Goal: Task Accomplishment & Management: Manage account settings

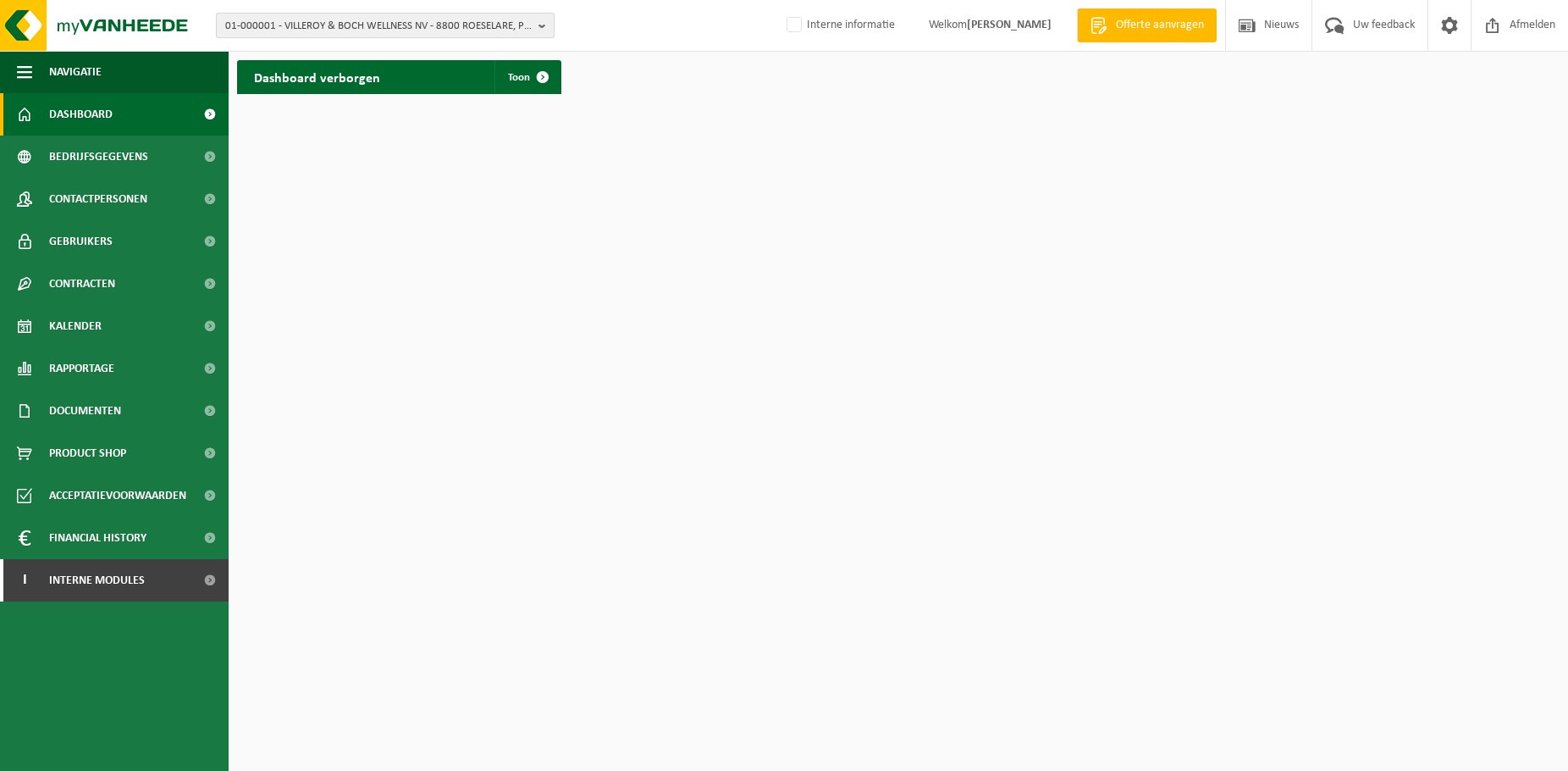
click at [368, 23] on span "01-000001 - VILLEROY & BOCH WELLNESS NV - 8800 ROESELARE, POPULIERSTRAAT 1" at bounding box center [378, 27] width 306 height 26
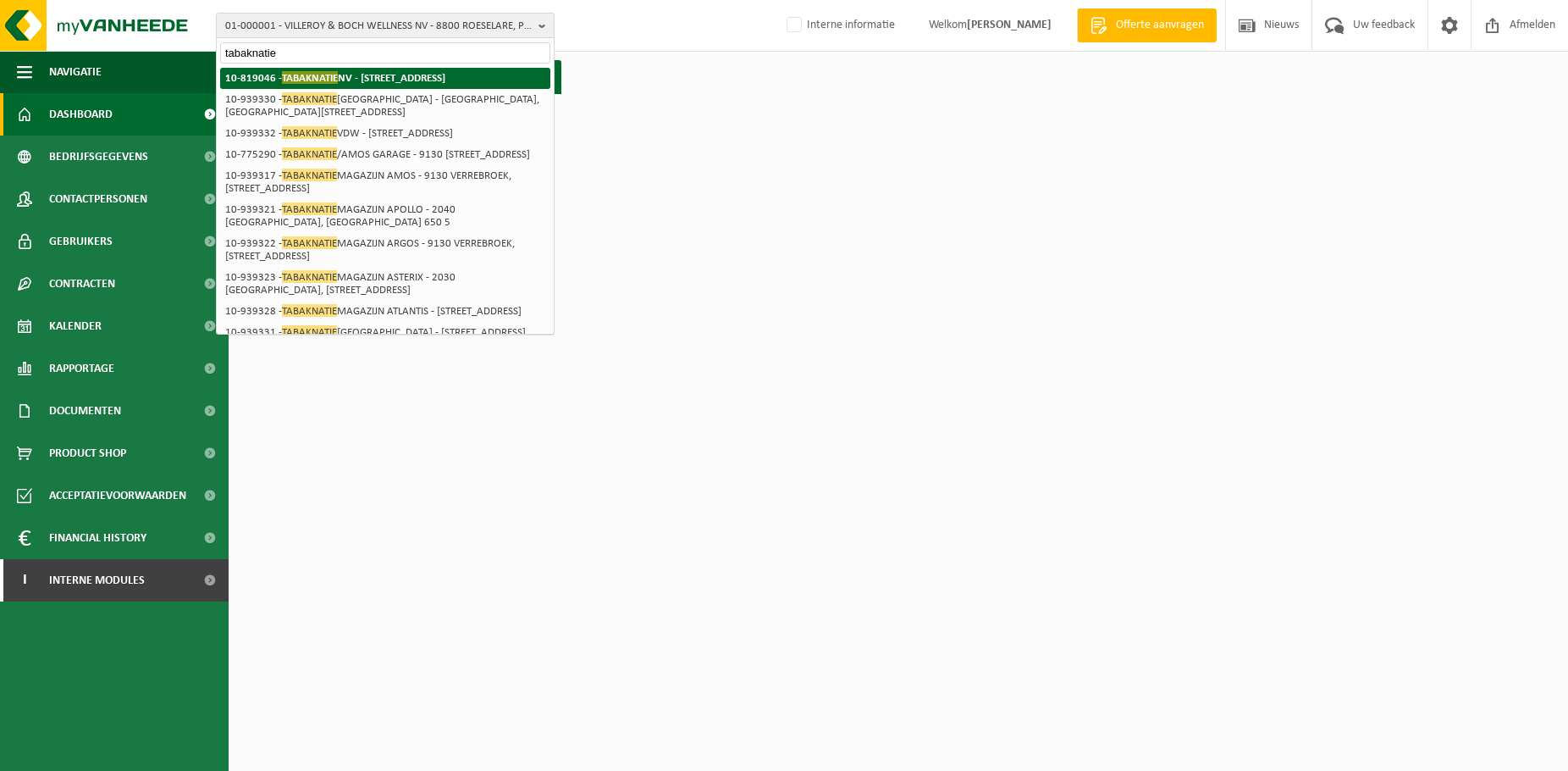
type input "tabaknatie"
click at [372, 74] on strong "10-819046 - TABAKNATIE NV - 2060 ANTWERPEN, VAN DE WERVESTRAAT 66" at bounding box center [335, 77] width 220 height 13
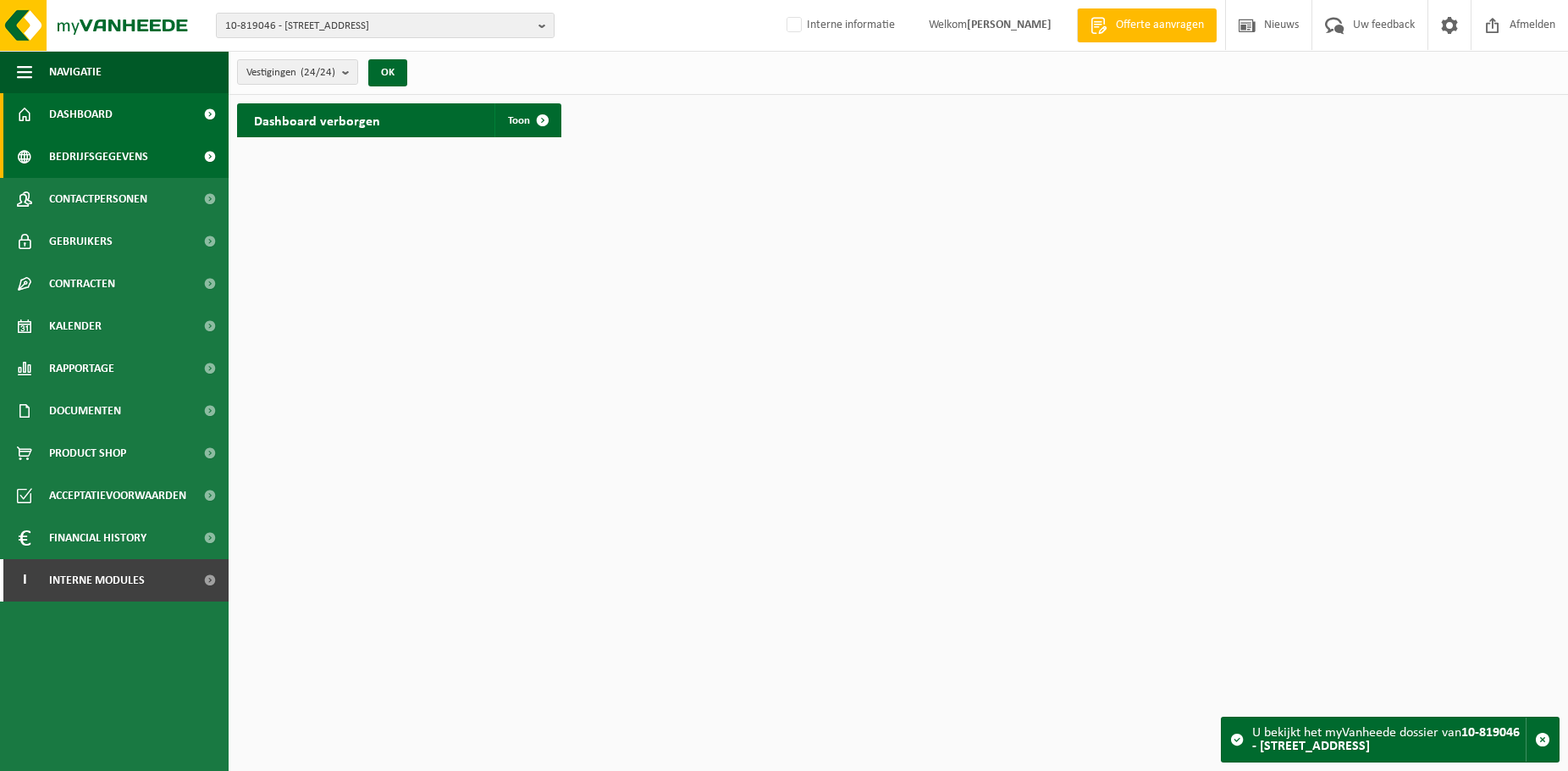
click at [70, 158] on span "Bedrijfsgegevens" at bounding box center [98, 156] width 99 height 42
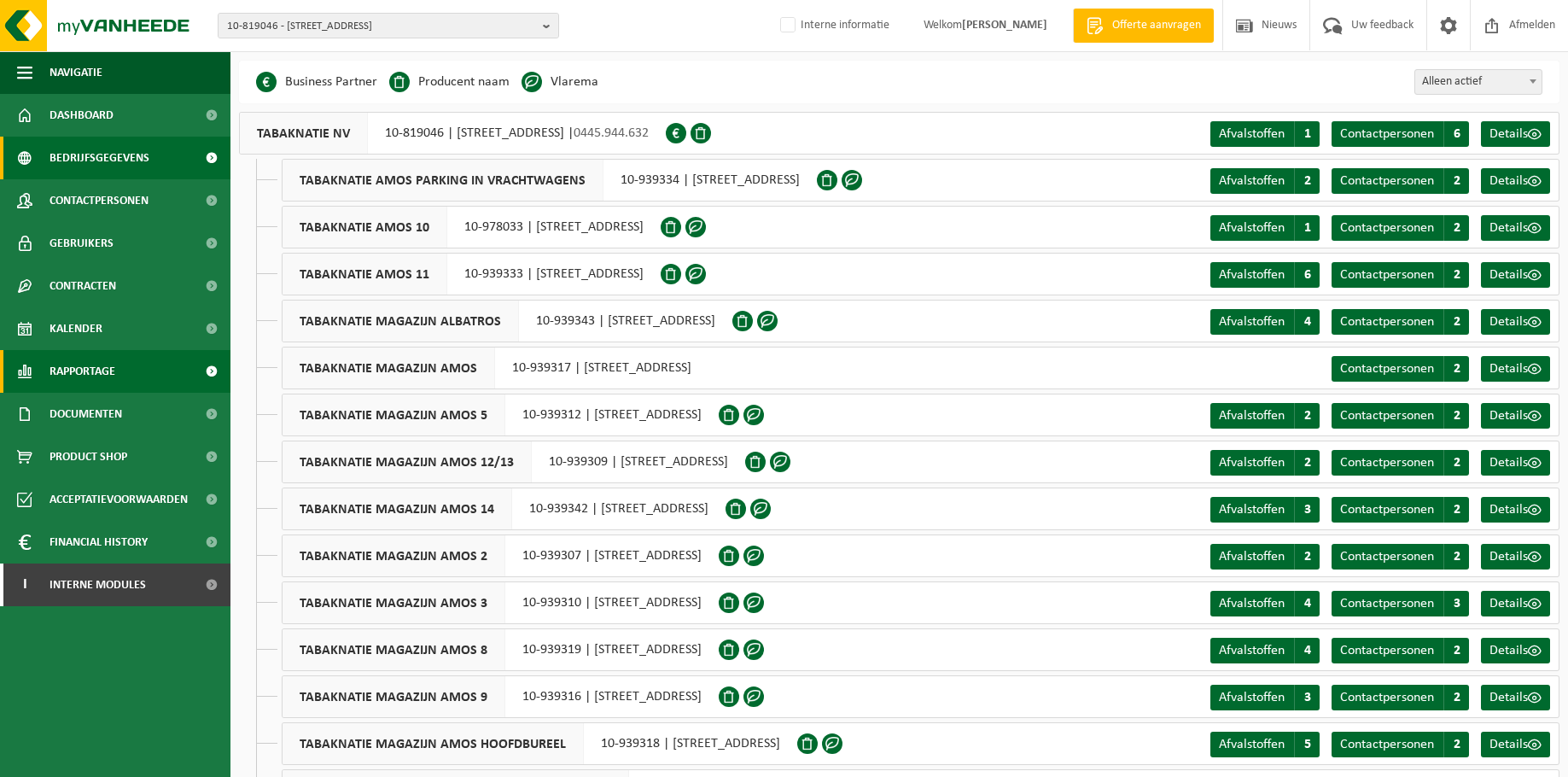
click at [89, 365] on span "Rapportage" at bounding box center [82, 370] width 66 height 42
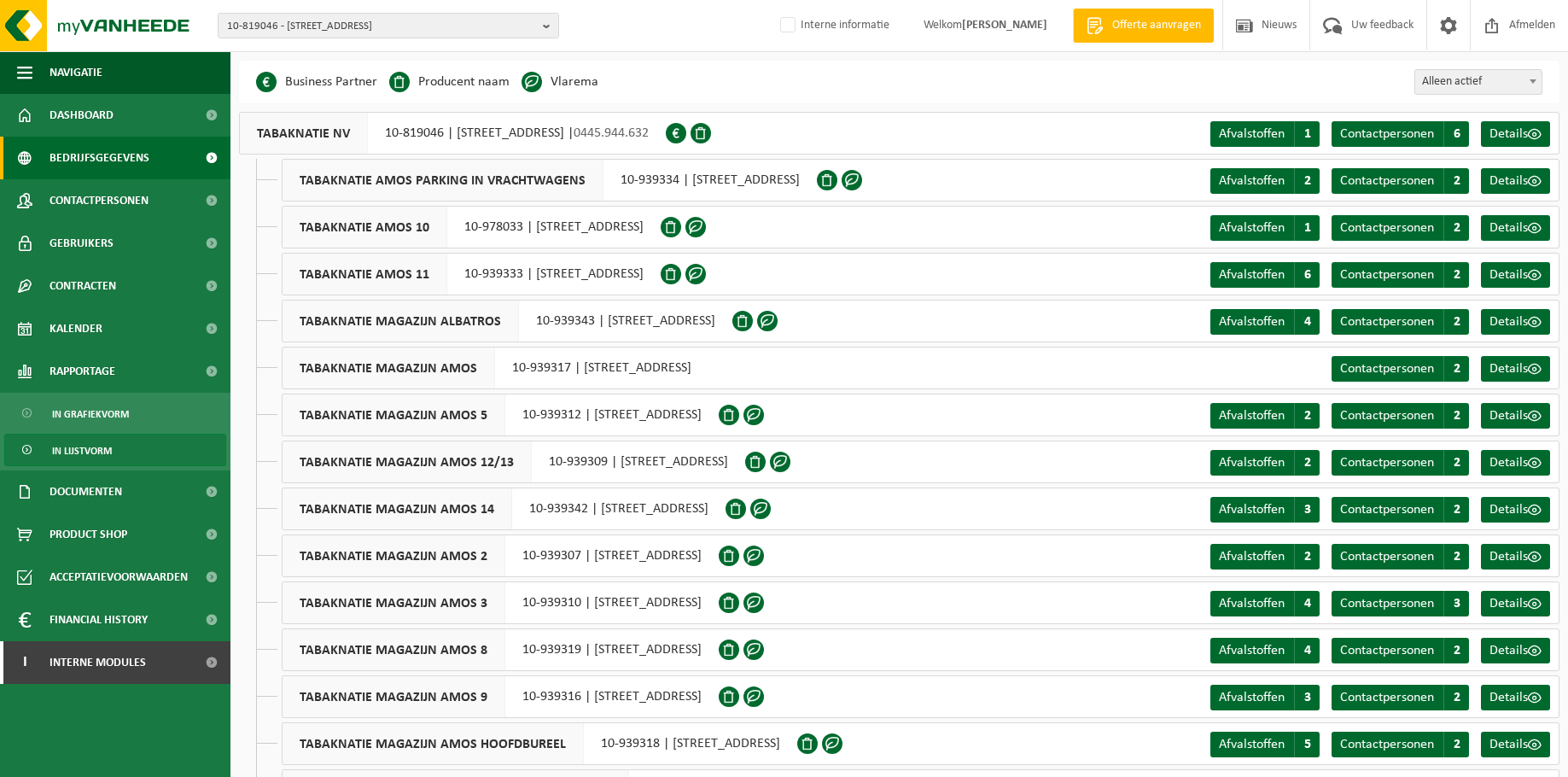
click at [93, 452] on span "In lijstvorm" at bounding box center [81, 450] width 60 height 32
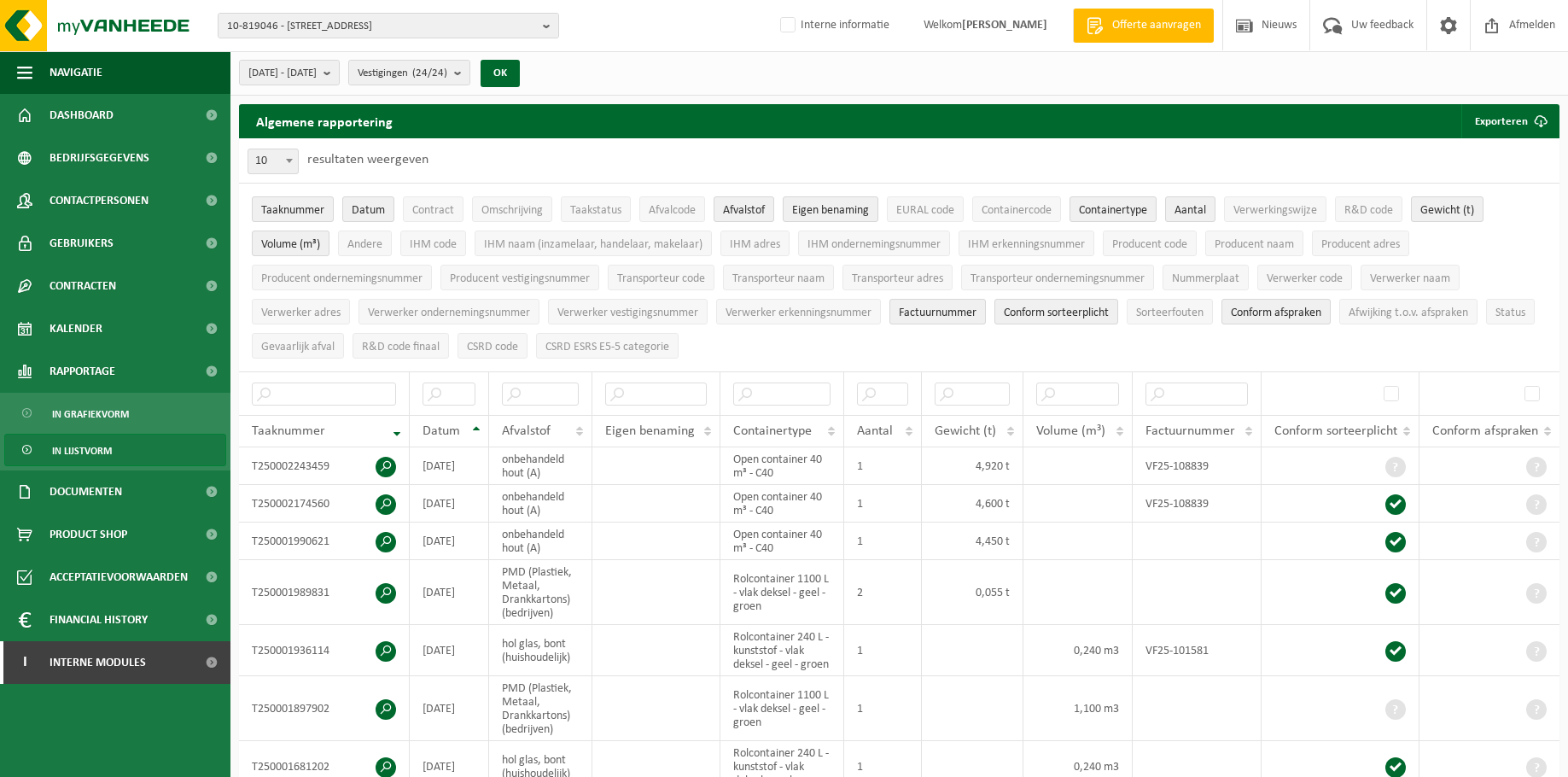
click at [1230, 344] on ul "Taaknummer Datum Contract Omschrijving Taakstatus Afvalcode Afvalstof Eigen ben…" at bounding box center [899, 277] width 1321 height 188
click at [316, 61] on span "2025-03-01 - 2025-08-13" at bounding box center [282, 74] width 68 height 26
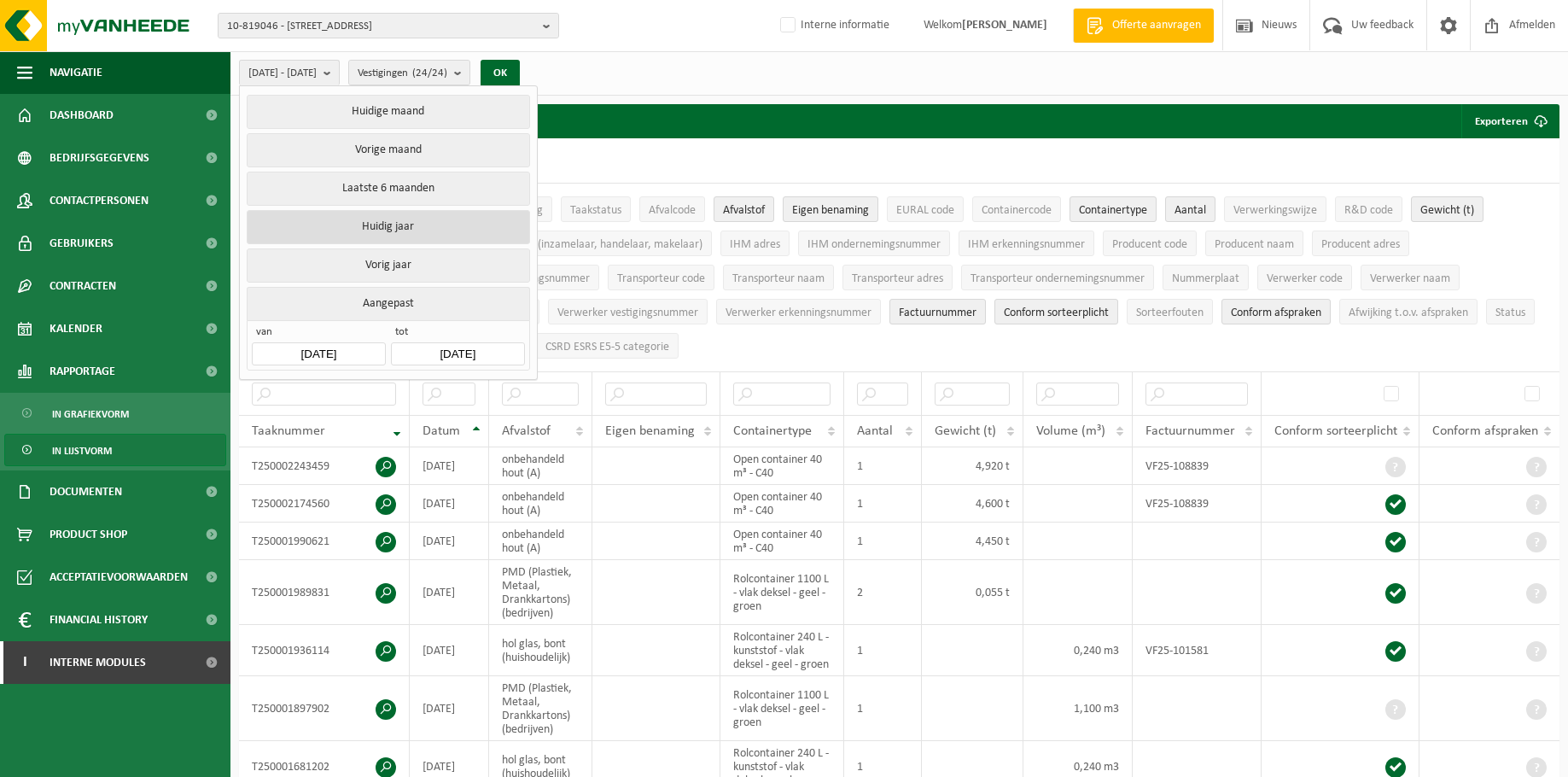
click at [406, 224] on button "Huidig jaar" at bounding box center [388, 227] width 283 height 34
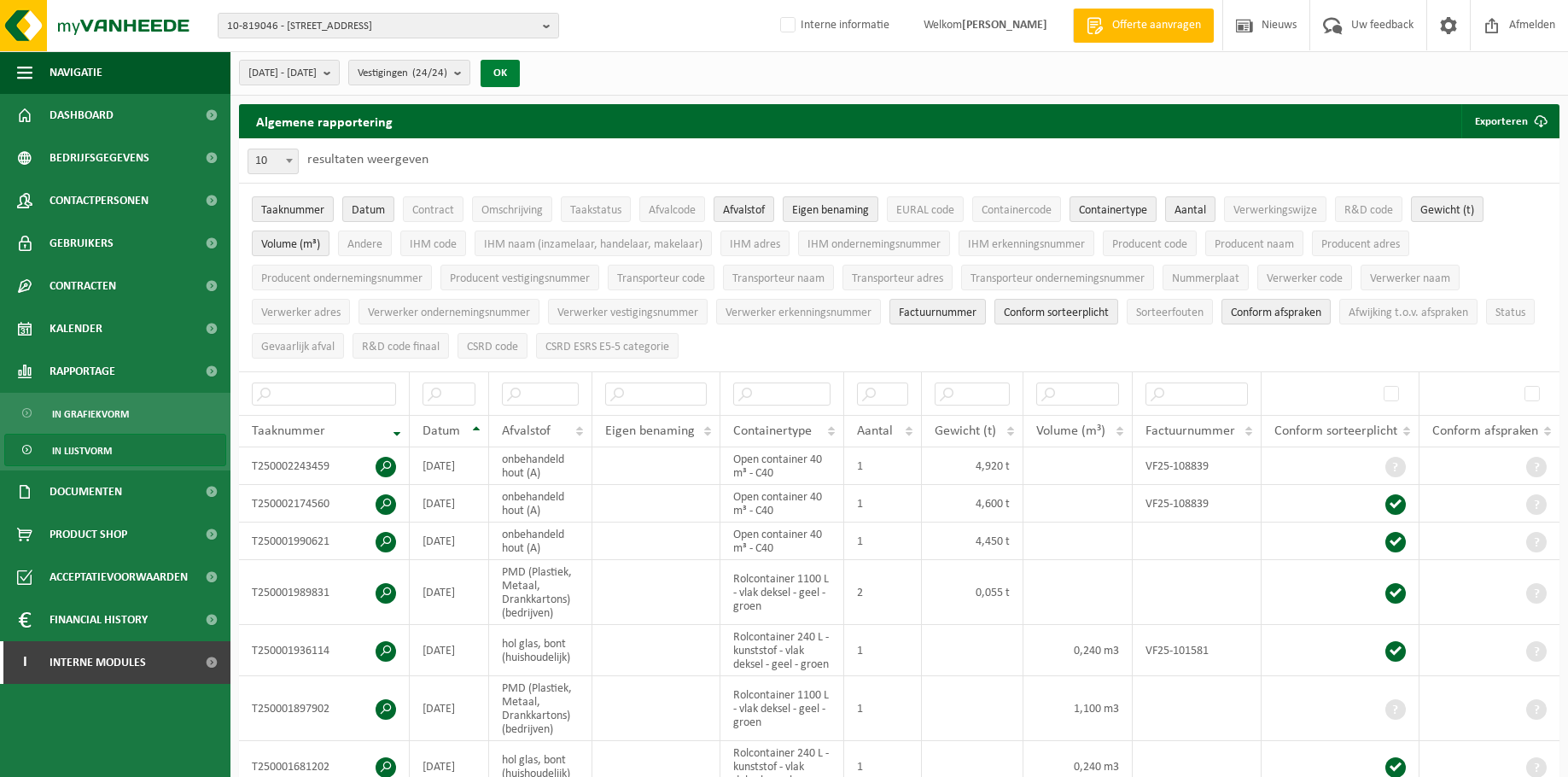
click at [520, 64] on button "OK" at bounding box center [499, 74] width 39 height 28
click at [1497, 119] on button "Exporteren" at bounding box center [1509, 120] width 96 height 34
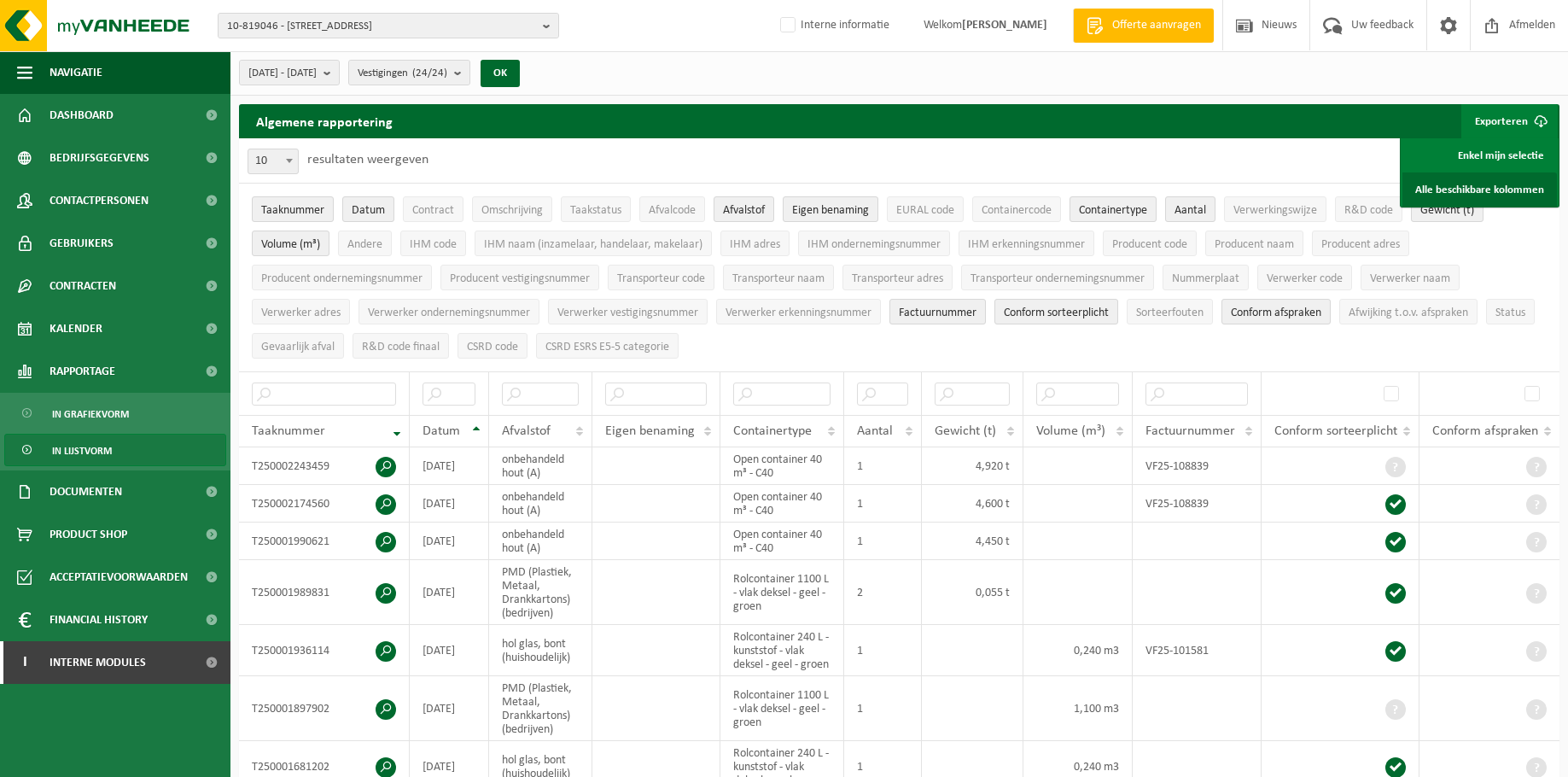
click at [1486, 192] on link "Alle beschikbare kolommen" at bounding box center [1480, 189] width 155 height 34
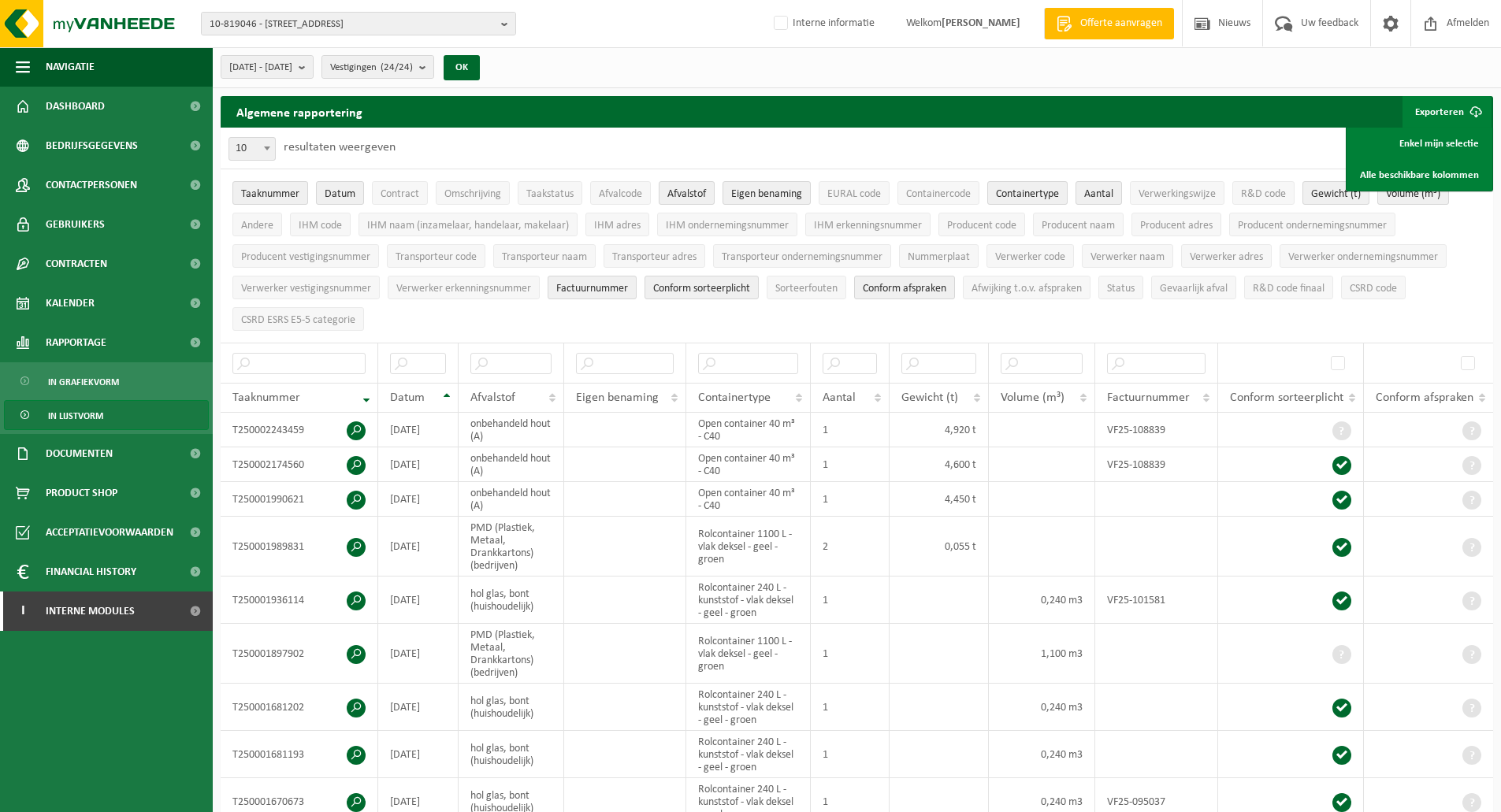
click at [556, 318] on ul "Taaknummer Datum Contract Omschrijving Taakstatus Afvalcode Afvalstof Eigen ben…" at bounding box center [856, 255] width 1273 height 173
click at [133, 608] on span "Interne modules" at bounding box center [89, 611] width 89 height 39
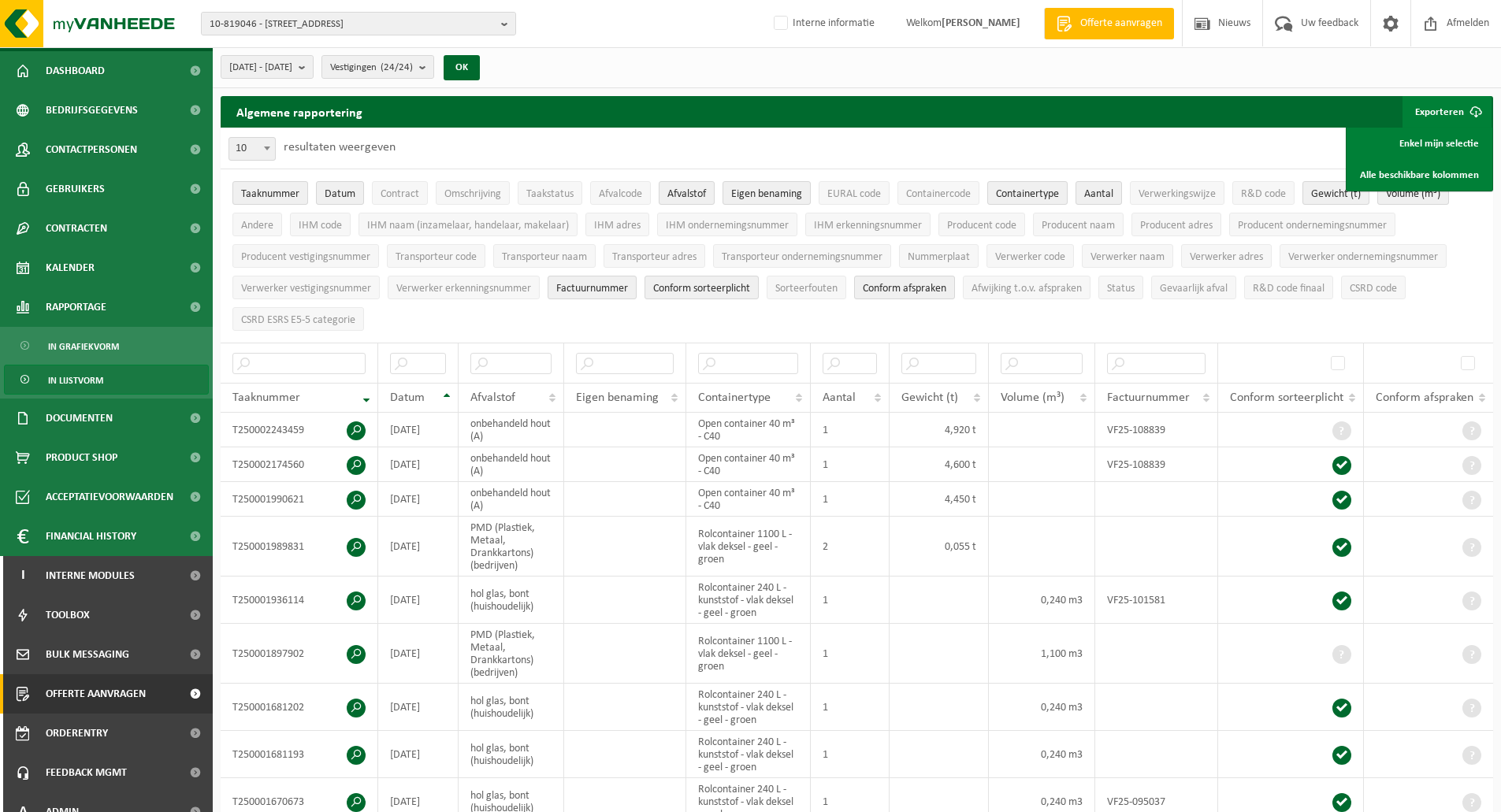
scroll to position [55, 0]
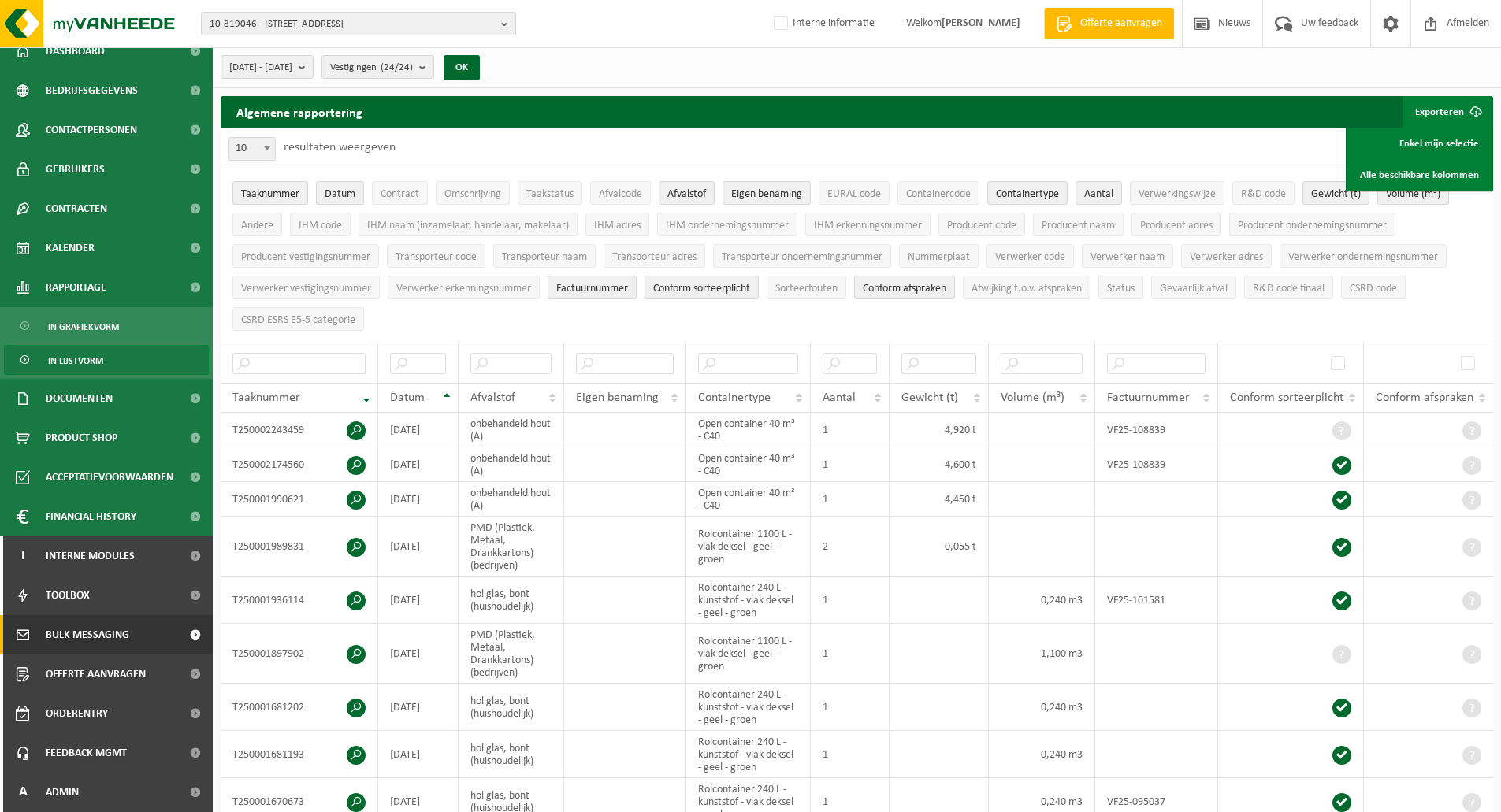
click at [86, 637] on span "Bulk Messaging" at bounding box center [87, 634] width 84 height 39
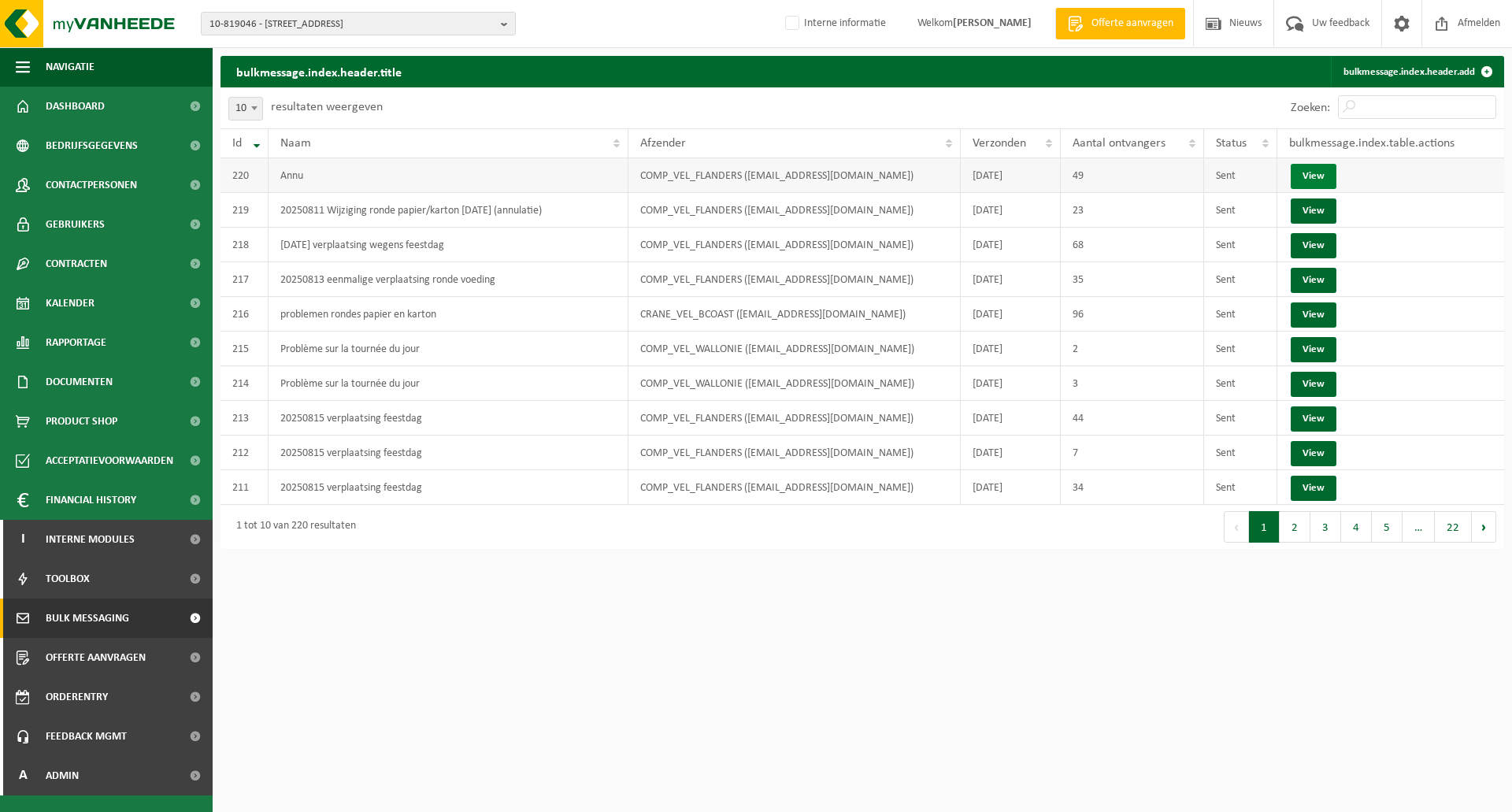
click at [1320, 172] on link "View" at bounding box center [1313, 176] width 46 height 26
click at [1308, 206] on link "View" at bounding box center [1313, 212] width 46 height 26
click at [1307, 348] on link "View" at bounding box center [1313, 350] width 46 height 26
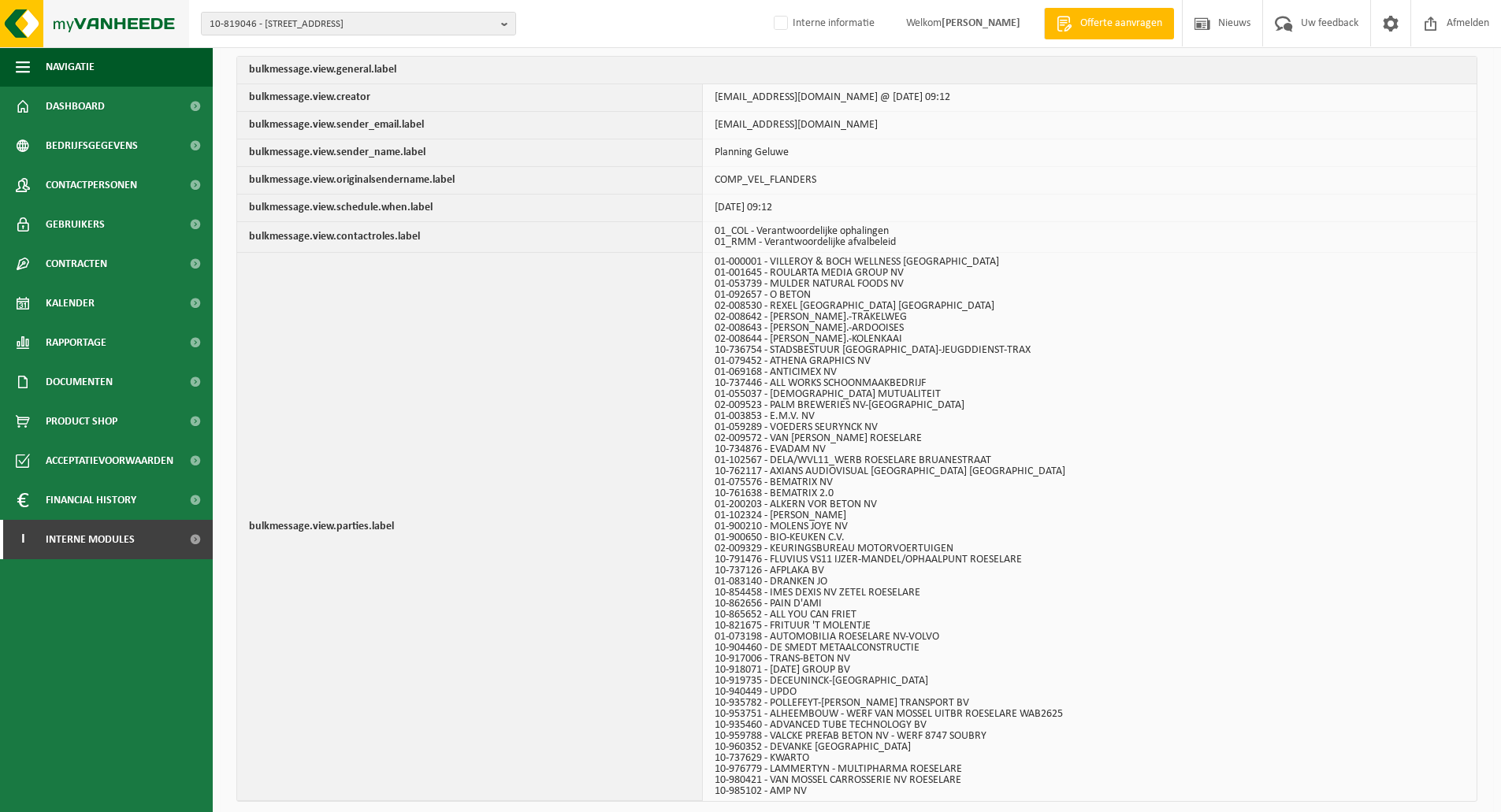
scroll to position [85, 0]
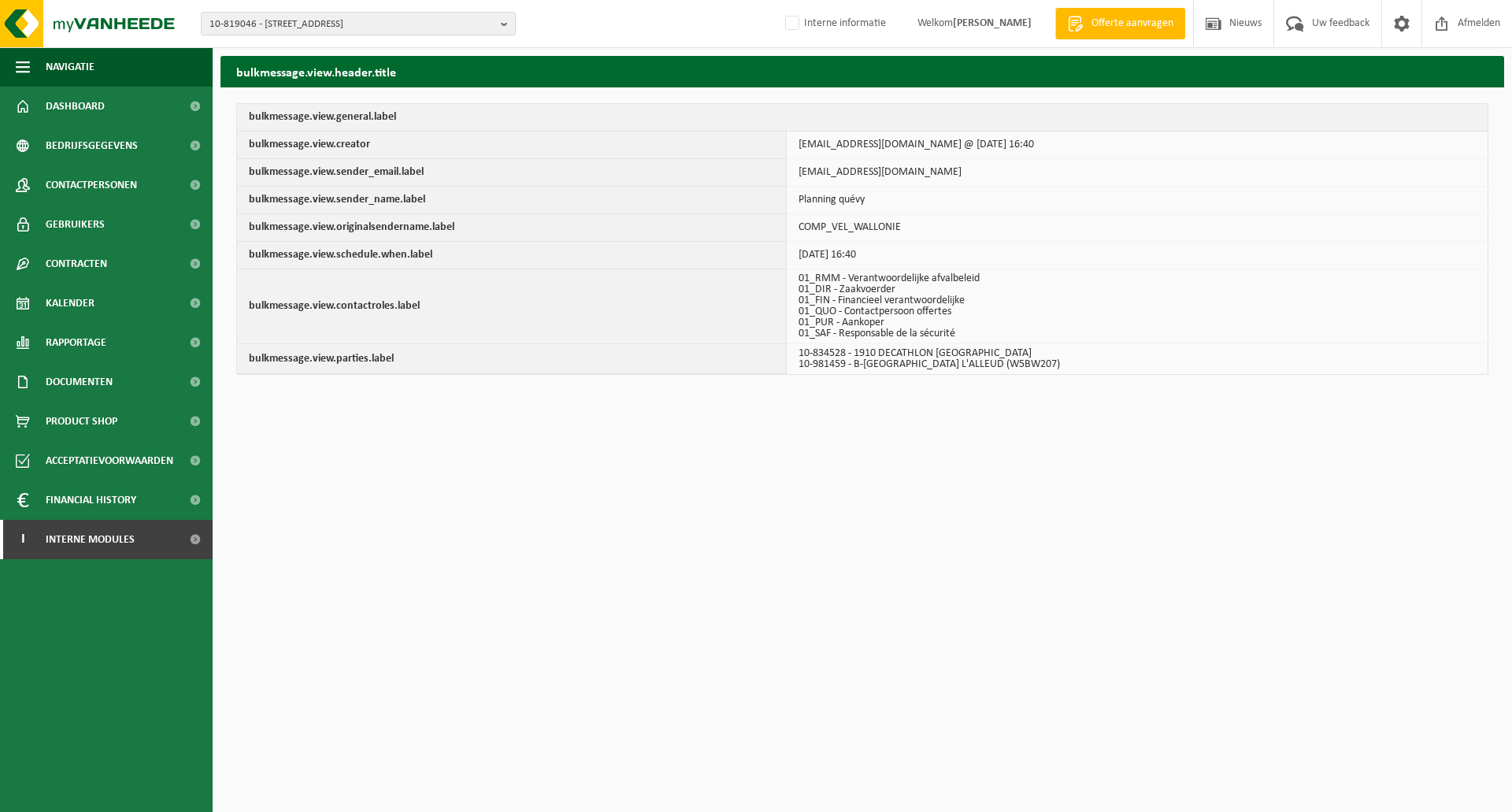
click at [794, 425] on html "10-819046 - TABAKNATIE NV - 2060 [STREET_ADDRESS] 10-939334 - TABAKNATIE AMOS P…" at bounding box center [756, 406] width 1512 height 812
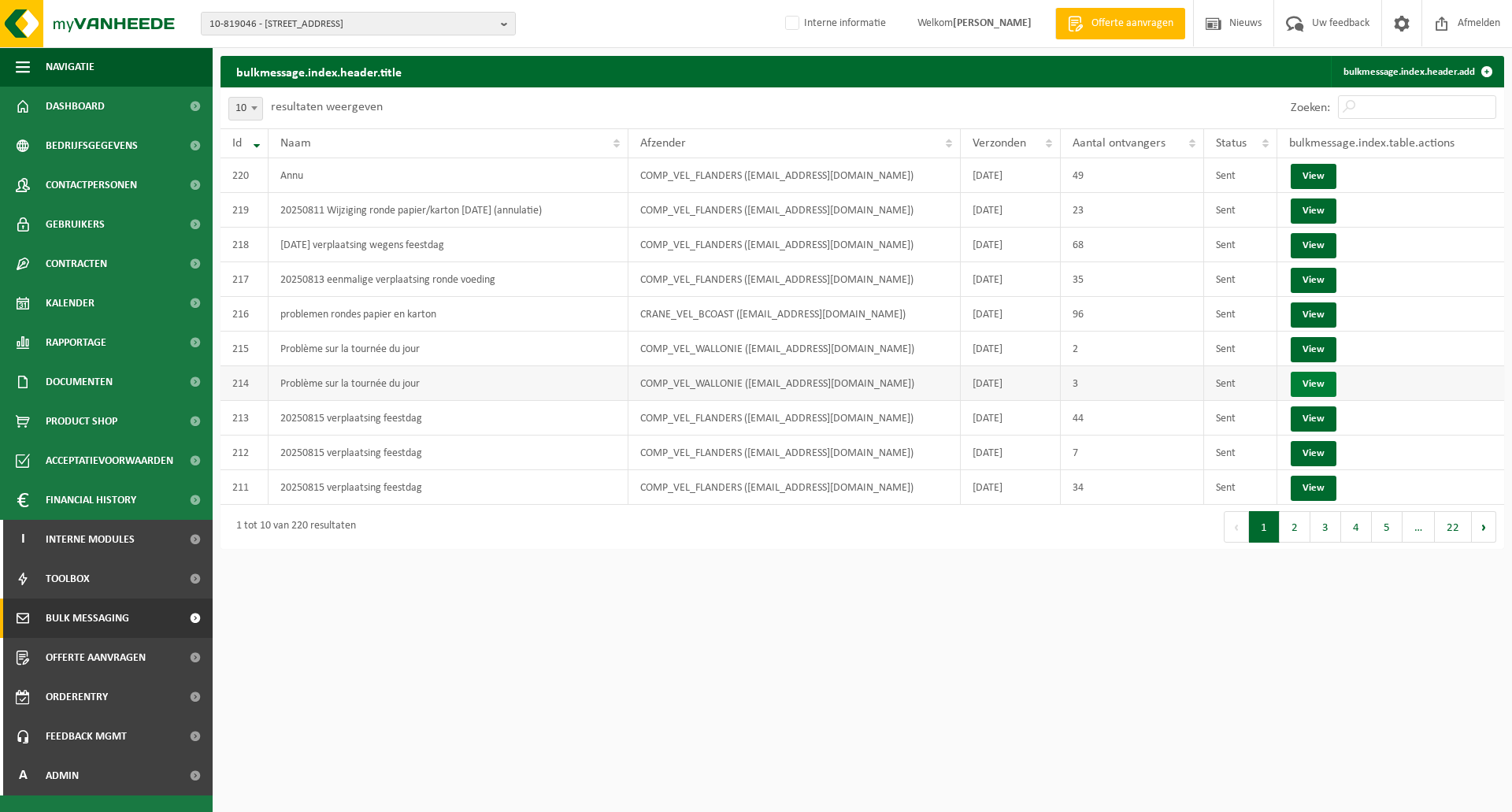
click at [1305, 379] on link "View" at bounding box center [1313, 385] width 46 height 26
click at [1308, 175] on link "View" at bounding box center [1313, 176] width 46 height 26
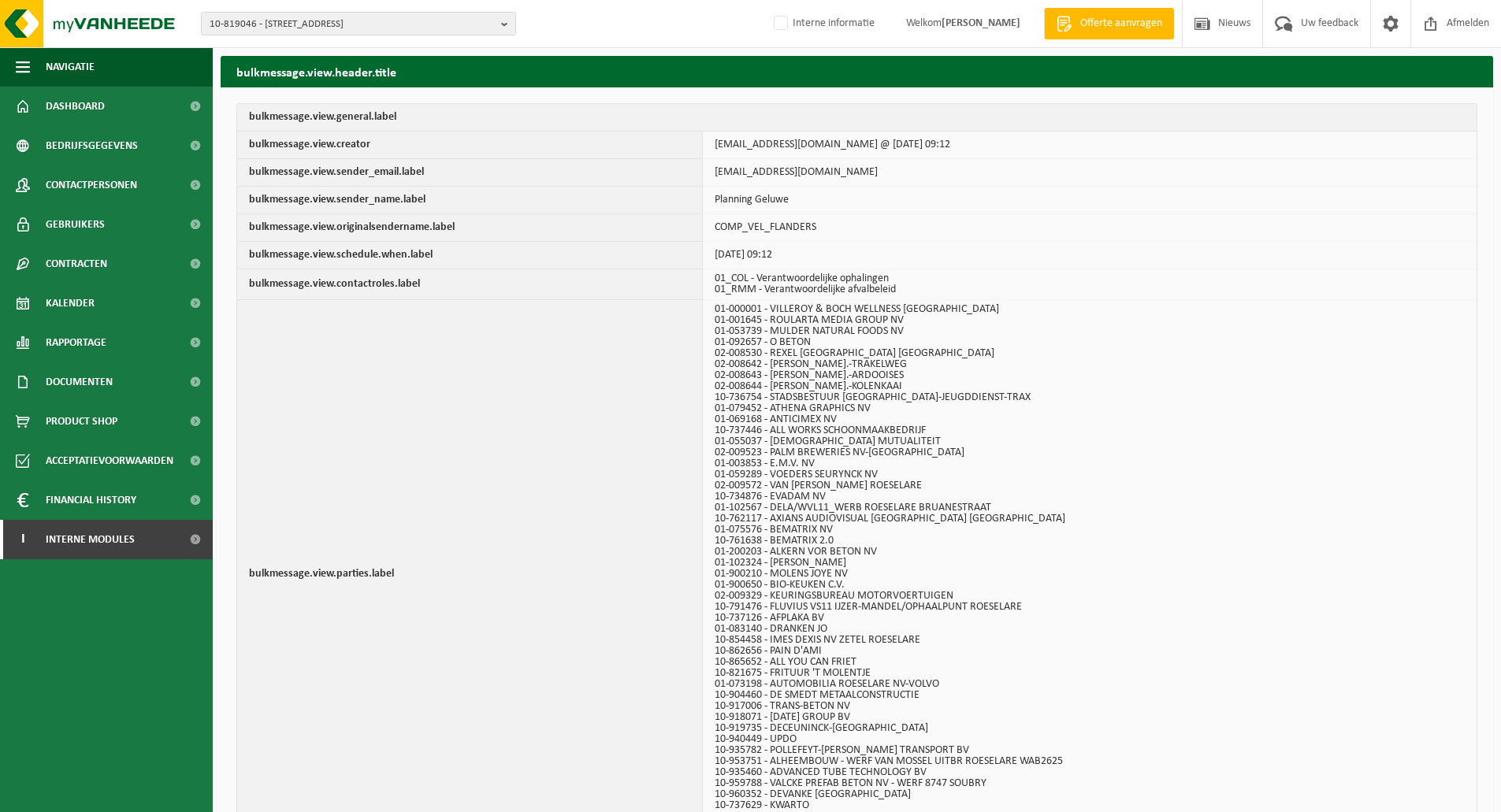
click at [1038, 396] on li "10-736754 - STADSBESTUUR [GEOGRAPHIC_DATA]-JEUGDDIENST-TRAX" at bounding box center [1086, 398] width 742 height 11
click at [77, 536] on span "Interne modules" at bounding box center [89, 539] width 89 height 39
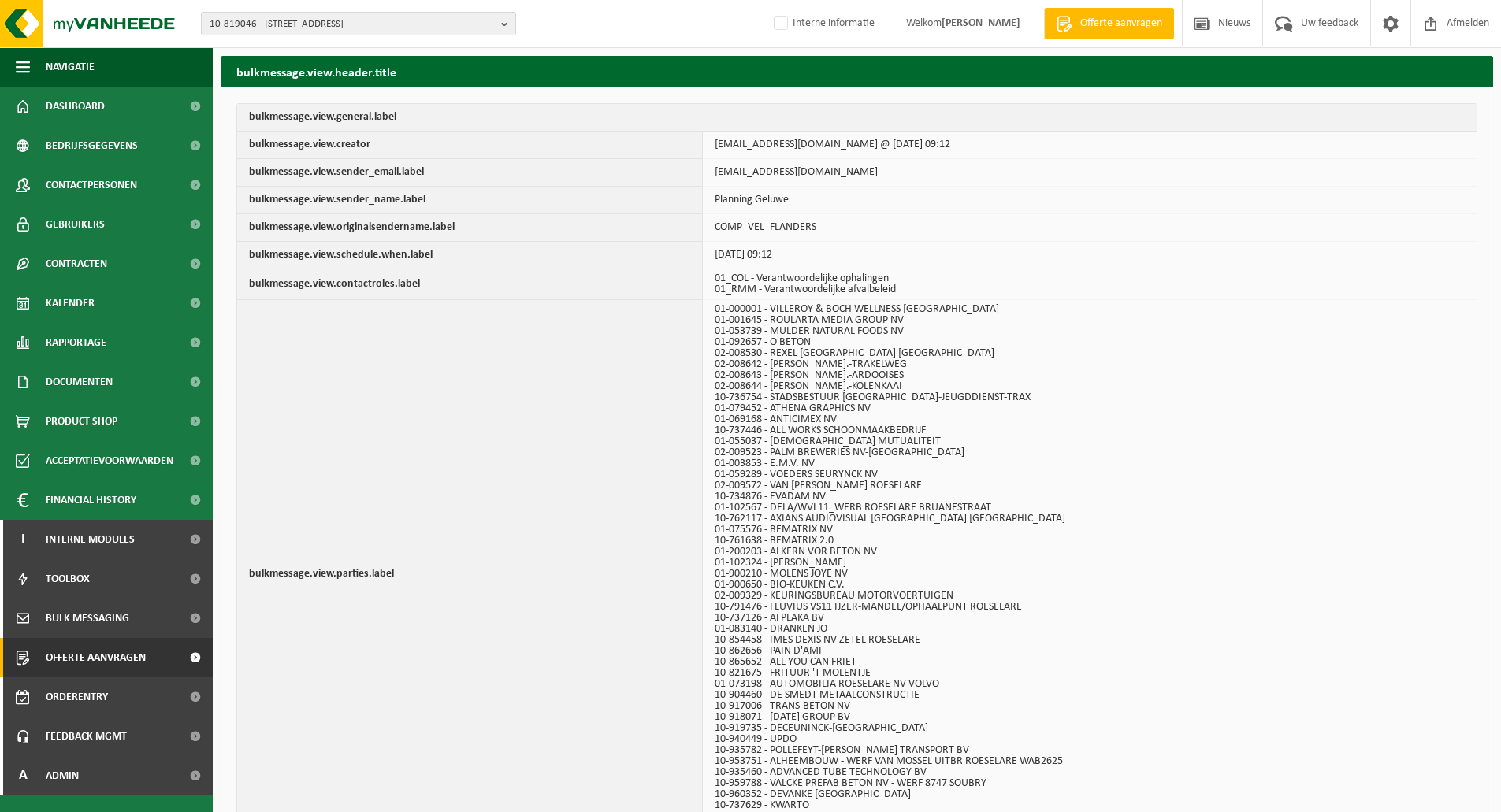
scroll to position [85, 0]
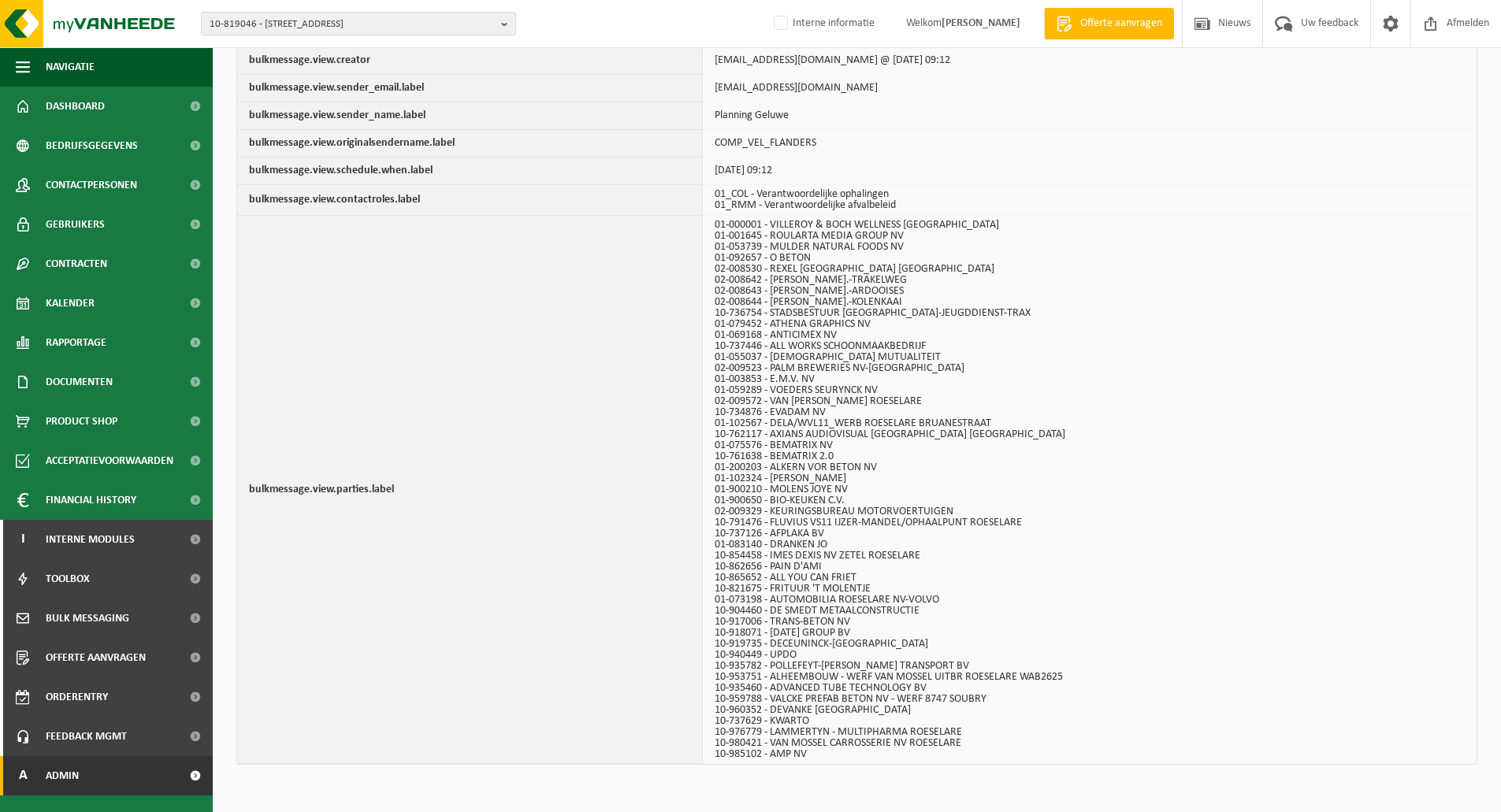
click at [53, 784] on span "Admin" at bounding box center [62, 775] width 33 height 39
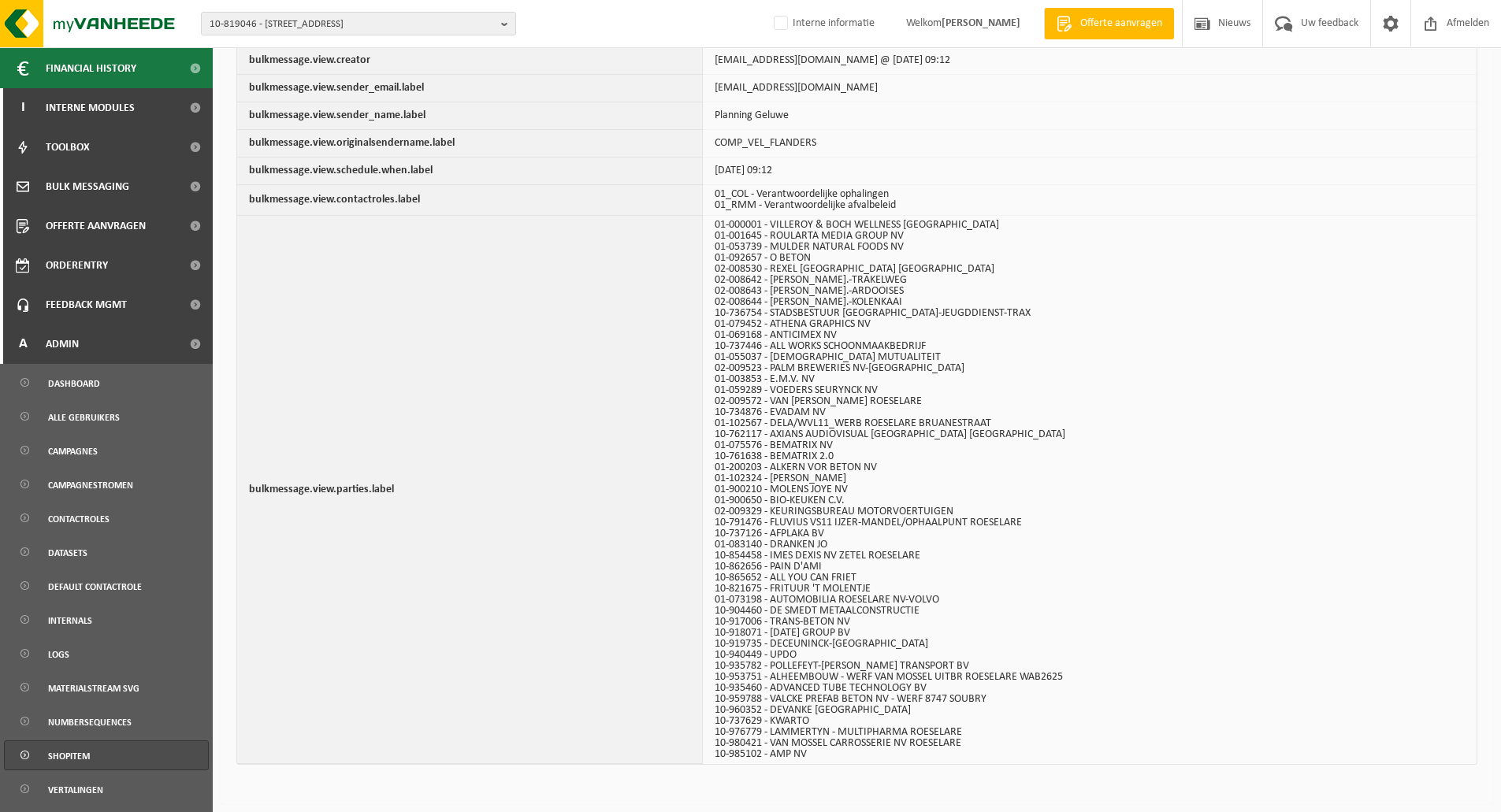
scroll to position [529, 0]
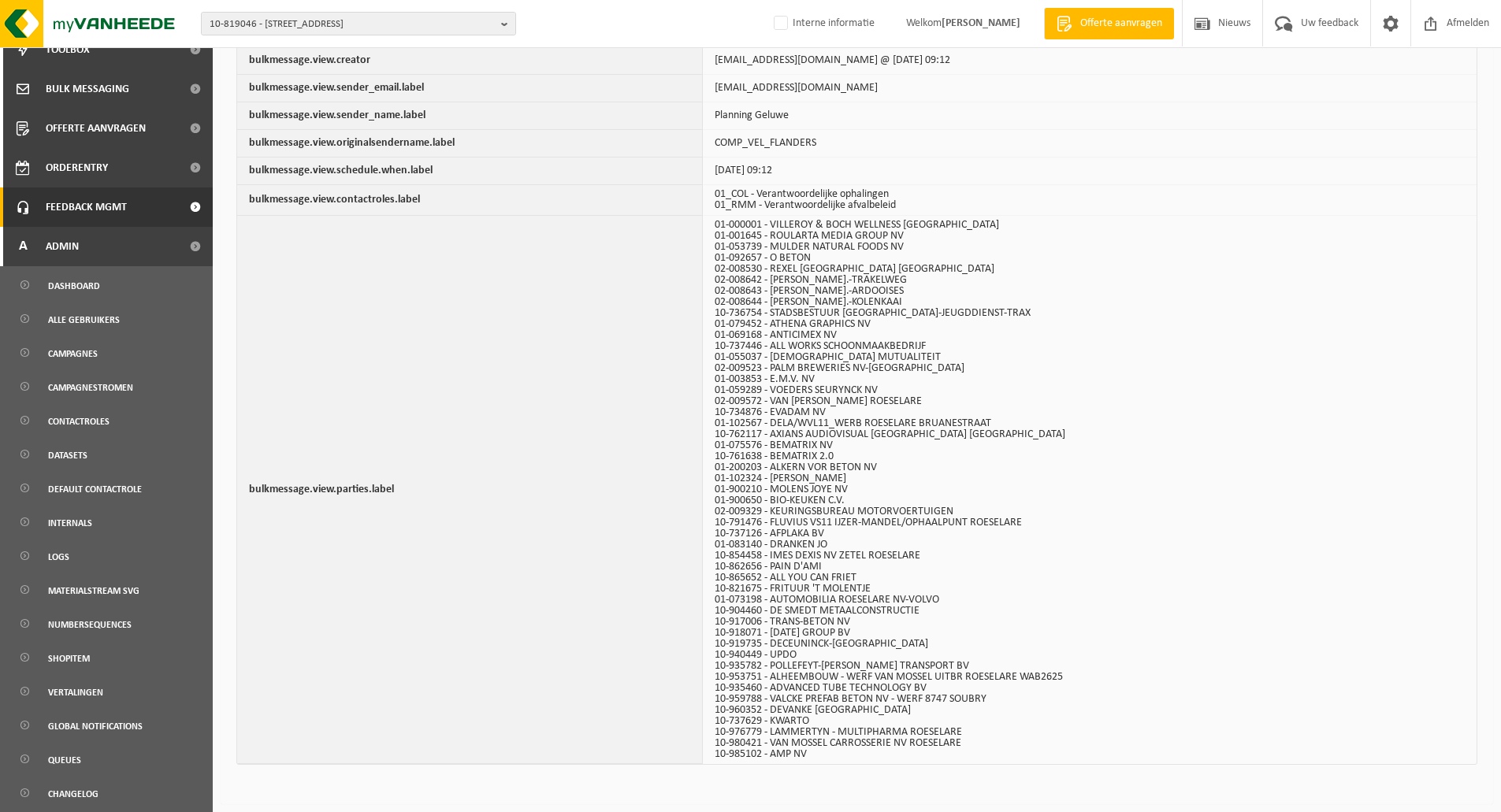
click at [86, 213] on span "Feedback MGMT" at bounding box center [86, 207] width 81 height 39
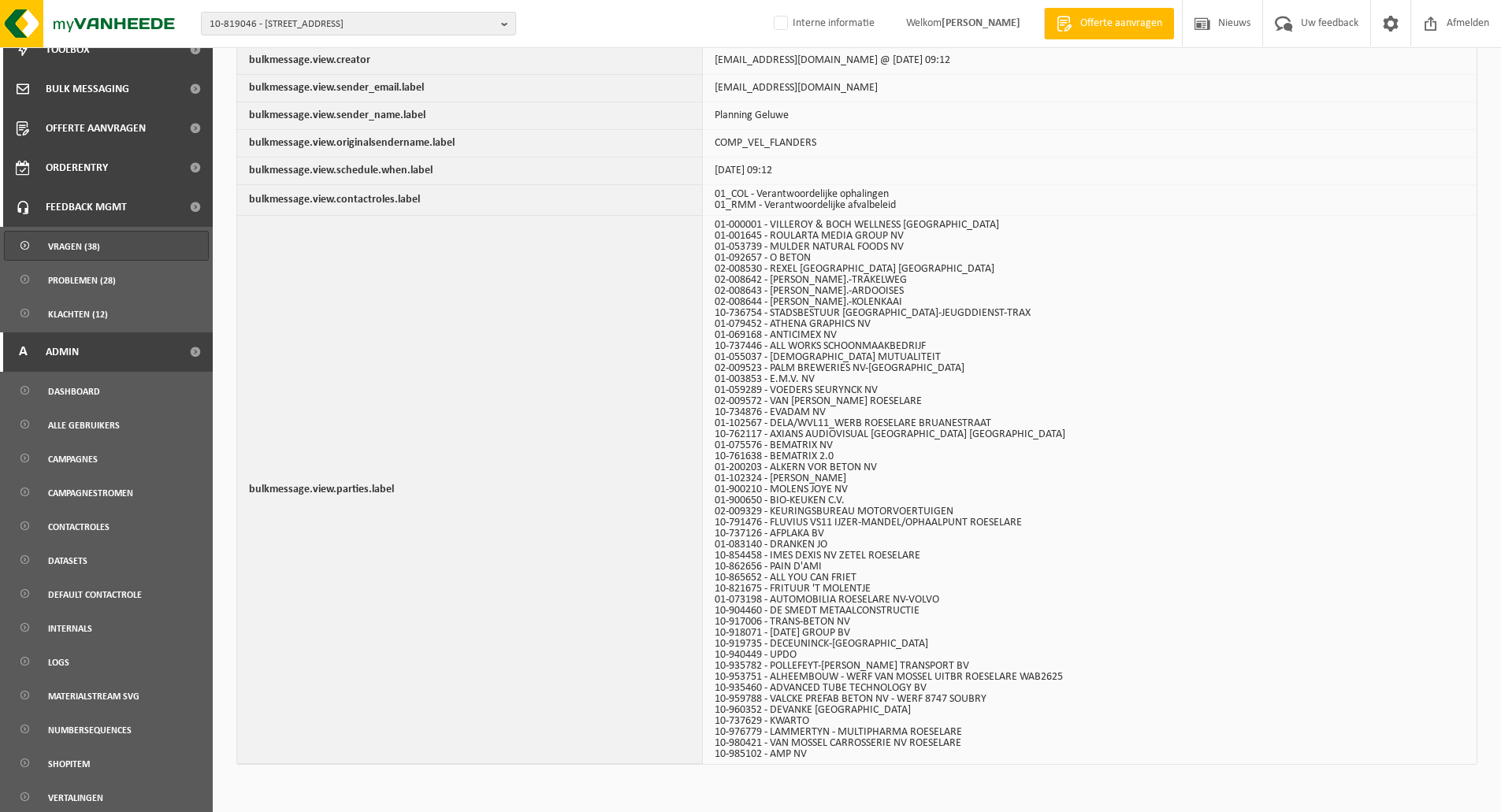
click at [90, 246] on span "Vragen (38)" at bounding box center [73, 246] width 52 height 30
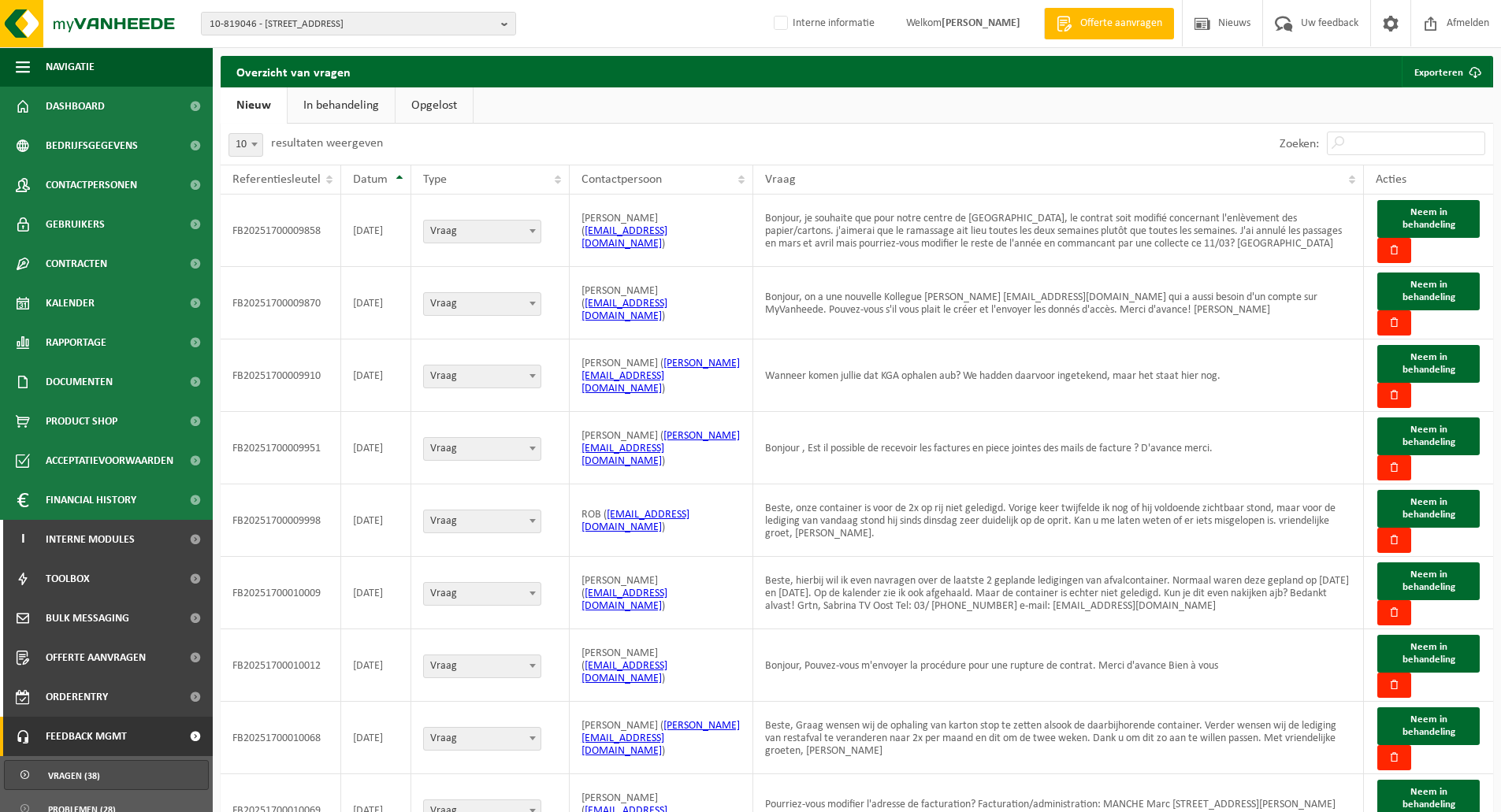
click at [758, 141] on div "10 25 50 100 10 resultaten weergeven" at bounding box center [538, 144] width 637 height 41
click at [353, 112] on link "In behandeling" at bounding box center [341, 105] width 107 height 36
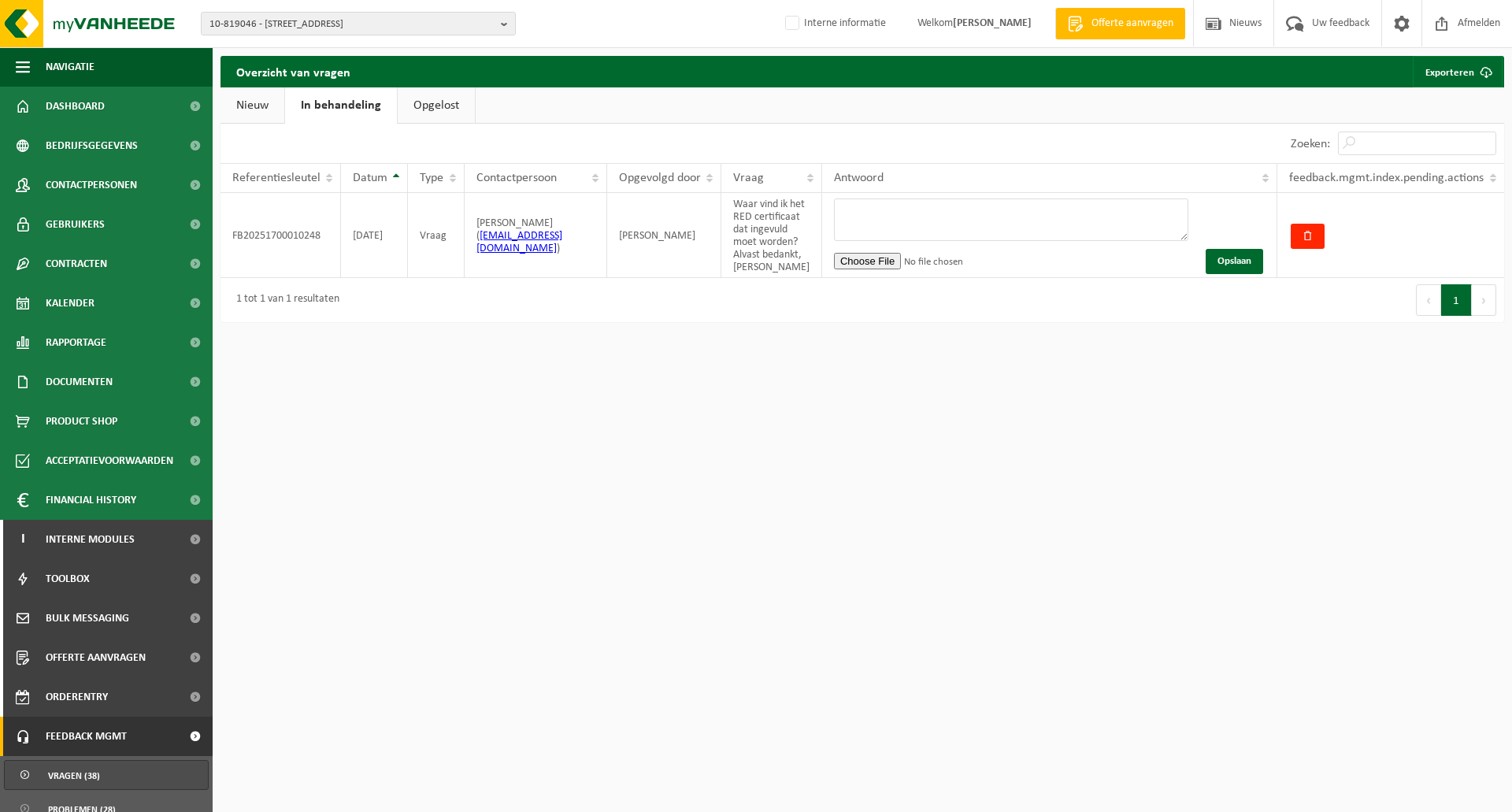
click at [434, 107] on link "Opgelost" at bounding box center [436, 105] width 77 height 36
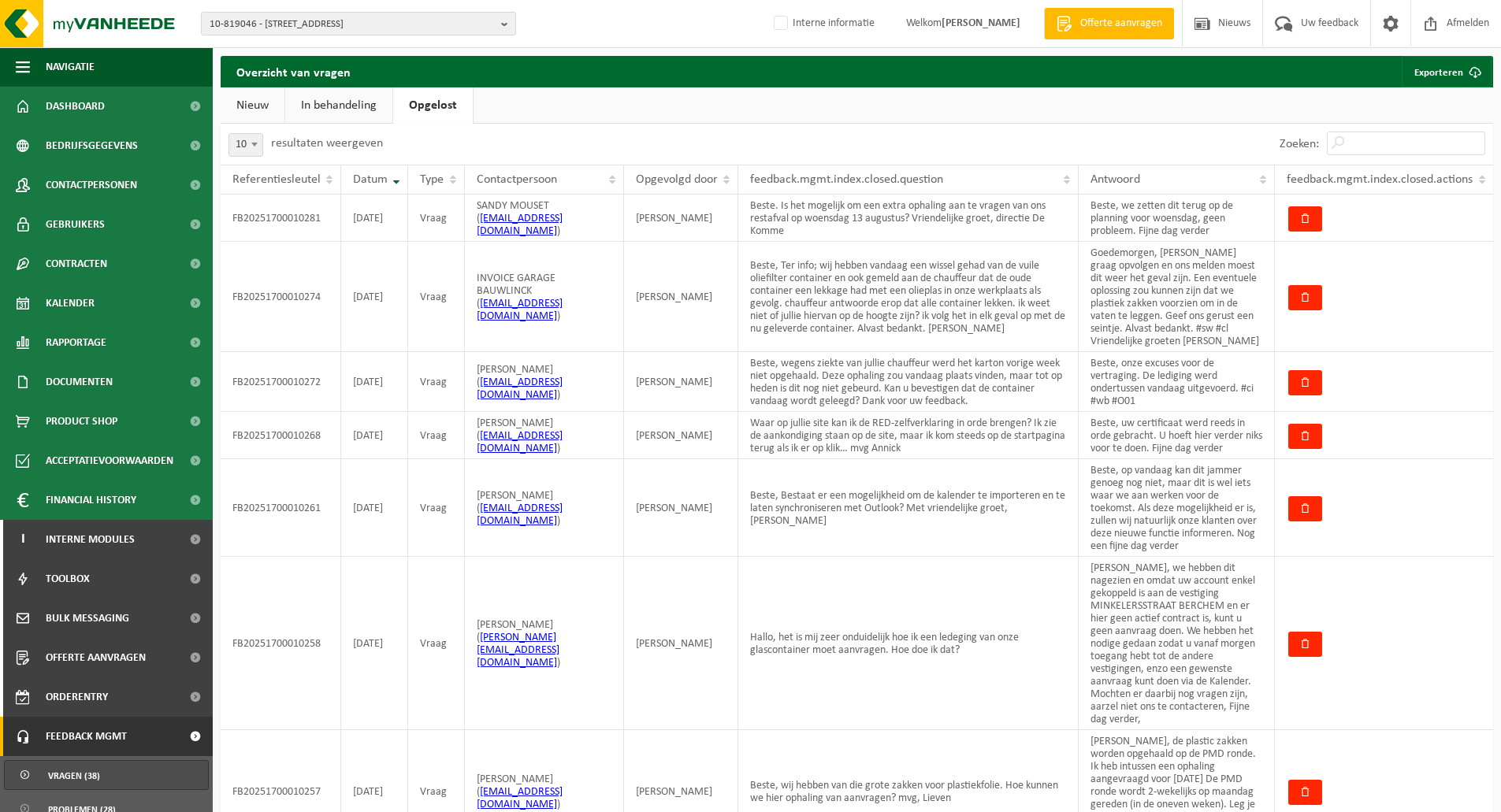
click at [252, 105] on link "Nieuw" at bounding box center [252, 105] width 64 height 36
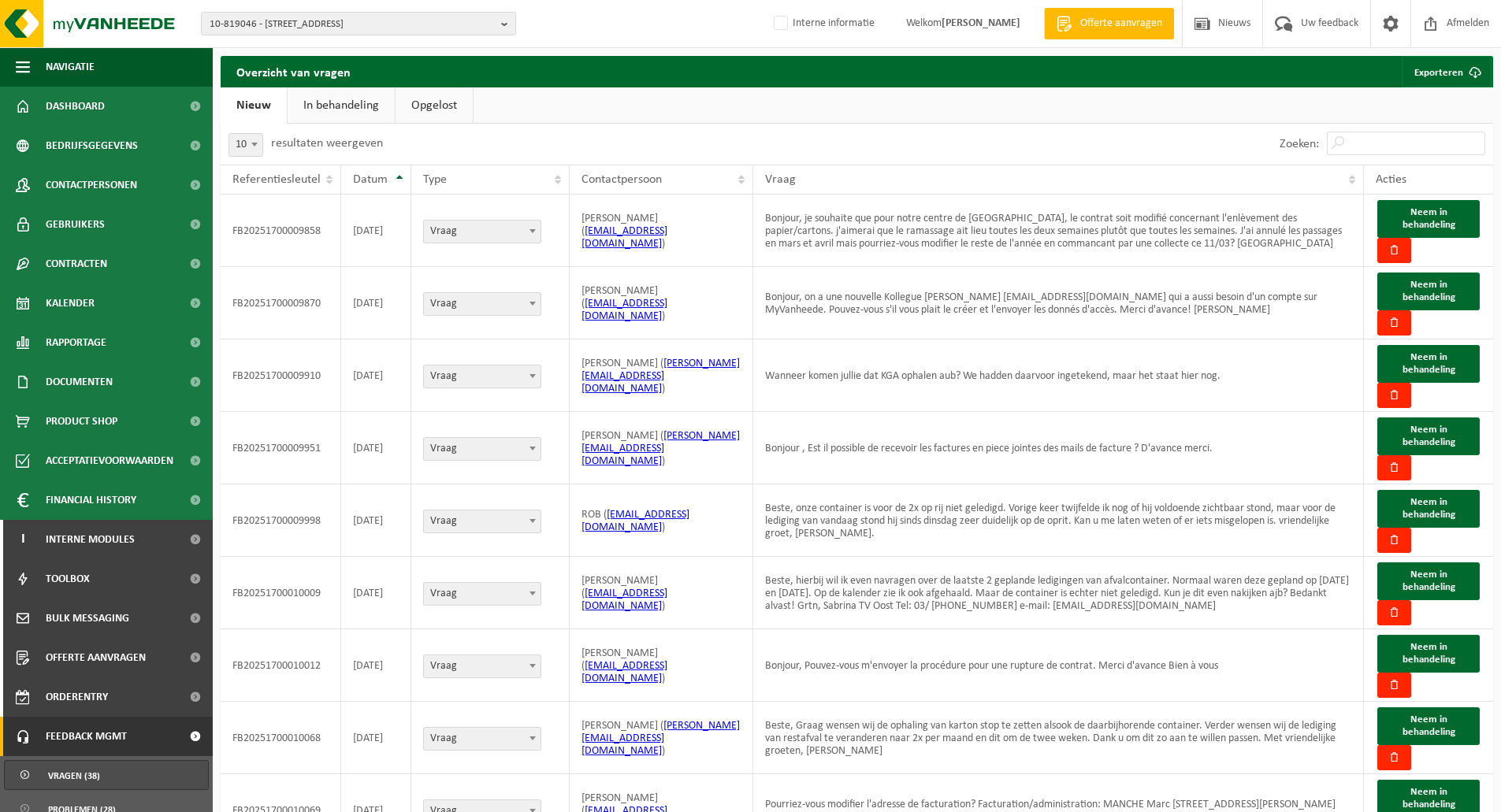
click at [336, 105] on link "In behandeling" at bounding box center [341, 105] width 107 height 36
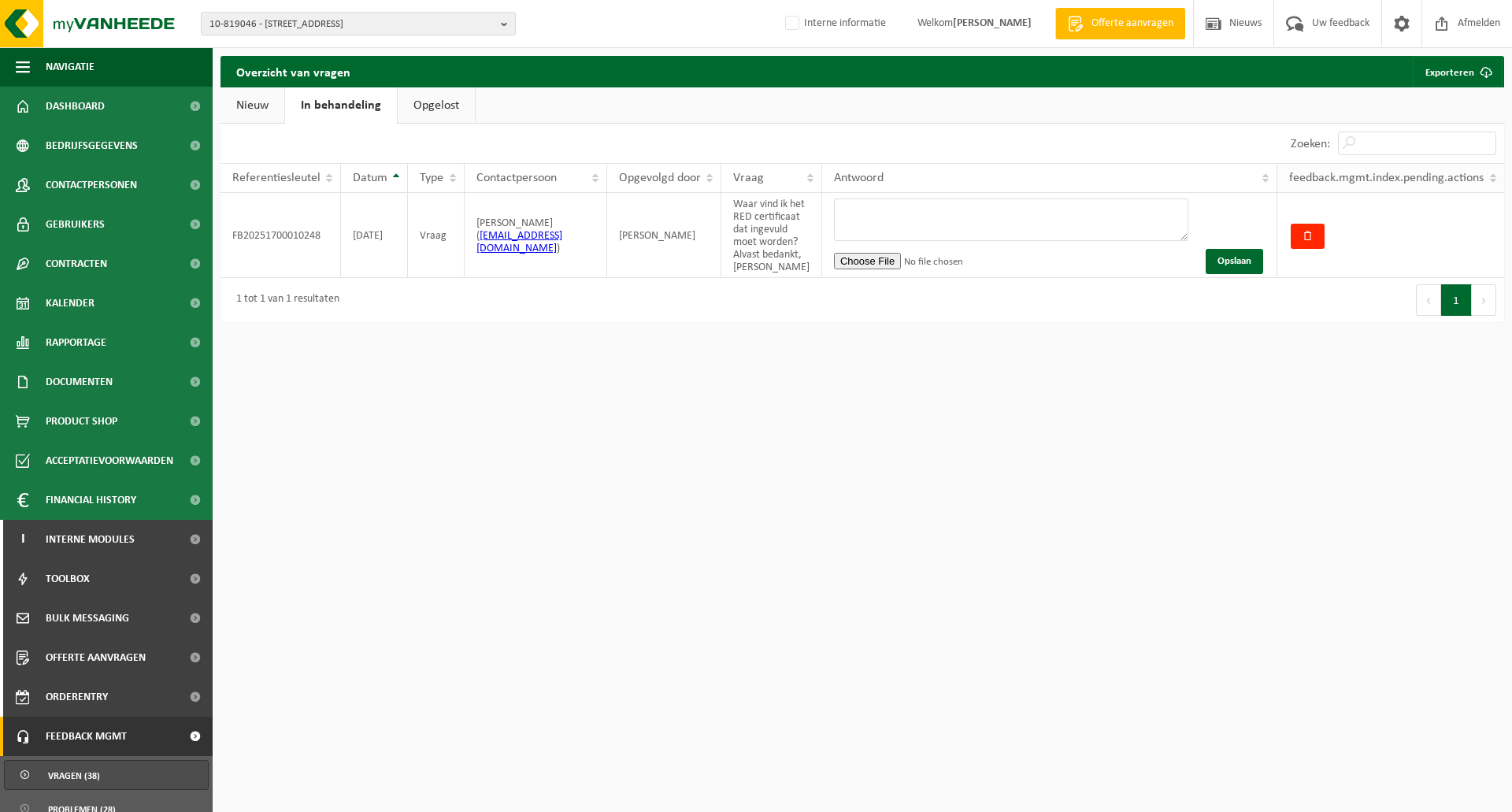
click at [1339, 180] on span "feedback.mgmt.index.pending.actions" at bounding box center [1387, 178] width 195 height 13
drag, startPoint x: 1288, startPoint y: 178, endPoint x: 1441, endPoint y: 178, distance: 153.0
click at [1441, 178] on th "feedback.mgmt.index.pending.actions" at bounding box center [1391, 177] width 227 height 30
click at [257, 108] on link "Nieuw" at bounding box center [252, 105] width 64 height 36
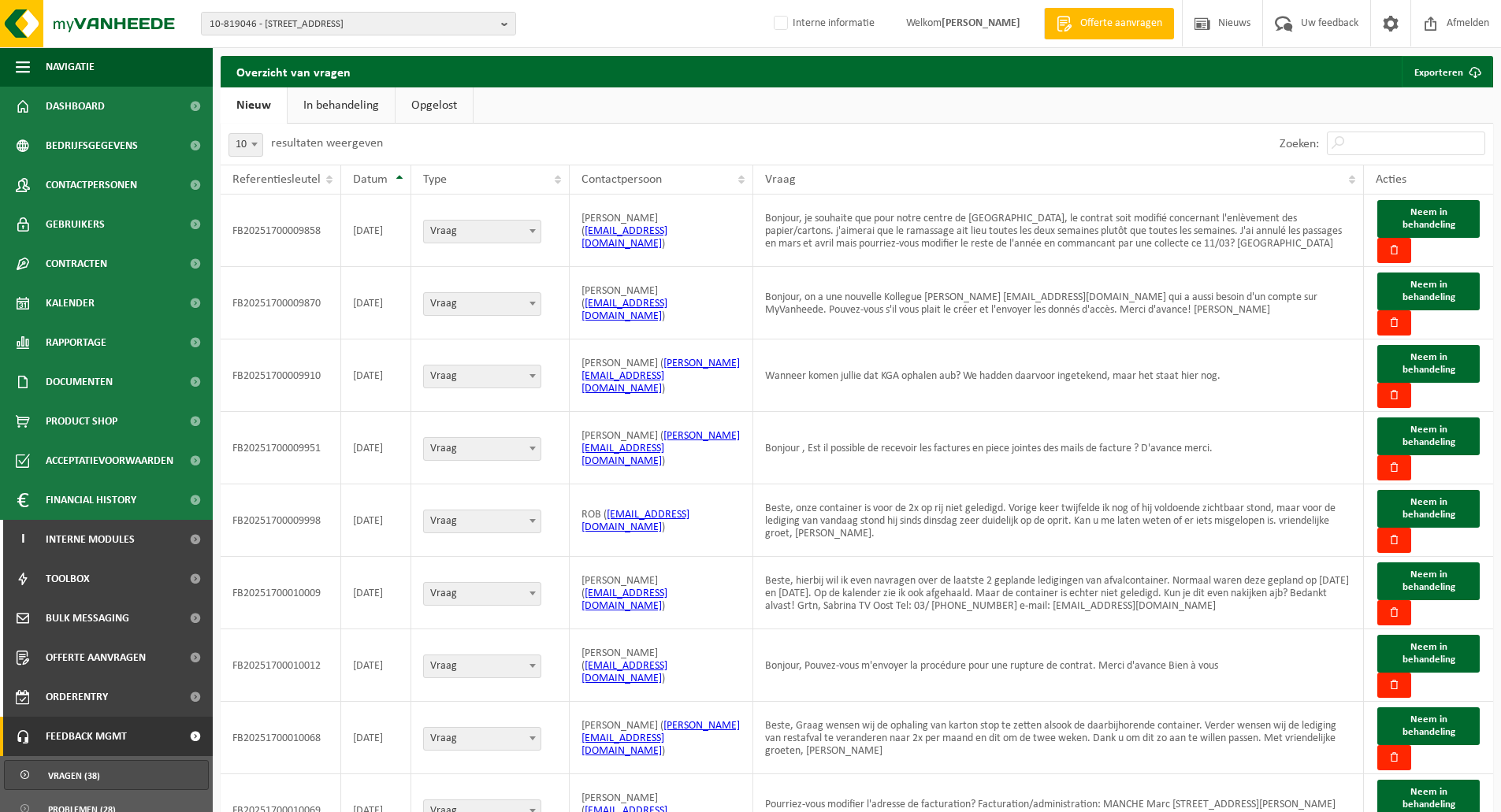
click at [320, 105] on link "In behandeling" at bounding box center [341, 105] width 107 height 36
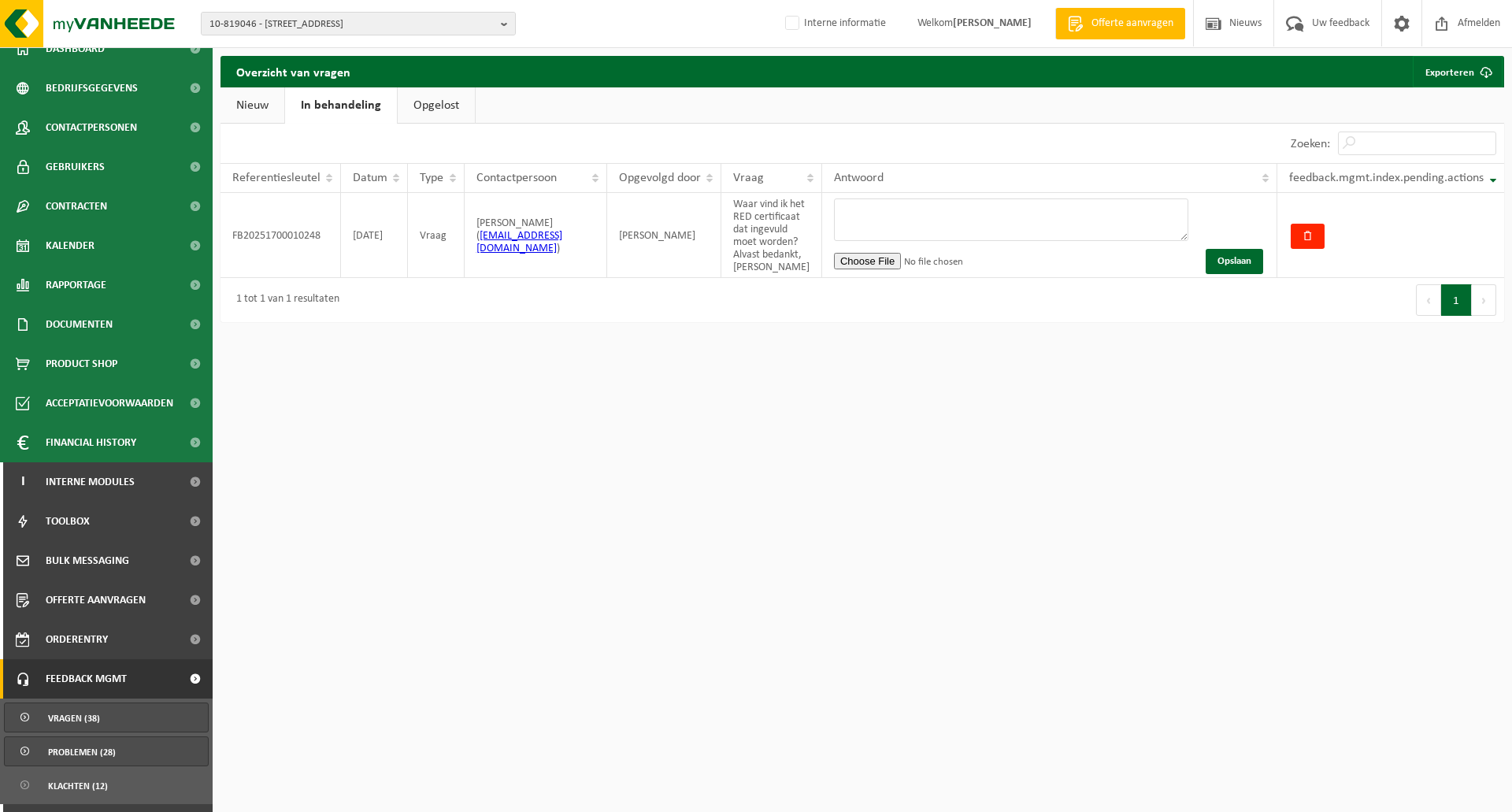
scroll to position [89, 0]
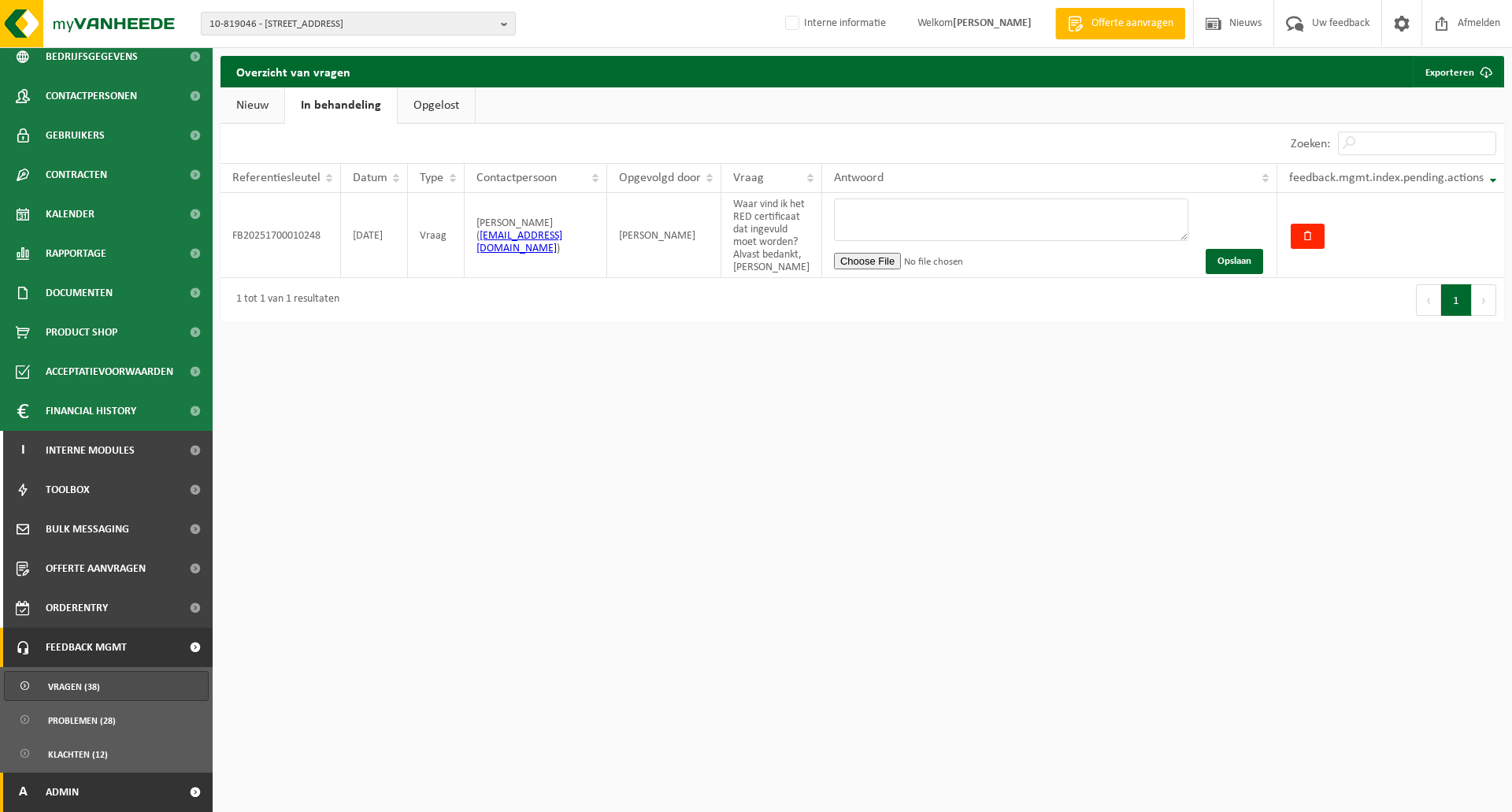
click at [73, 785] on span "Admin" at bounding box center [61, 792] width 33 height 39
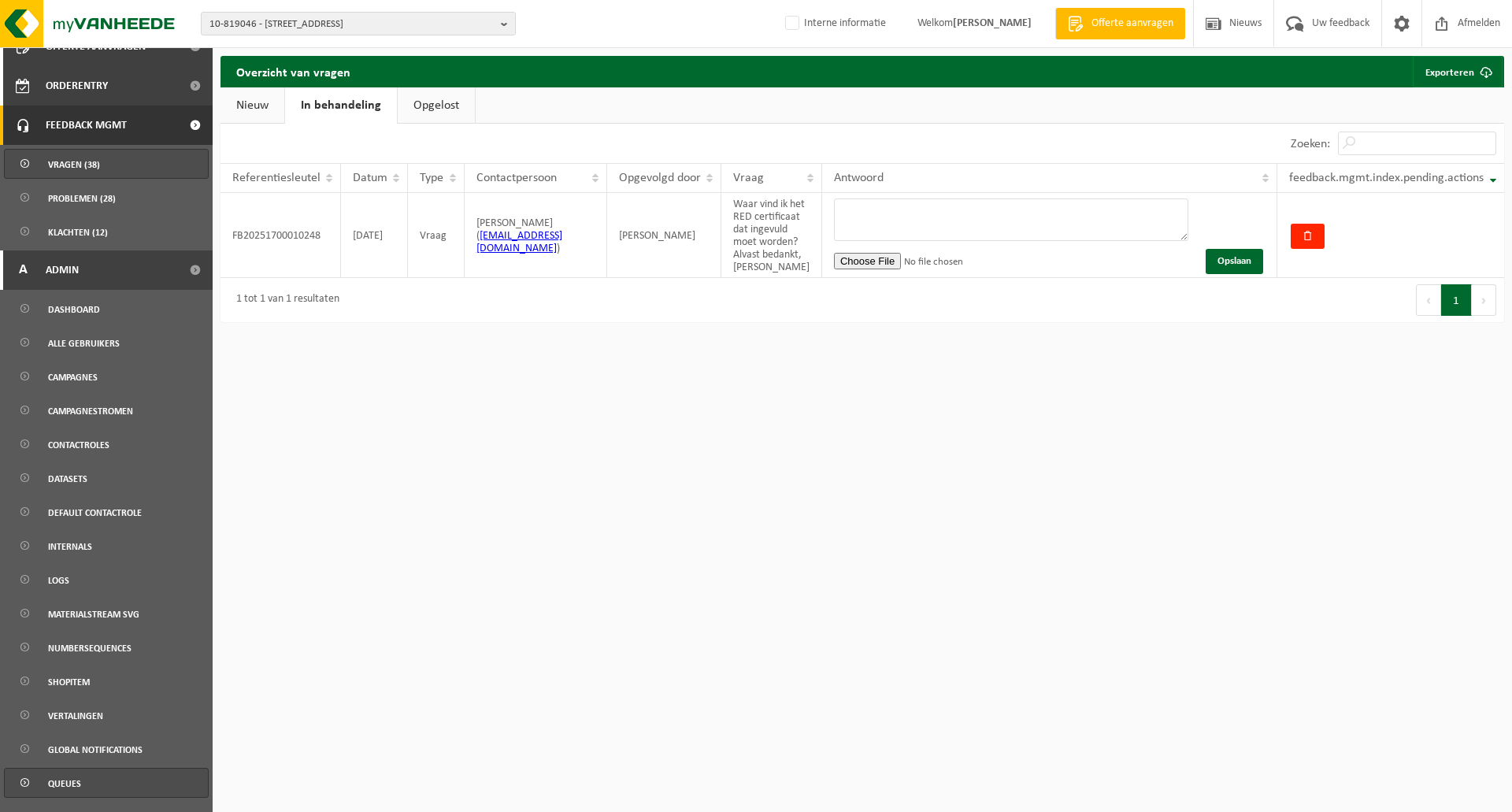
scroll to position [635, 0]
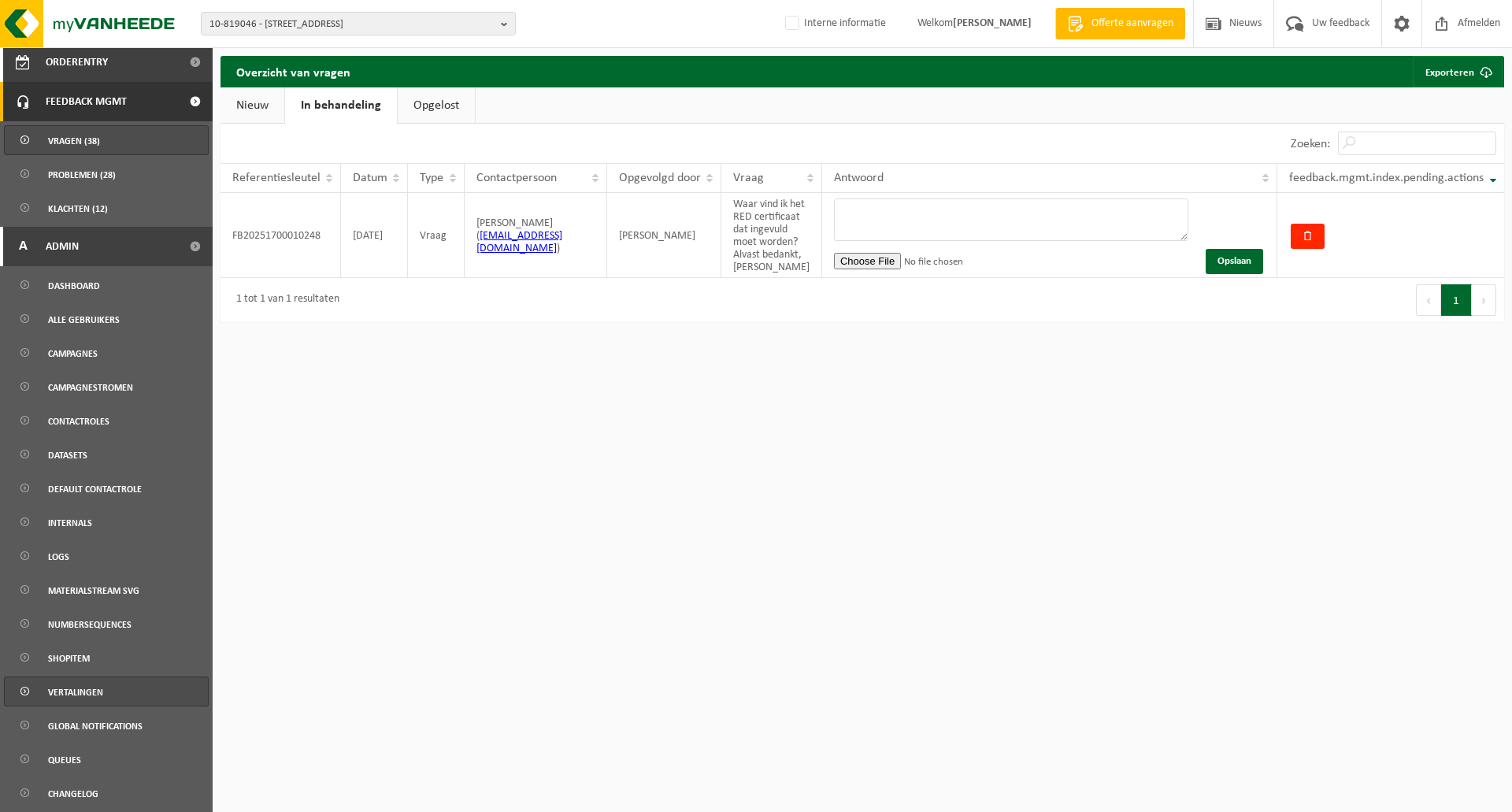
click at [91, 693] on span "Vertalingen" at bounding box center [75, 691] width 55 height 30
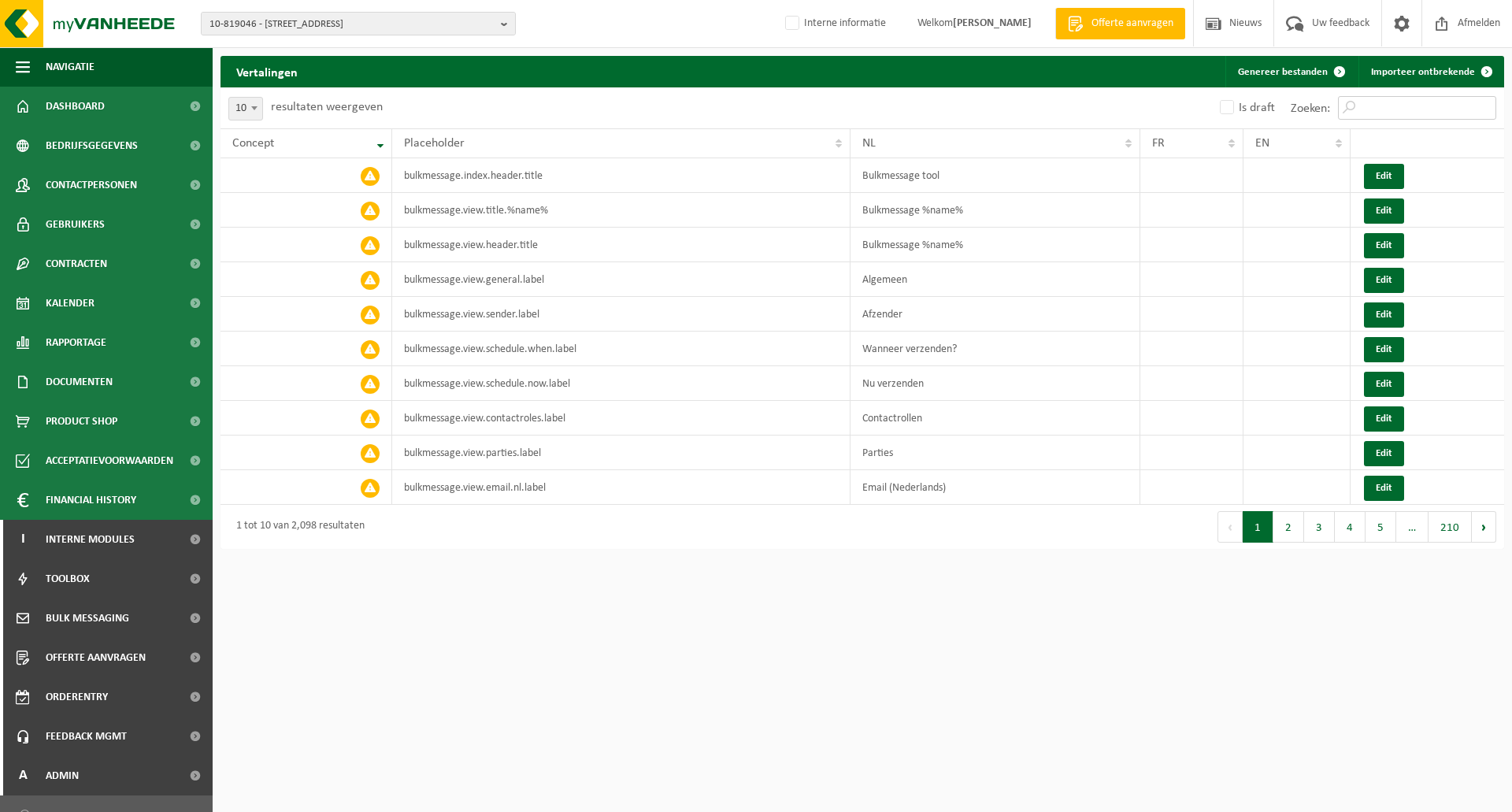
click at [1401, 101] on input "Zoeken:" at bounding box center [1417, 108] width 158 height 24
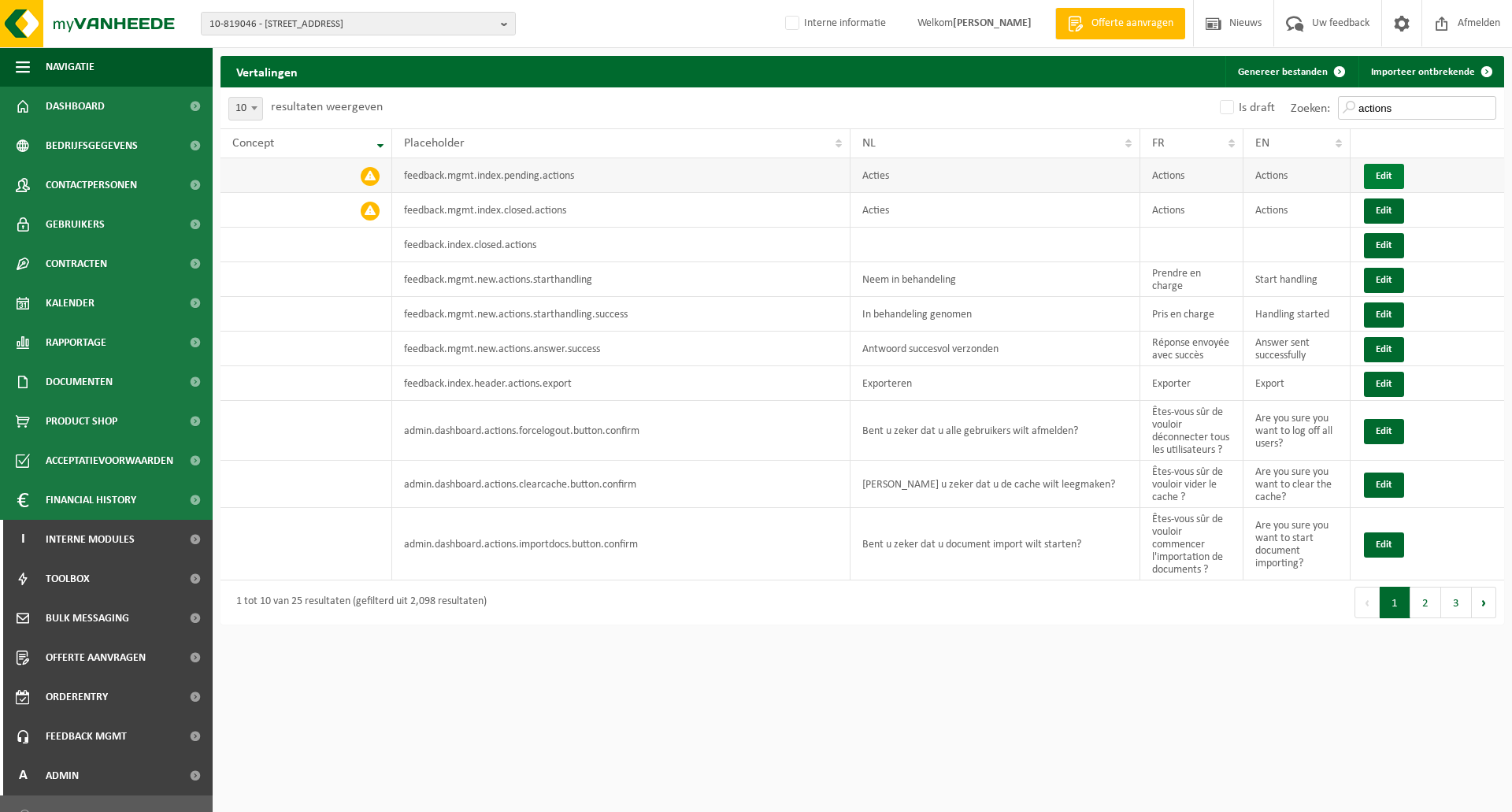
type input "actions"
click at [1377, 178] on button "Edit" at bounding box center [1384, 176] width 40 height 26
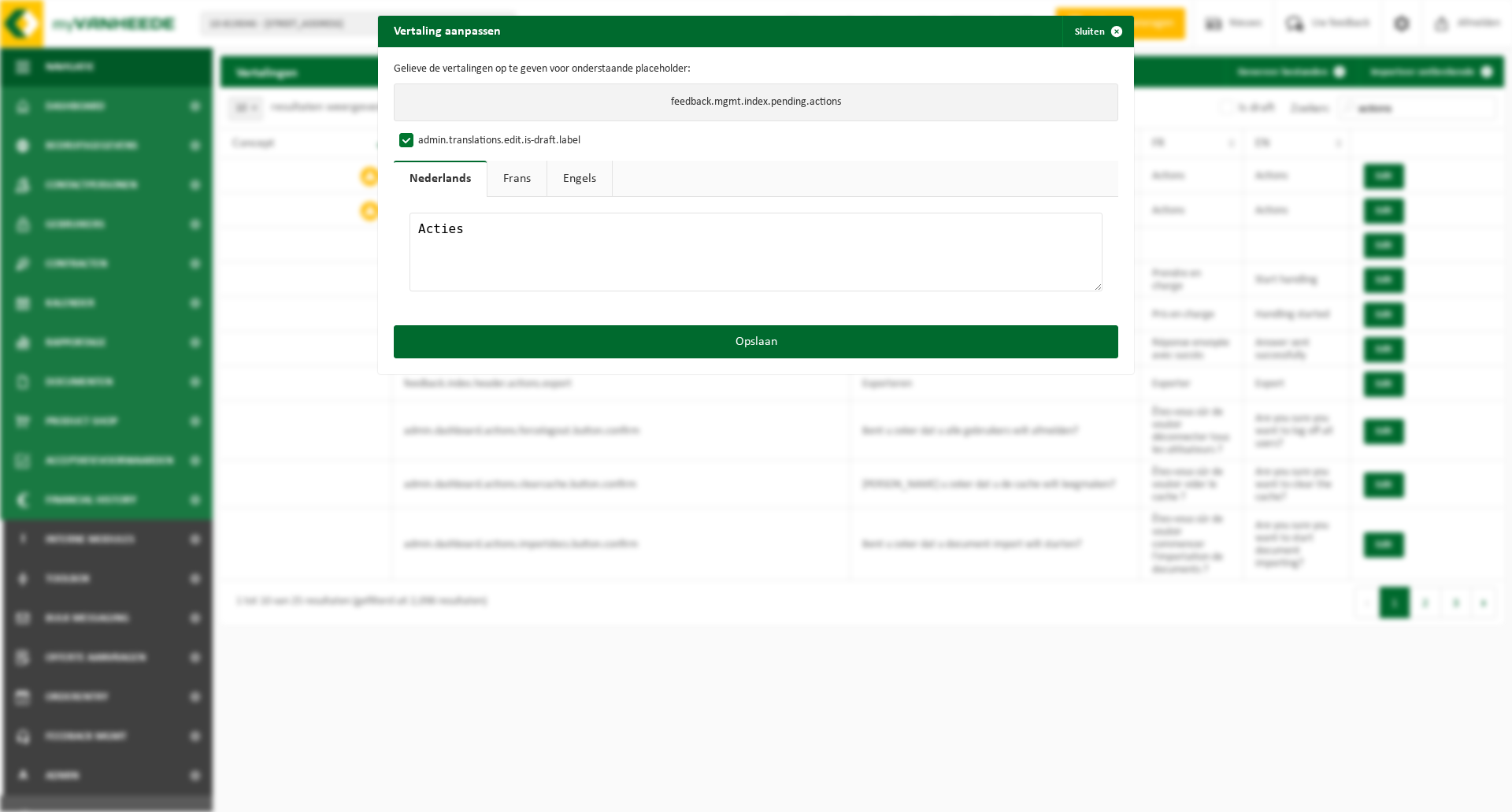
click at [398, 137] on label "admin.translations.edit.is-draft.label" at bounding box center [488, 141] width 184 height 24
click at [398, 129] on input "admin.translations.edit.is-draft.label" at bounding box center [770, 129] width 756 height 1
checkbox input "false"
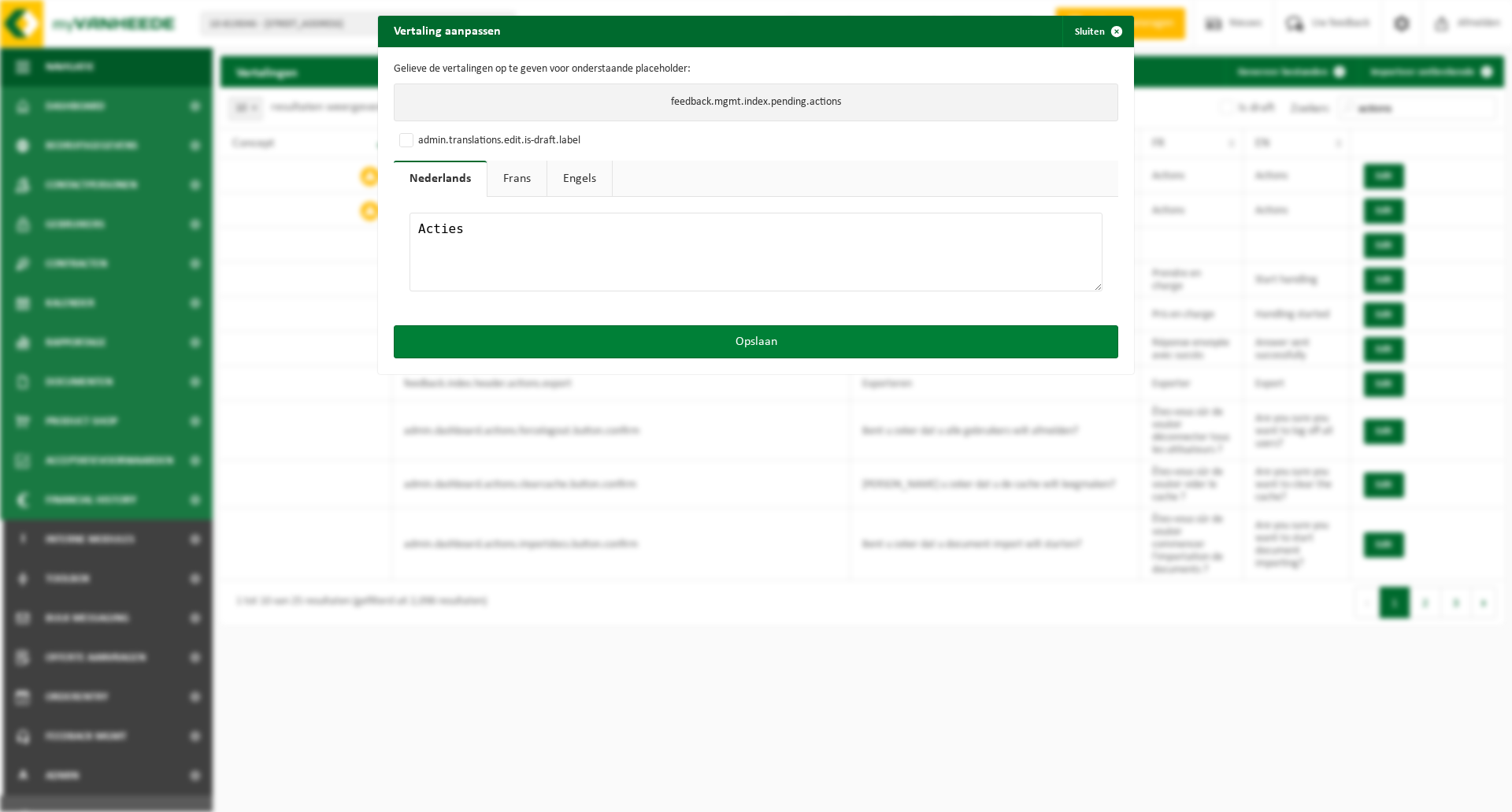
click at [753, 346] on button "Opslaan" at bounding box center [756, 341] width 725 height 33
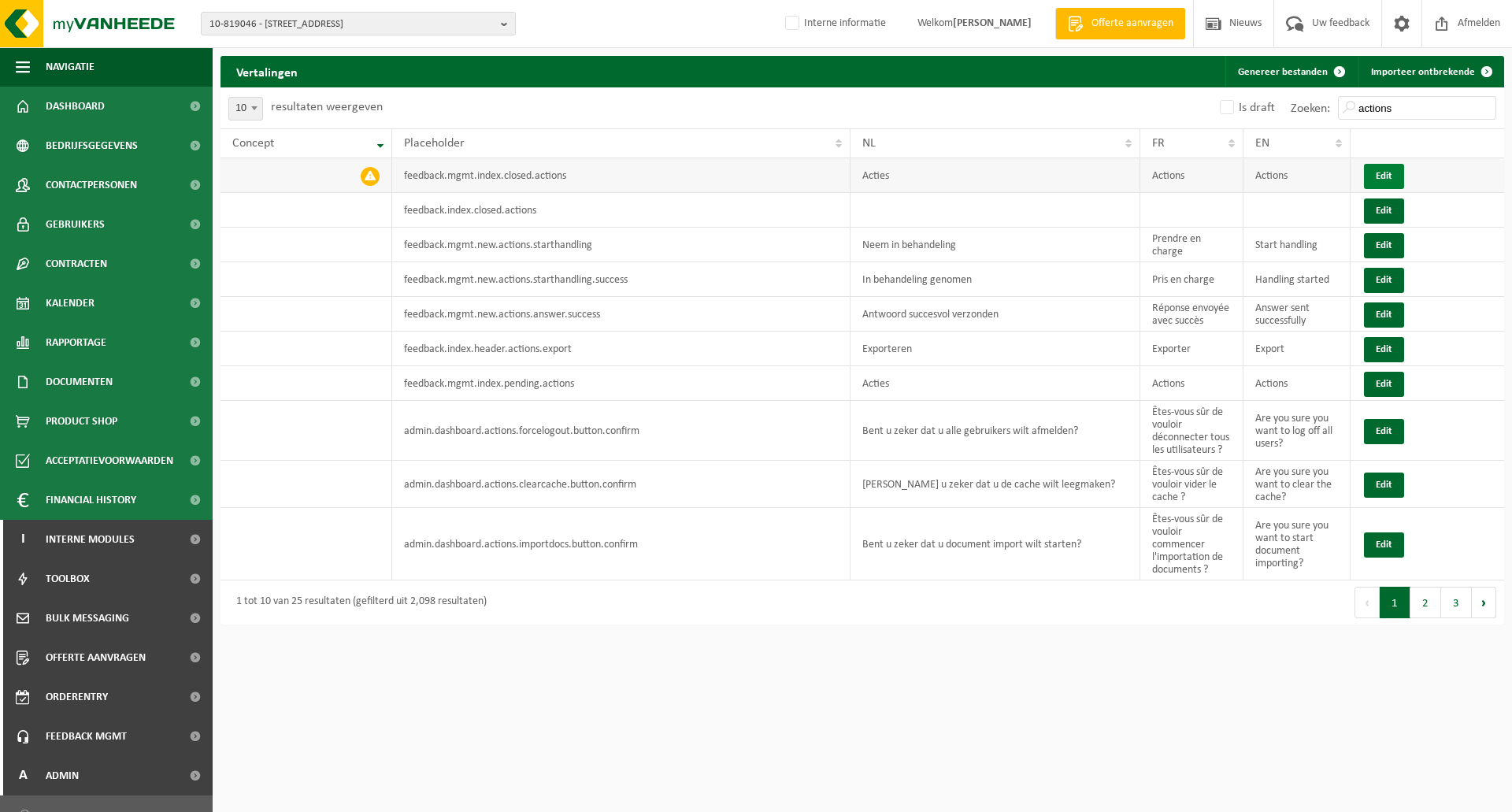
click at [1377, 176] on button "Edit" at bounding box center [1384, 176] width 40 height 26
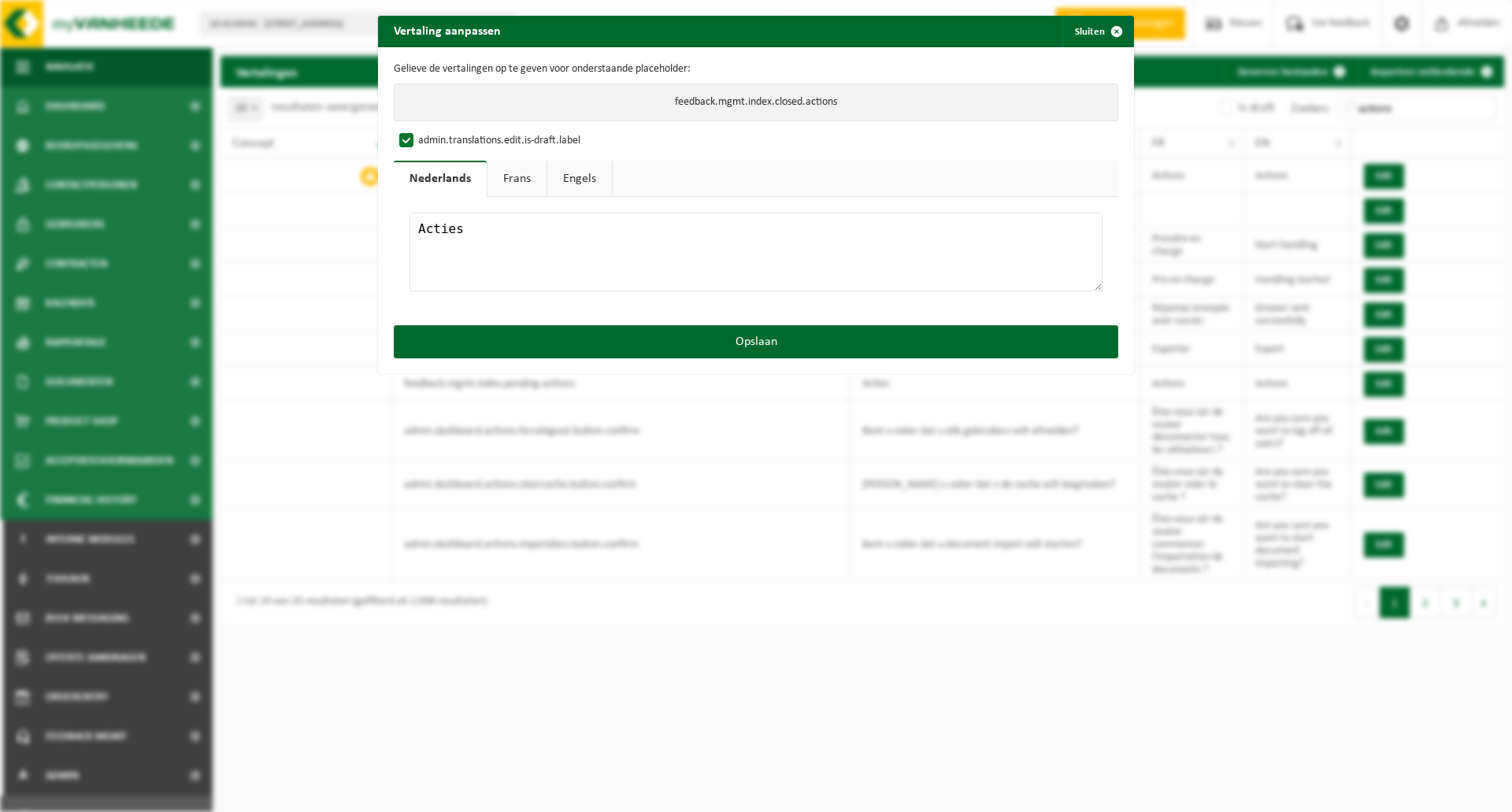
click at [438, 138] on label "admin.translations.edit.is-draft.label" at bounding box center [488, 141] width 184 height 24
click at [438, 129] on input "admin.translations.edit.is-draft.label" at bounding box center [770, 129] width 756 height 1
checkbox input "false"
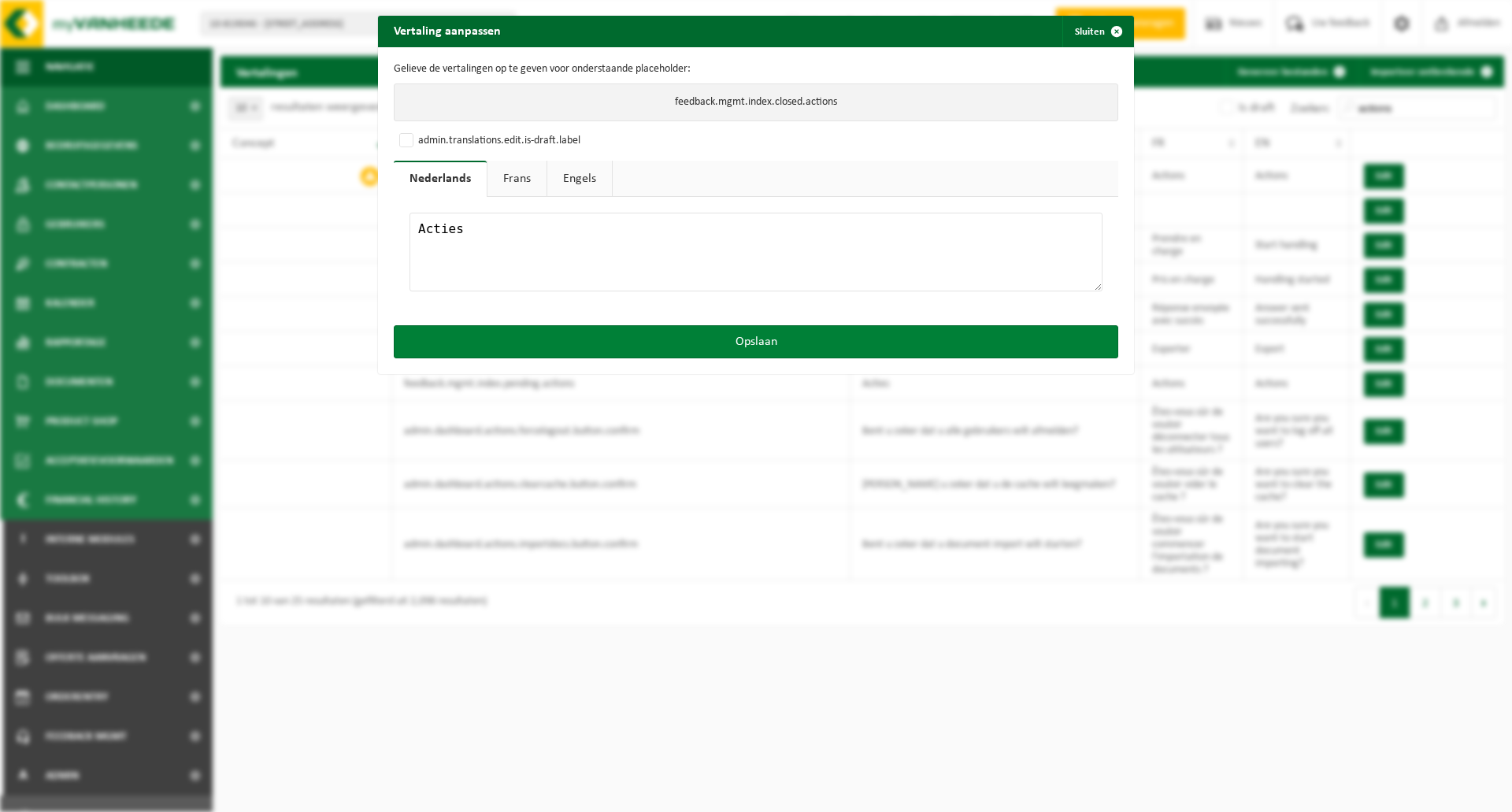
click at [689, 339] on button "Opslaan" at bounding box center [756, 341] width 725 height 33
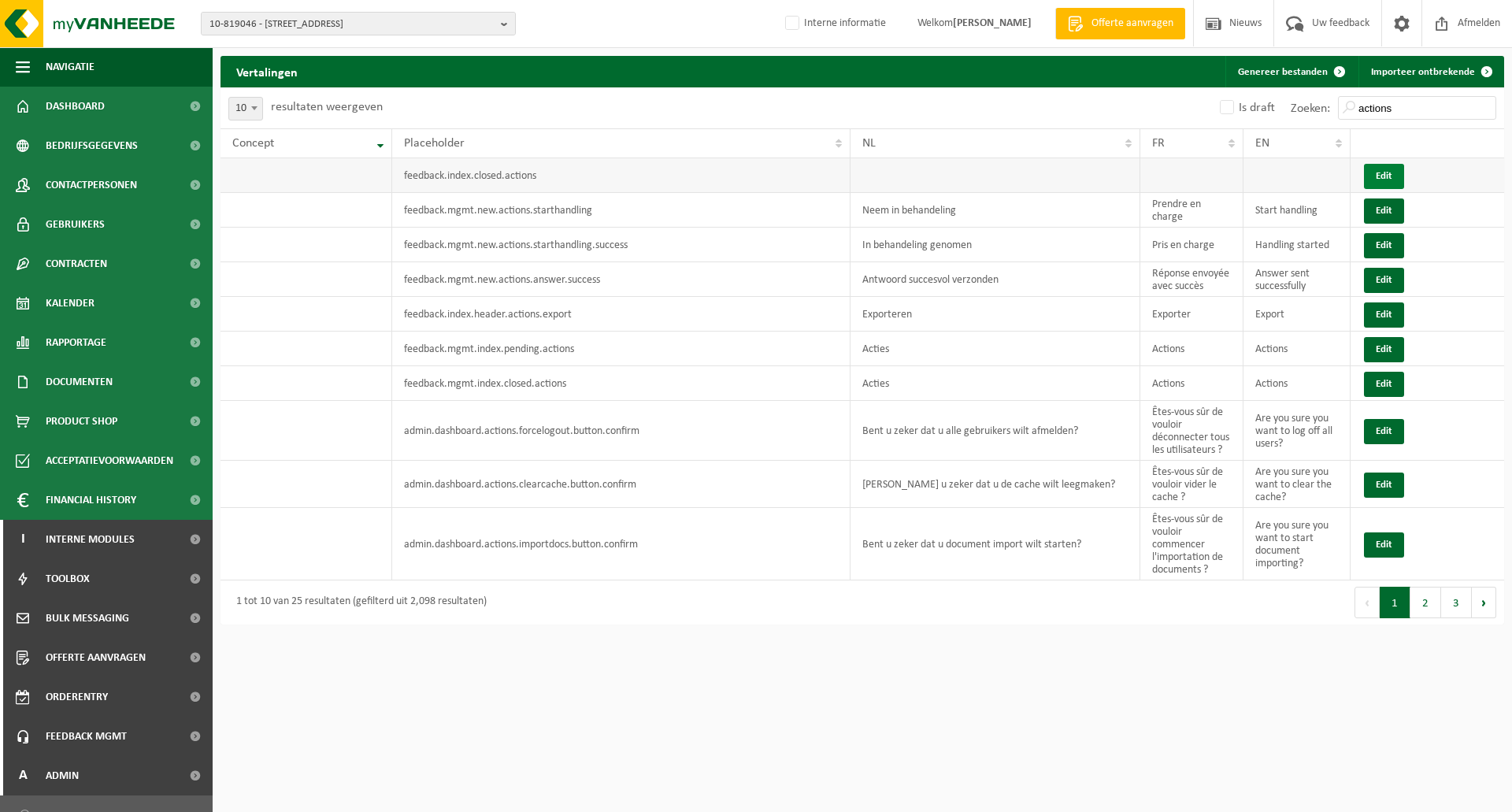
click at [1393, 172] on button "Edit" at bounding box center [1384, 176] width 40 height 26
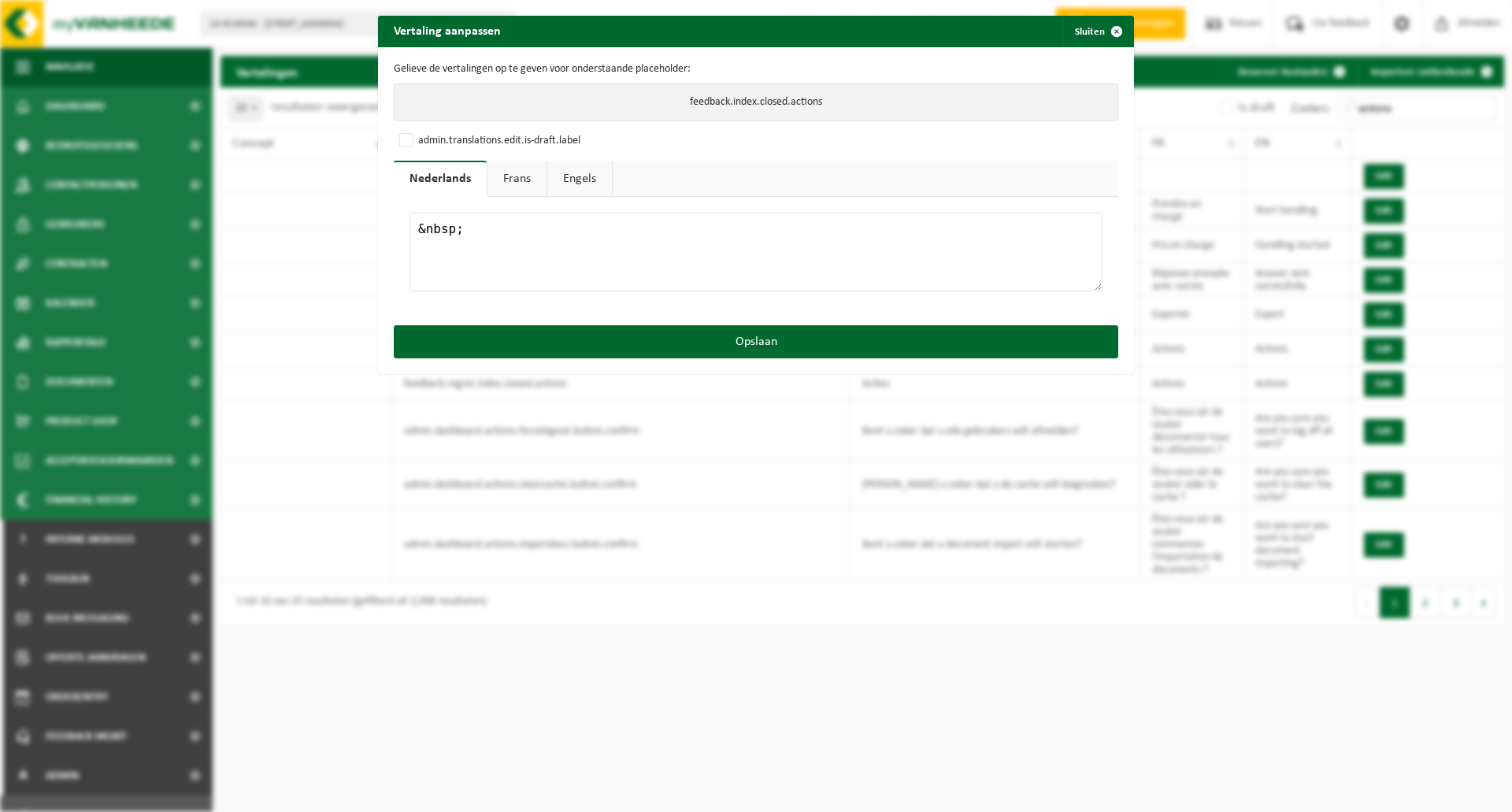
click at [537, 248] on textarea "&nbsp;" at bounding box center [756, 252] width 693 height 79
type textarea "Acties"
click at [513, 187] on link "Frans" at bounding box center [517, 178] width 59 height 36
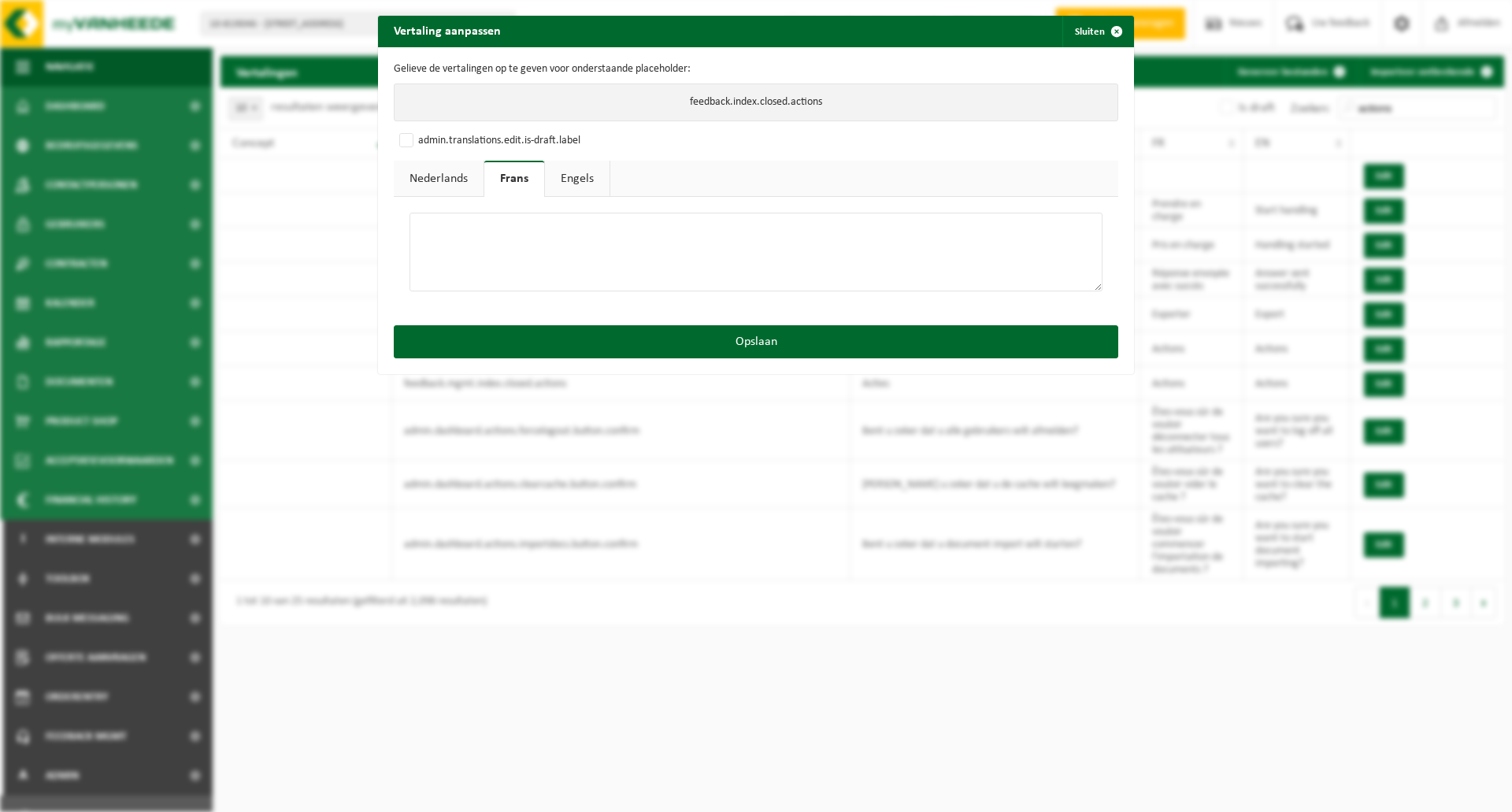
click at [516, 229] on textarea at bounding box center [756, 252] width 693 height 79
type textarea "Actions"
click at [564, 182] on link "Engels" at bounding box center [577, 178] width 65 height 36
click at [542, 243] on textarea at bounding box center [756, 252] width 693 height 79
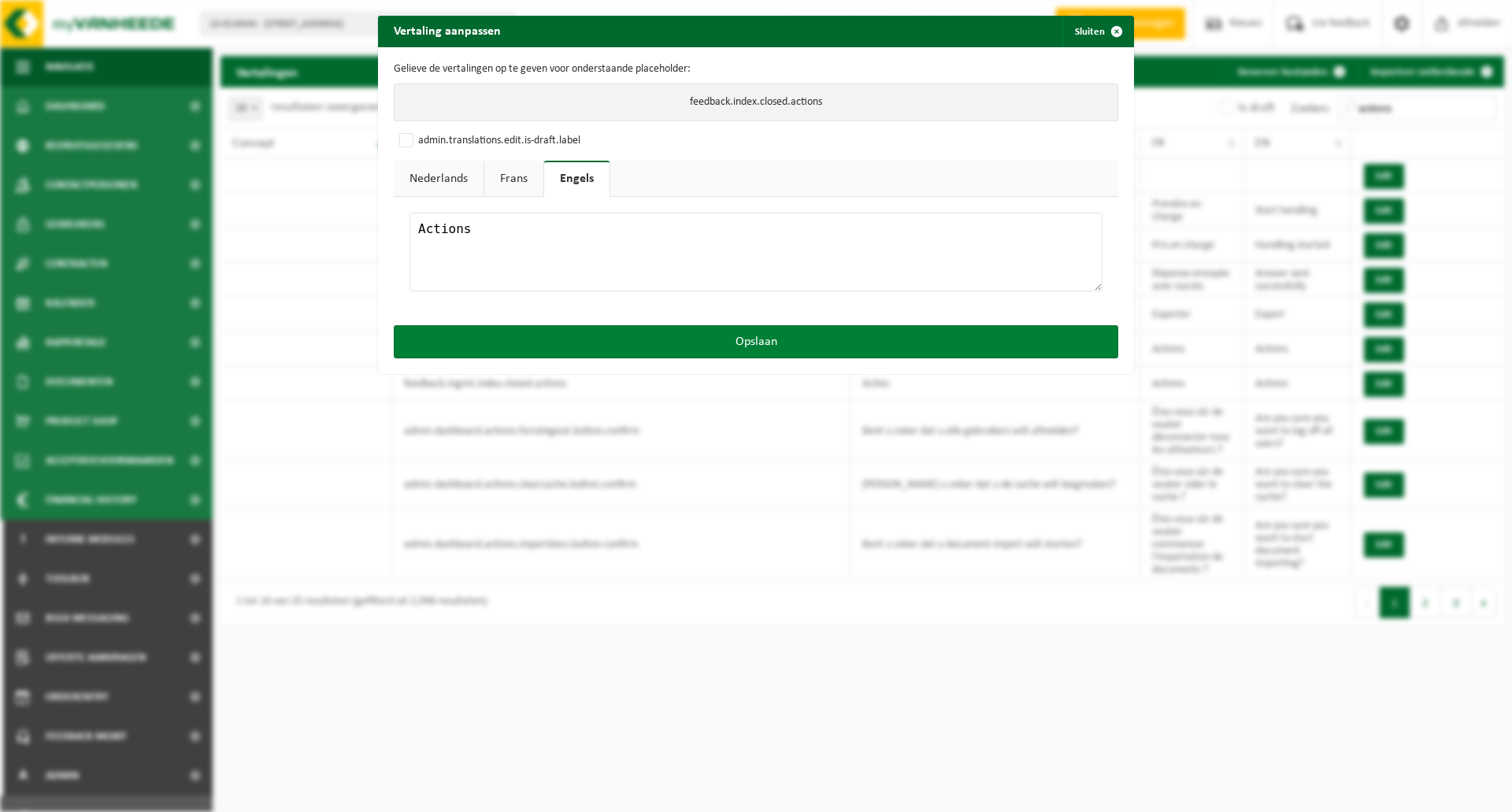
type textarea "Actions"
click at [624, 335] on button "Opslaan" at bounding box center [756, 341] width 725 height 33
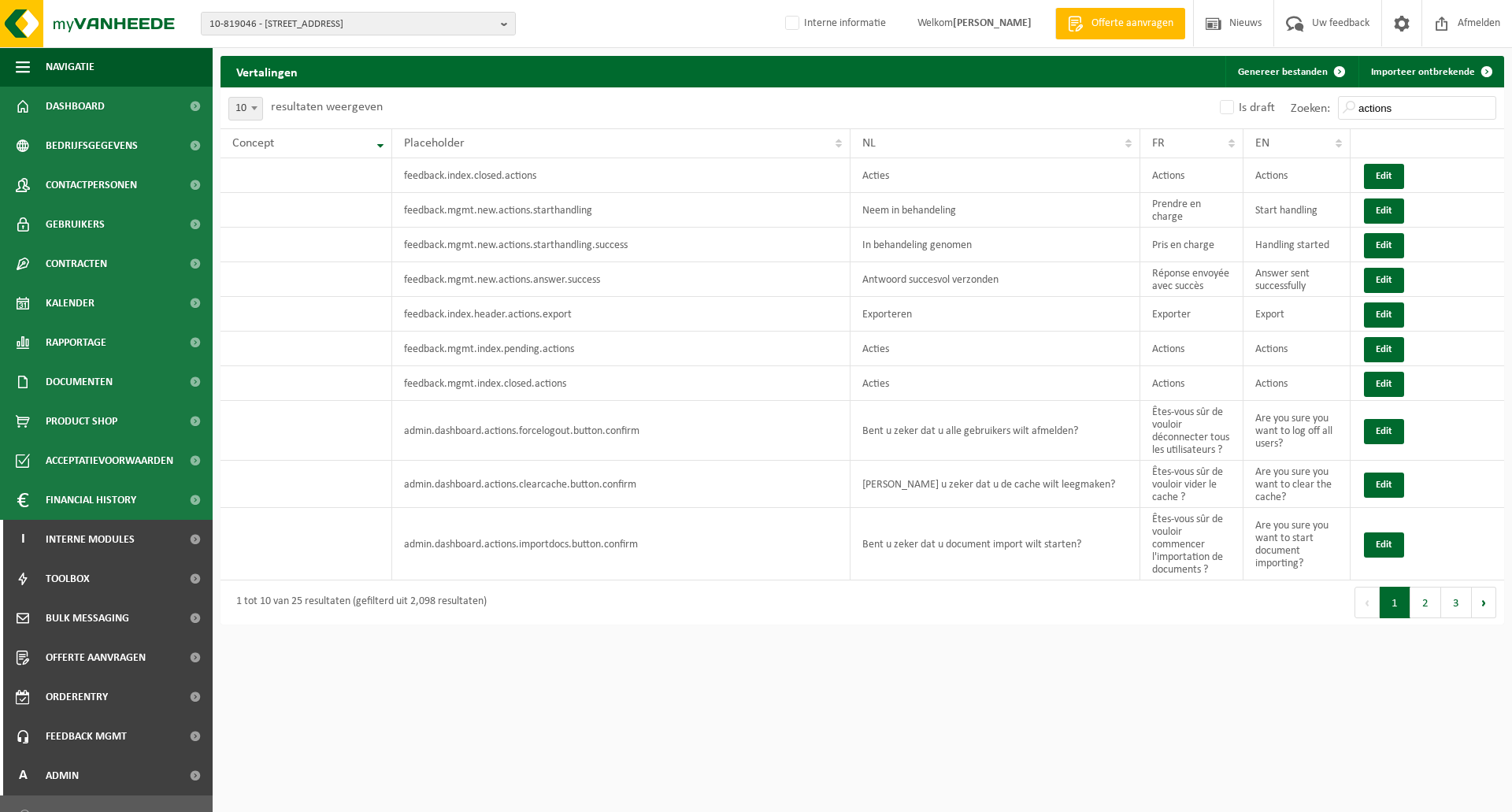
click at [245, 107] on span "10" at bounding box center [245, 109] width 33 height 22
select select "50"
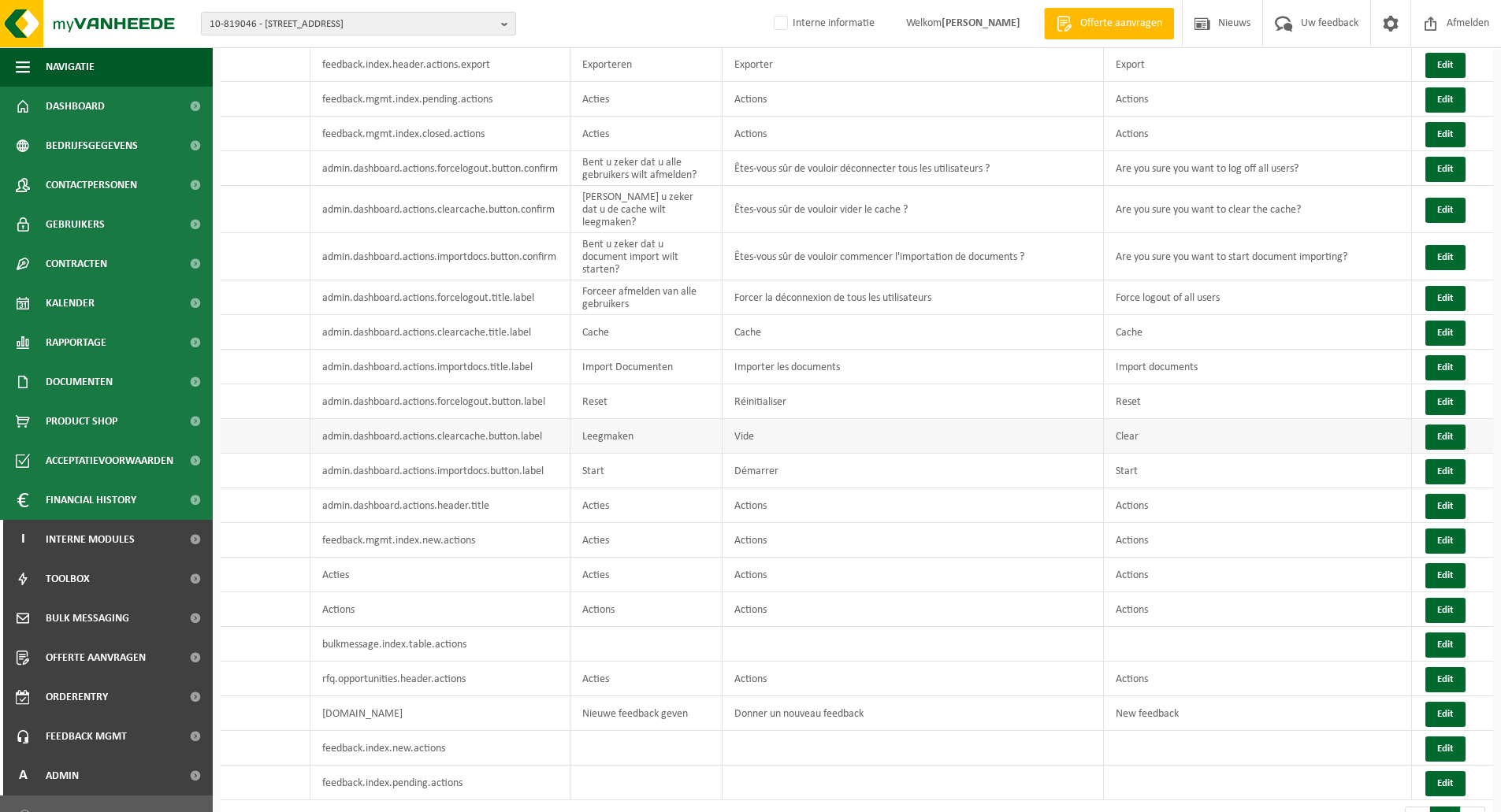
scroll to position [262, 0]
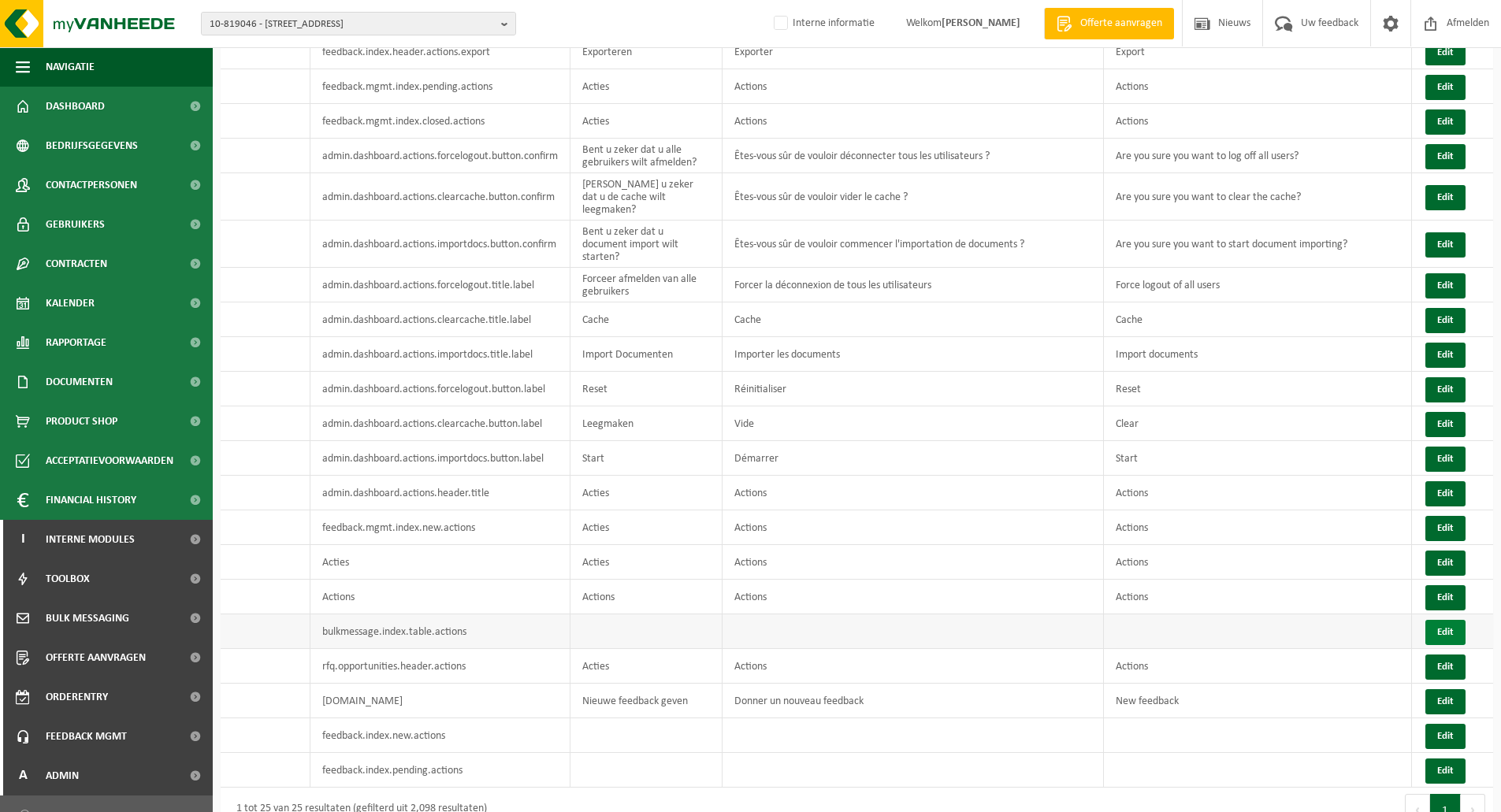
click at [1456, 620] on button "Edit" at bounding box center [1446, 632] width 40 height 26
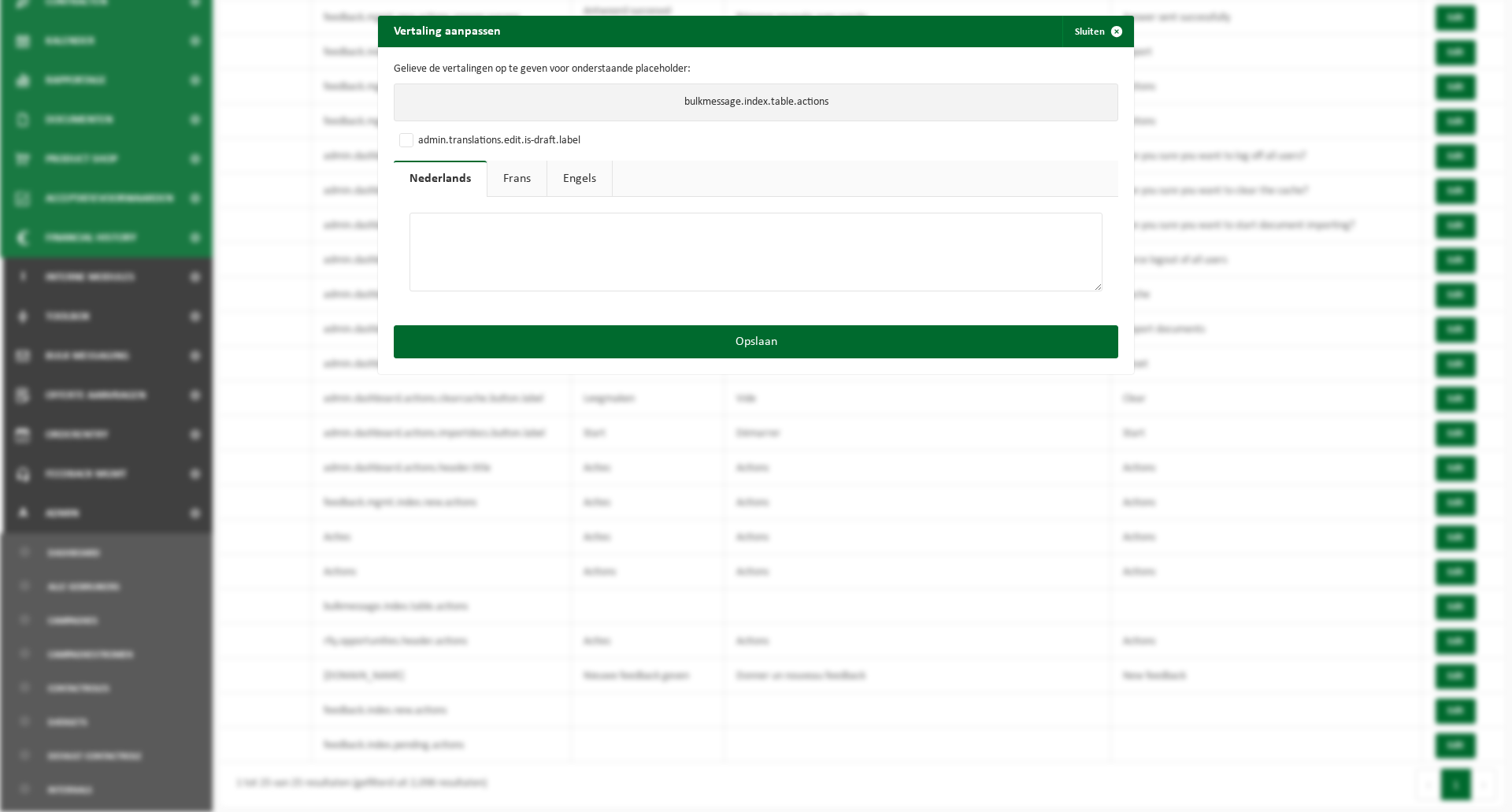
click at [476, 241] on textarea at bounding box center [756, 252] width 693 height 79
type textarea "Acties"
click at [496, 184] on link "Frans" at bounding box center [517, 178] width 59 height 36
click at [520, 240] on textarea at bounding box center [756, 252] width 693 height 79
type textarea "Actions"
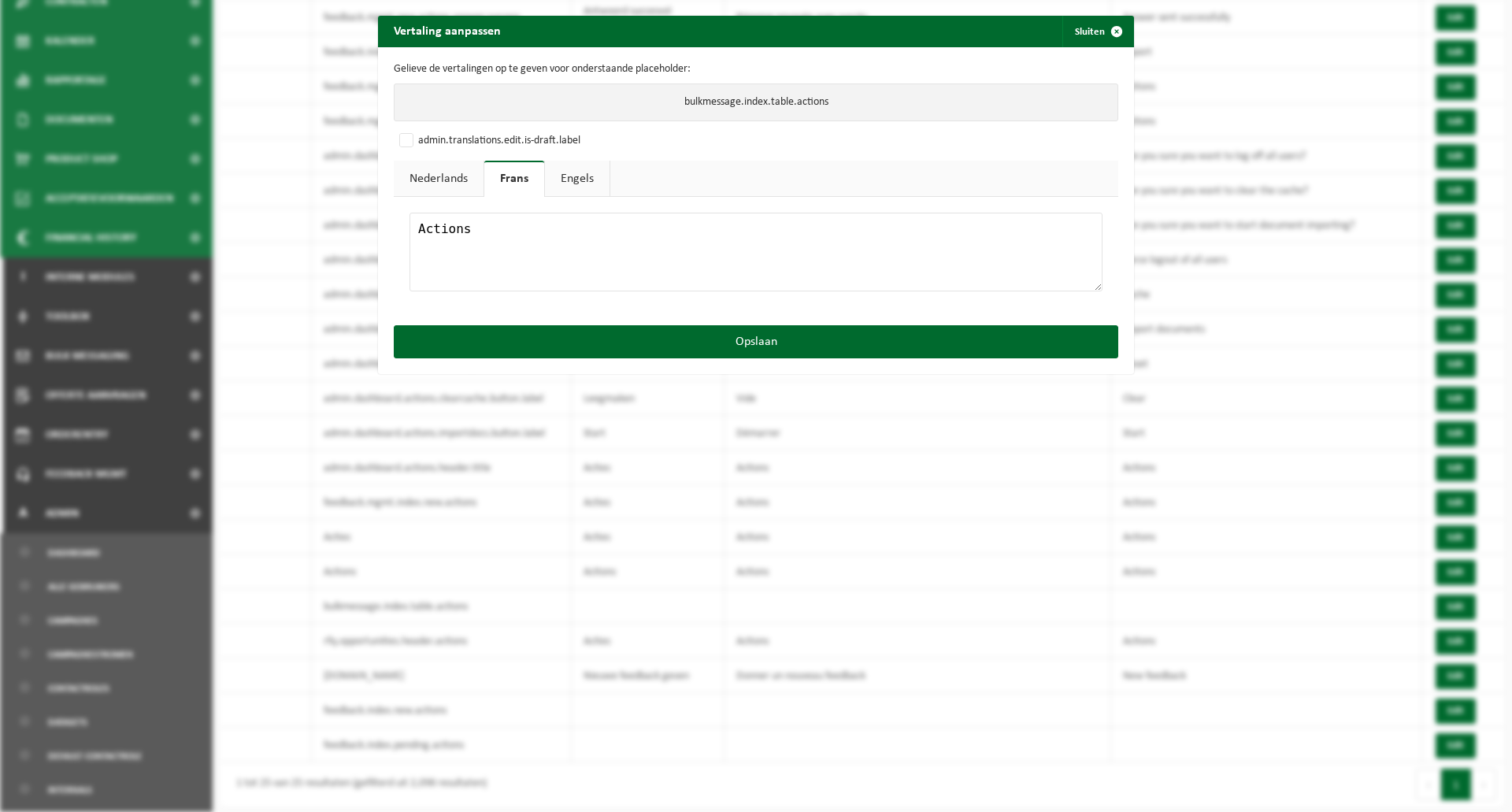
click at [562, 180] on link "Engels" at bounding box center [577, 178] width 65 height 36
click at [541, 245] on textarea at bounding box center [756, 252] width 693 height 79
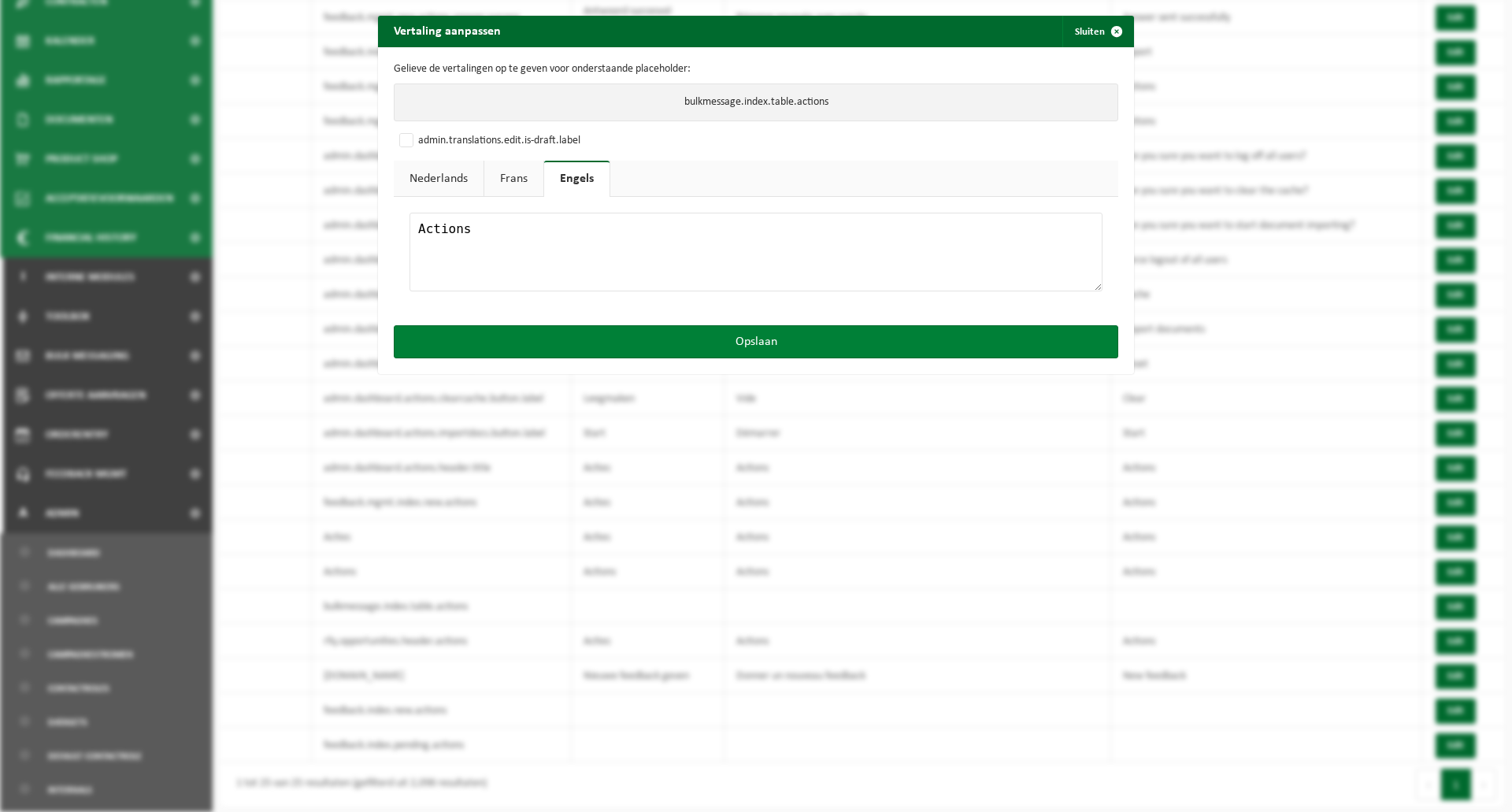
type textarea "Actions"
click at [595, 347] on button "Opslaan" at bounding box center [756, 341] width 725 height 33
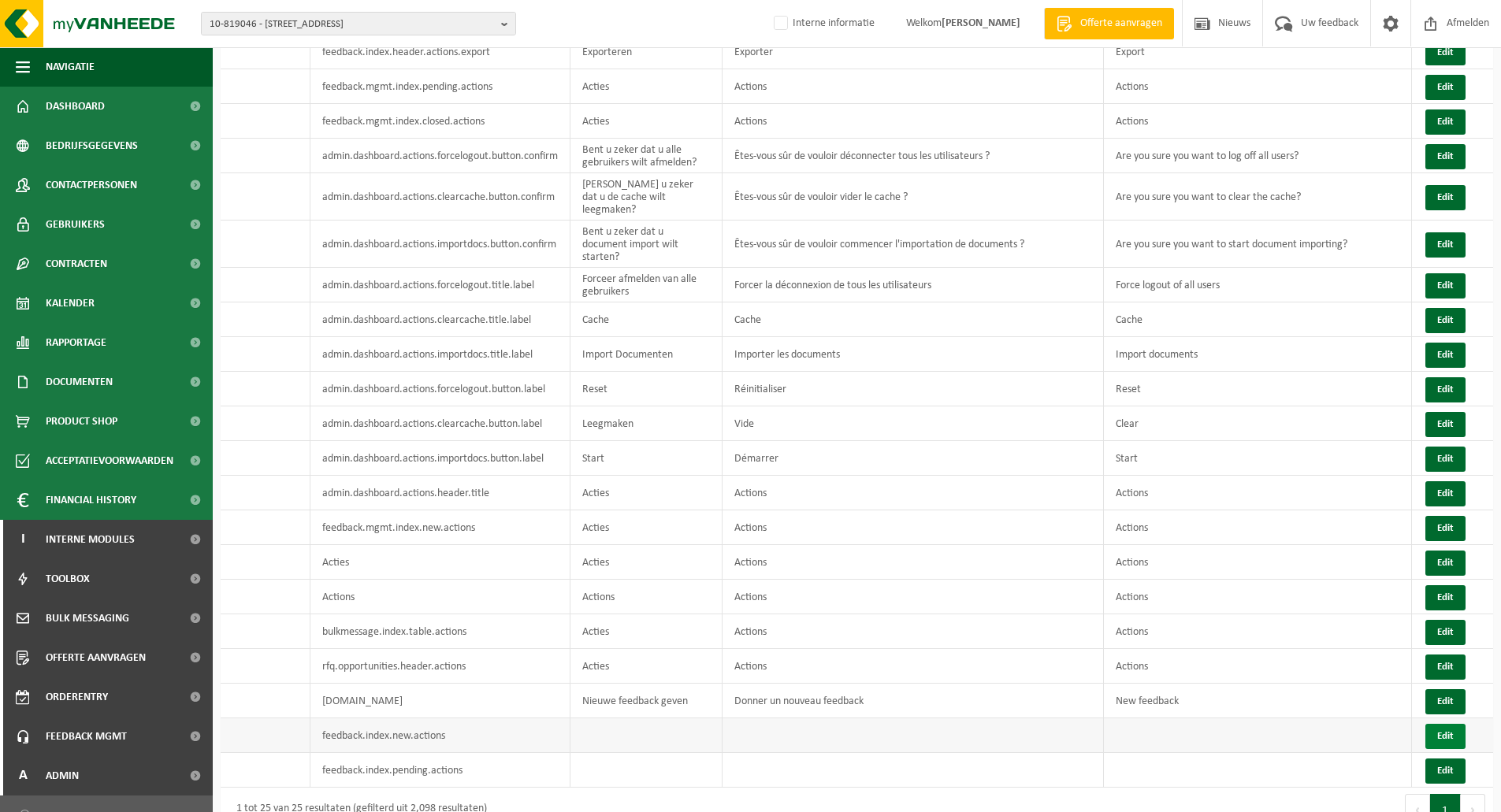
click at [1432, 724] on button "Edit" at bounding box center [1446, 737] width 40 height 26
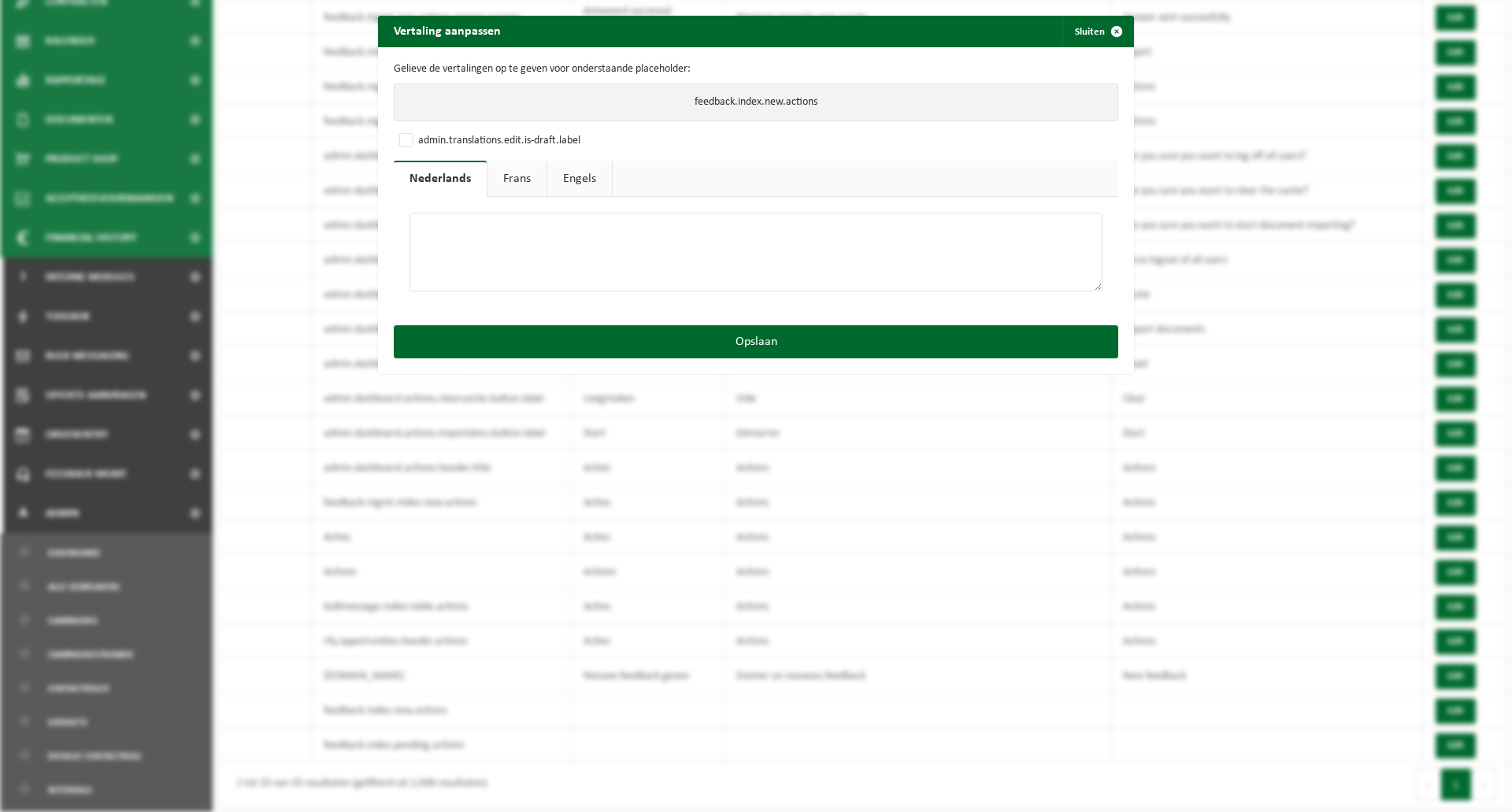
click at [432, 240] on textarea at bounding box center [756, 252] width 693 height 79
type textarea "Acties"
click at [488, 177] on link "Frans" at bounding box center [517, 178] width 59 height 36
click at [505, 227] on textarea at bounding box center [756, 252] width 693 height 79
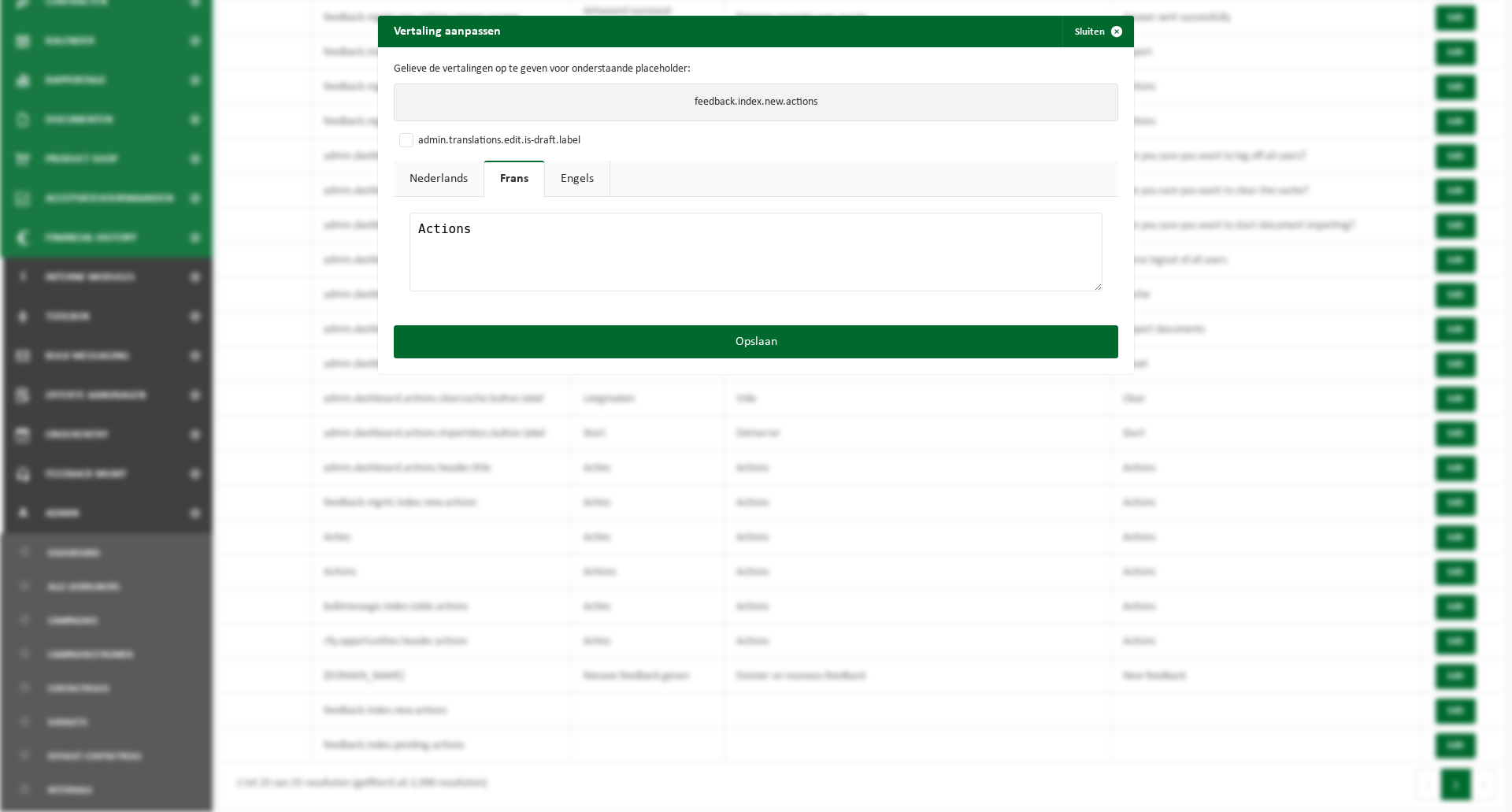
click at [505, 227] on textarea at bounding box center [756, 252] width 693 height 79
click at [418, 228] on textarea at bounding box center [756, 252] width 693 height 79
click at [449, 225] on textarea at bounding box center [756, 252] width 693 height 79
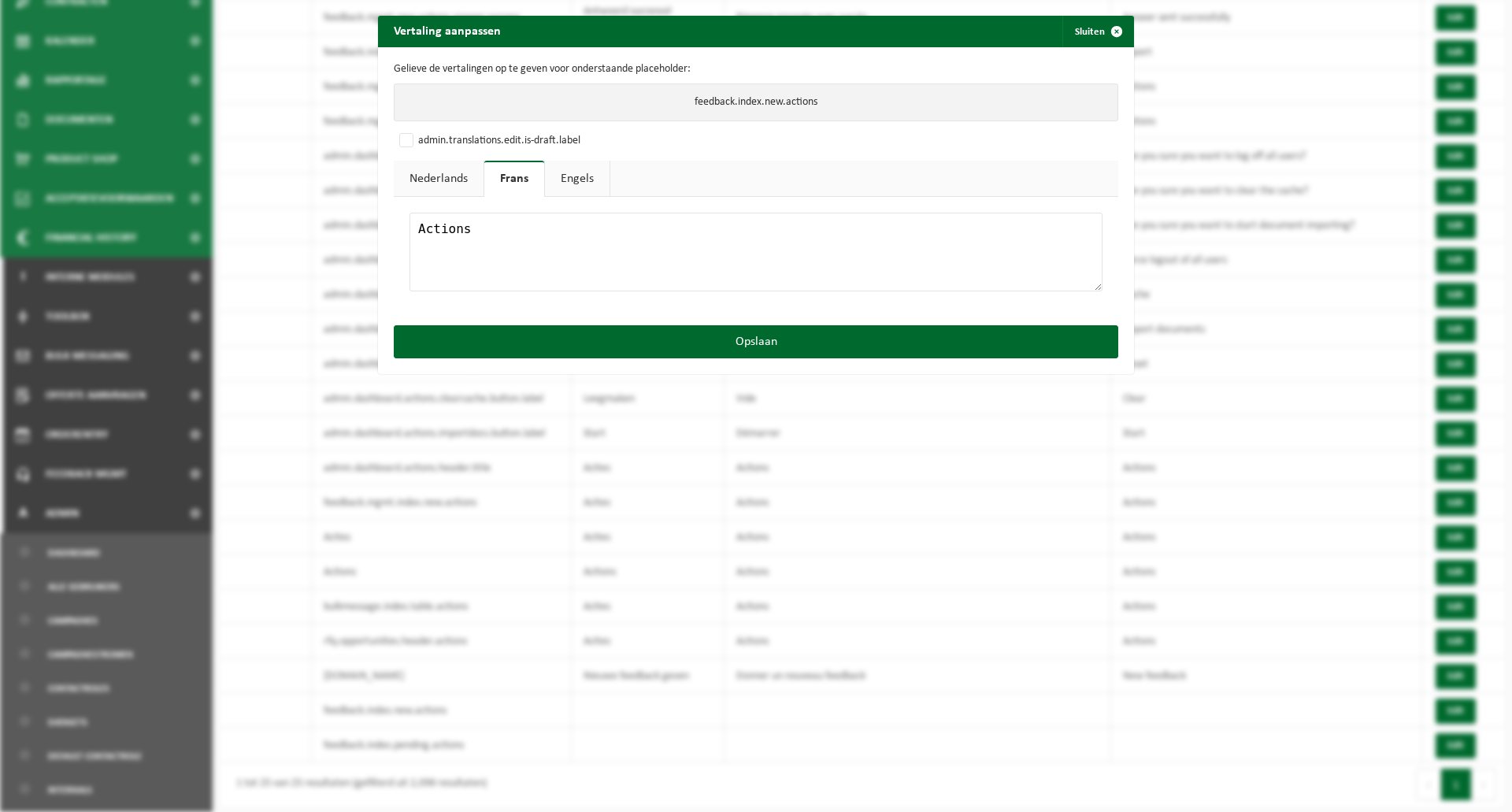
click at [449, 225] on textarea at bounding box center [756, 252] width 693 height 79
type textarea "Actions"
click at [445, 179] on link "Nederlands" at bounding box center [438, 178] width 89 height 36
click at [444, 245] on textarea at bounding box center [756, 252] width 693 height 79
click at [417, 230] on textarea at bounding box center [756, 252] width 693 height 79
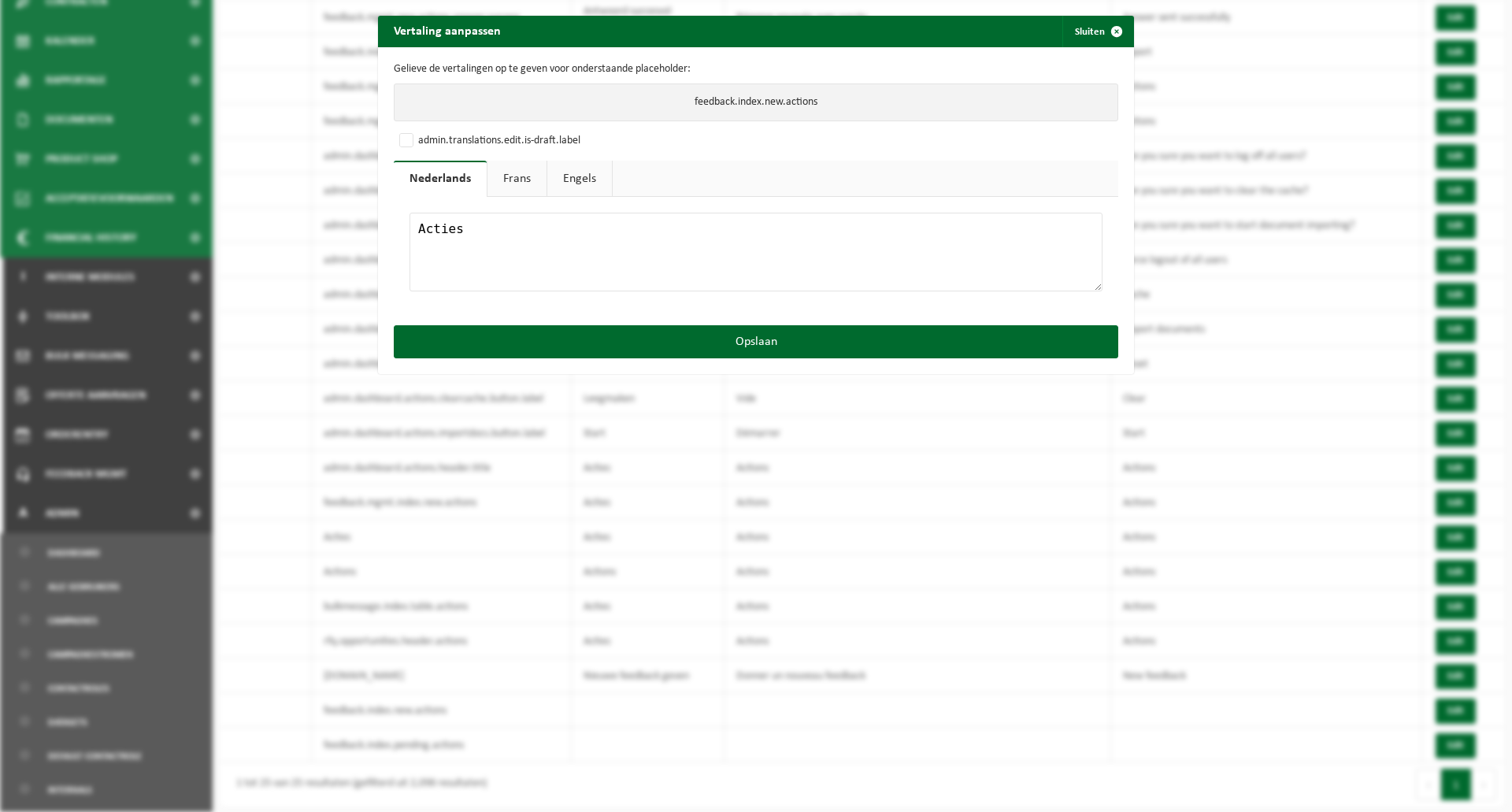
type textarea "Acties"
click at [590, 172] on link "Engels" at bounding box center [580, 178] width 65 height 36
click at [553, 232] on textarea at bounding box center [756, 252] width 693 height 79
paste textarea "Actions"
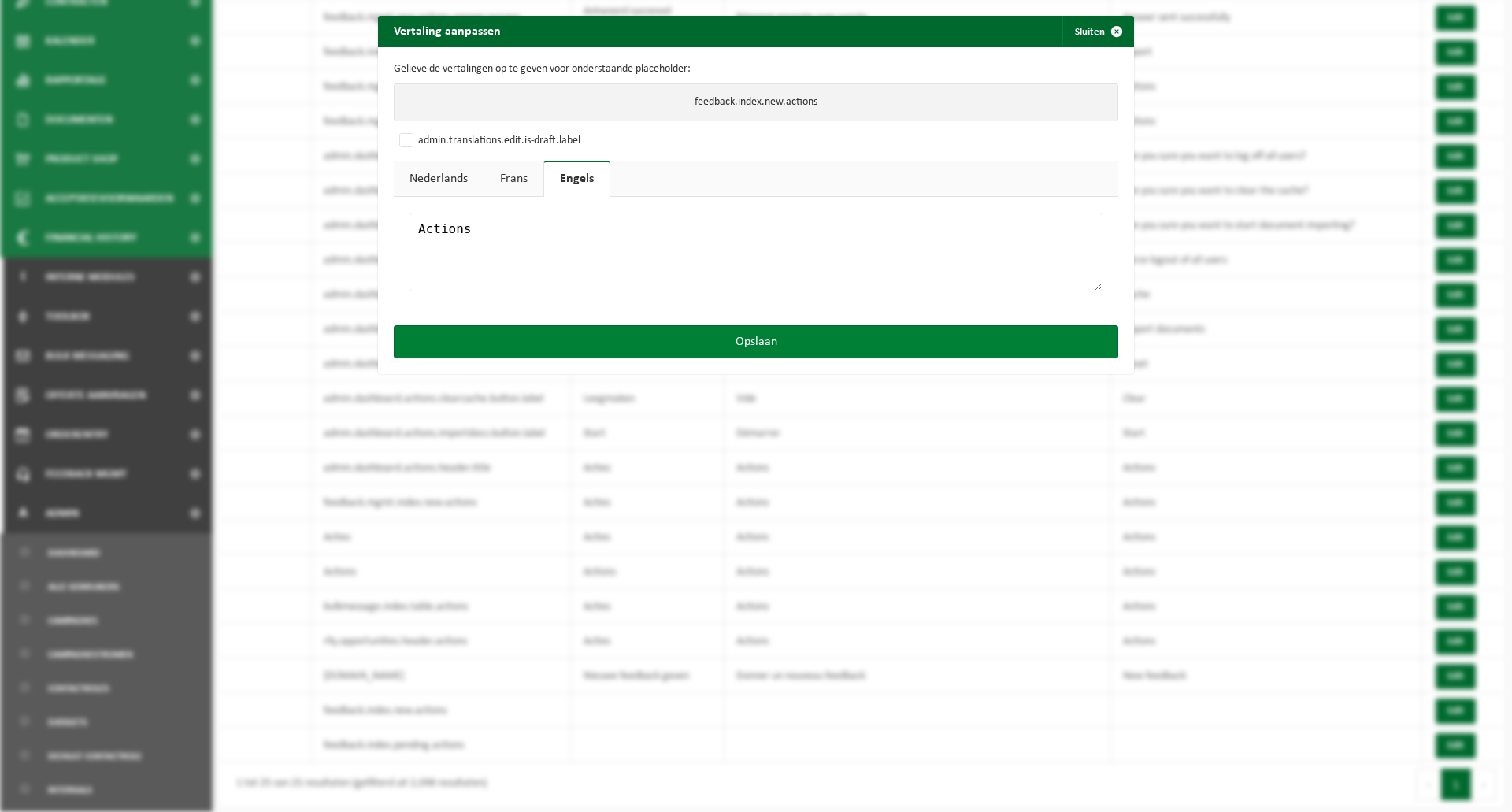
type textarea "Actions"
click at [642, 331] on button "Opslaan" at bounding box center [756, 341] width 725 height 33
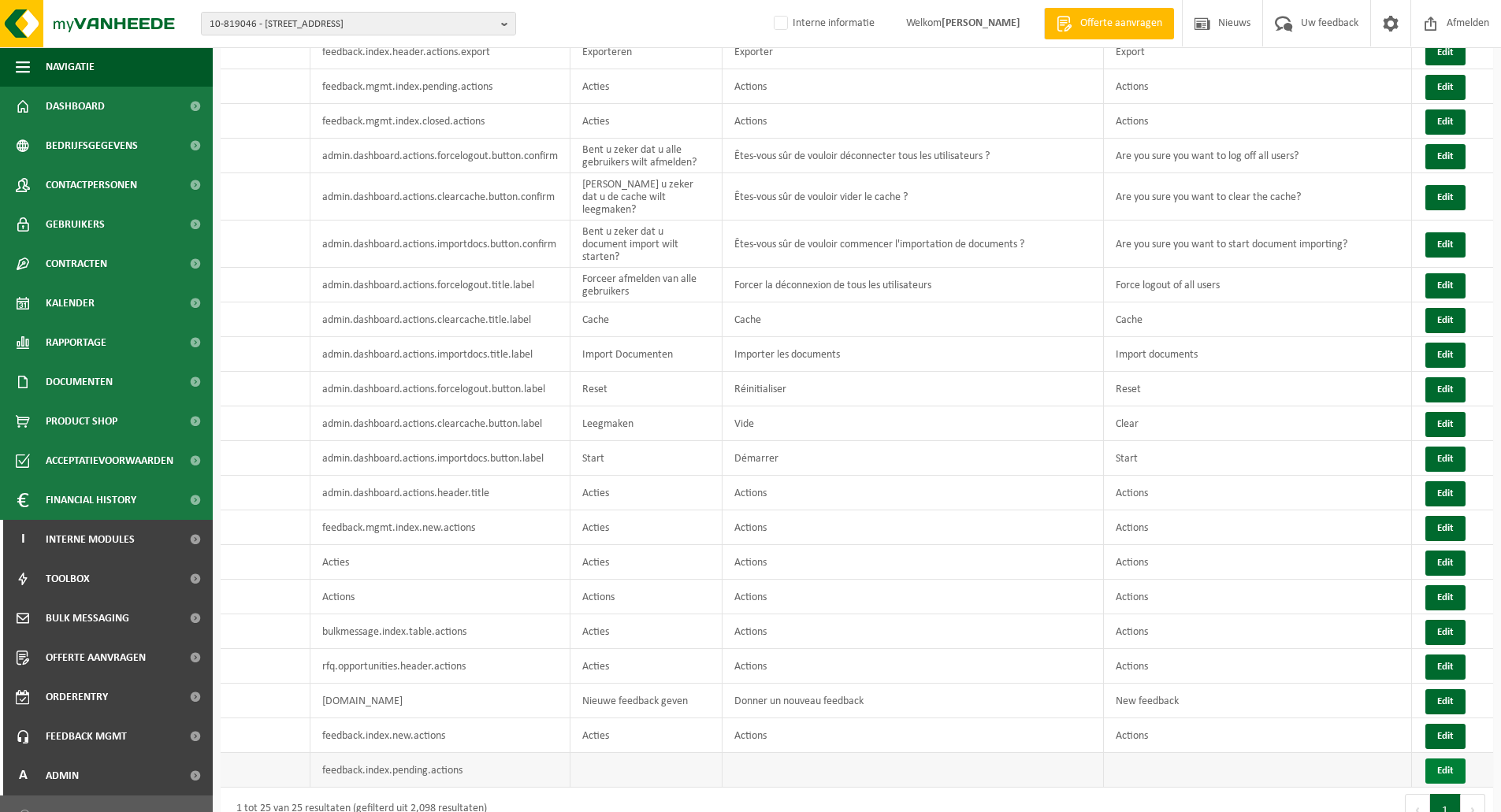
click at [1444, 759] on button "Edit" at bounding box center [1446, 771] width 40 height 26
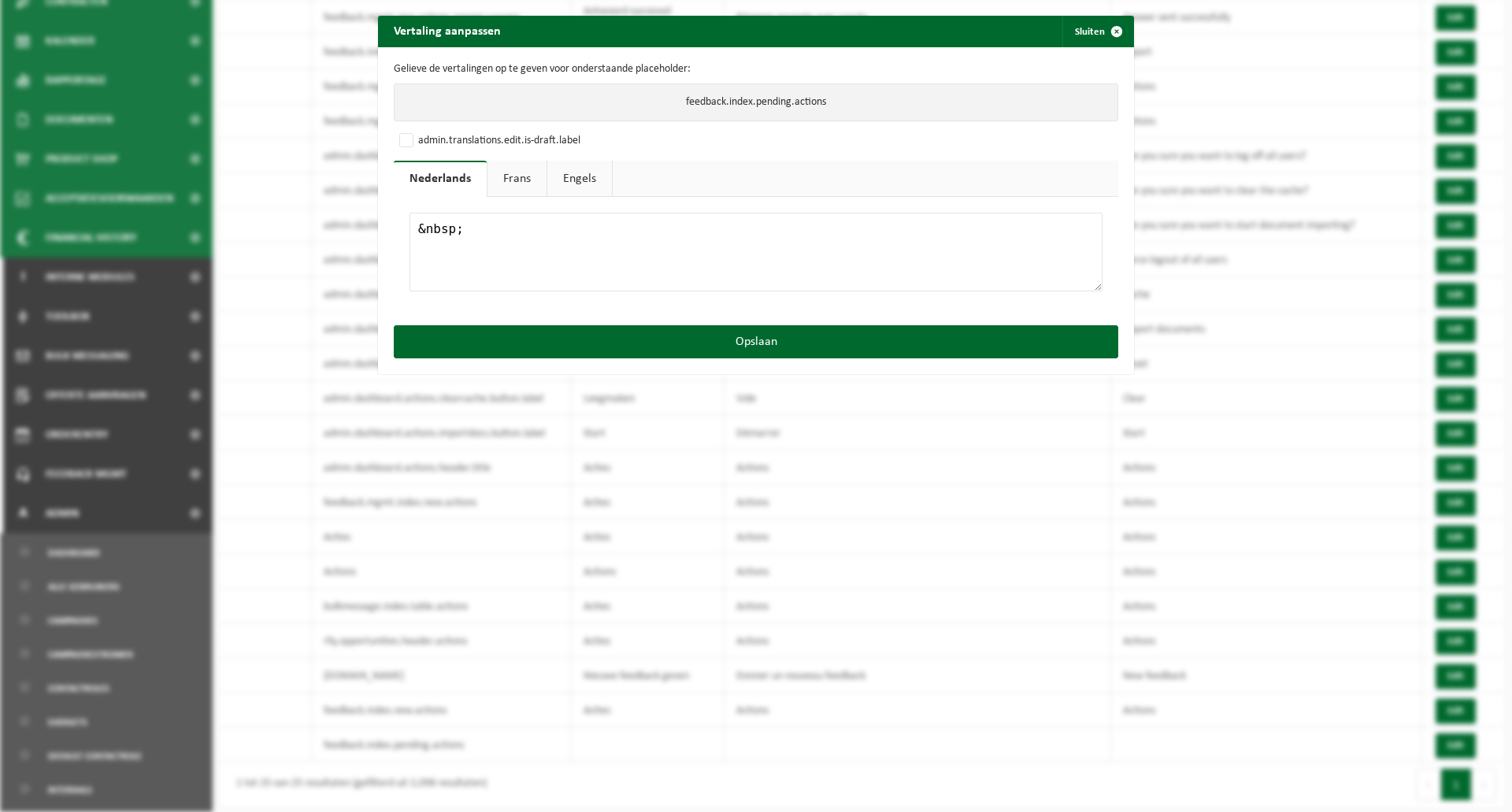
click at [513, 242] on textarea "&nbsp;" at bounding box center [756, 252] width 693 height 79
click at [524, 232] on textarea "&nbsp;" at bounding box center [756, 252] width 693 height 79
paste textarea "Actions"
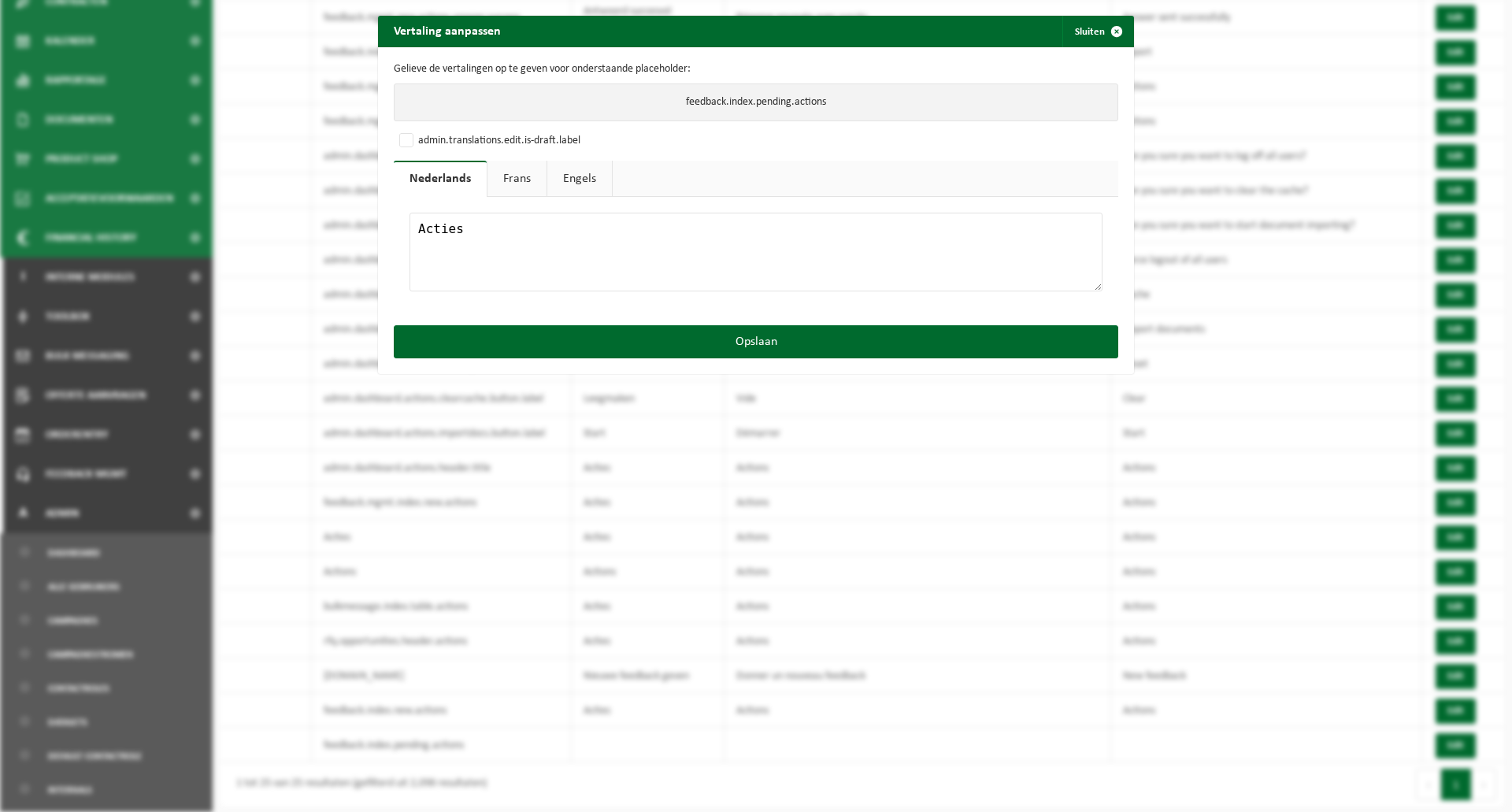
type textarea "Acties"
click at [524, 174] on link "Frans" at bounding box center [517, 178] width 59 height 36
click at [506, 235] on textarea at bounding box center [756, 252] width 693 height 79
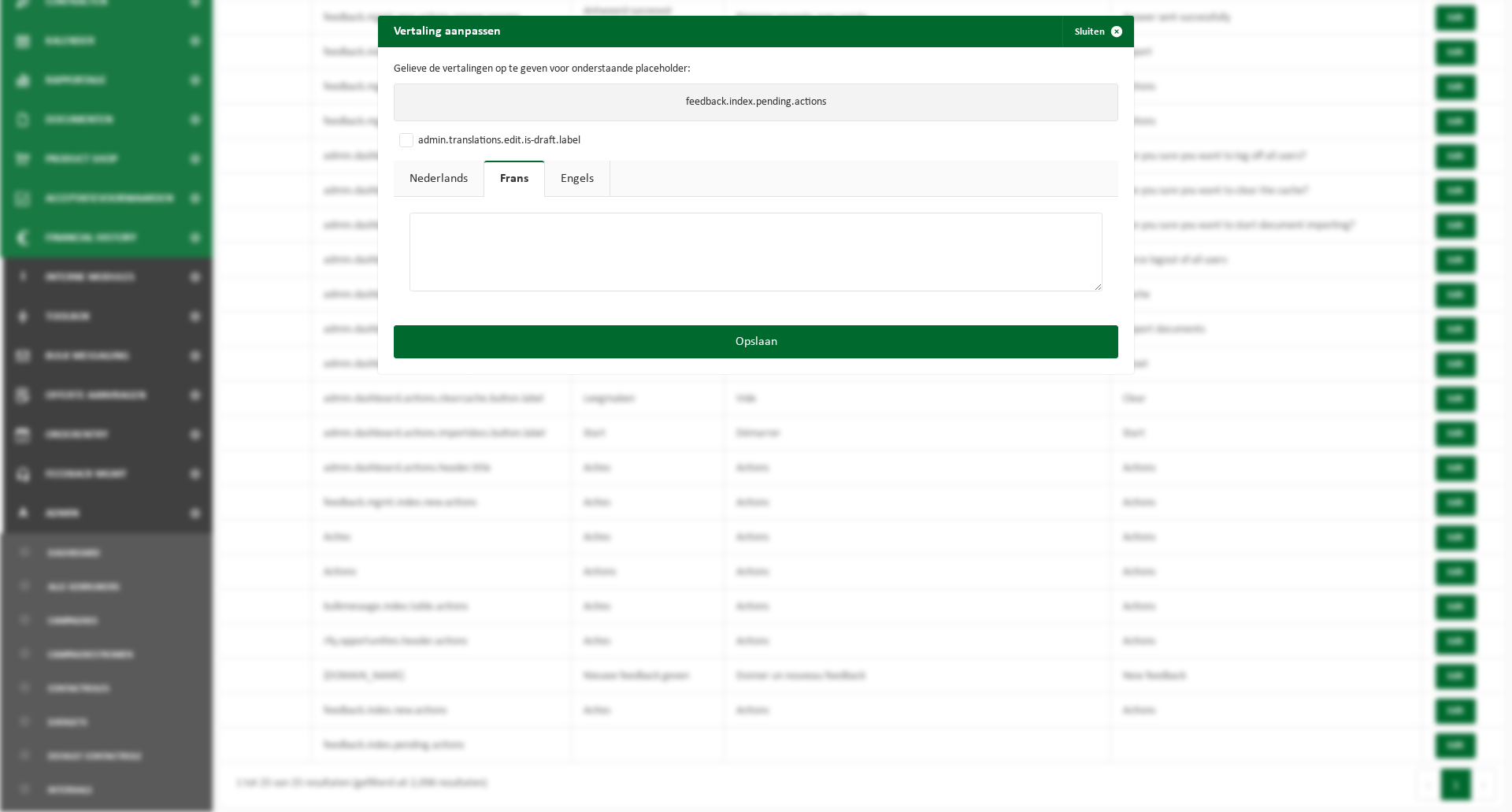
paste textarea "Actions"
type textarea "Actions"
click at [565, 184] on link "Engels" at bounding box center [577, 178] width 65 height 36
click at [560, 234] on textarea at bounding box center [756, 252] width 693 height 79
paste textarea "Actions"
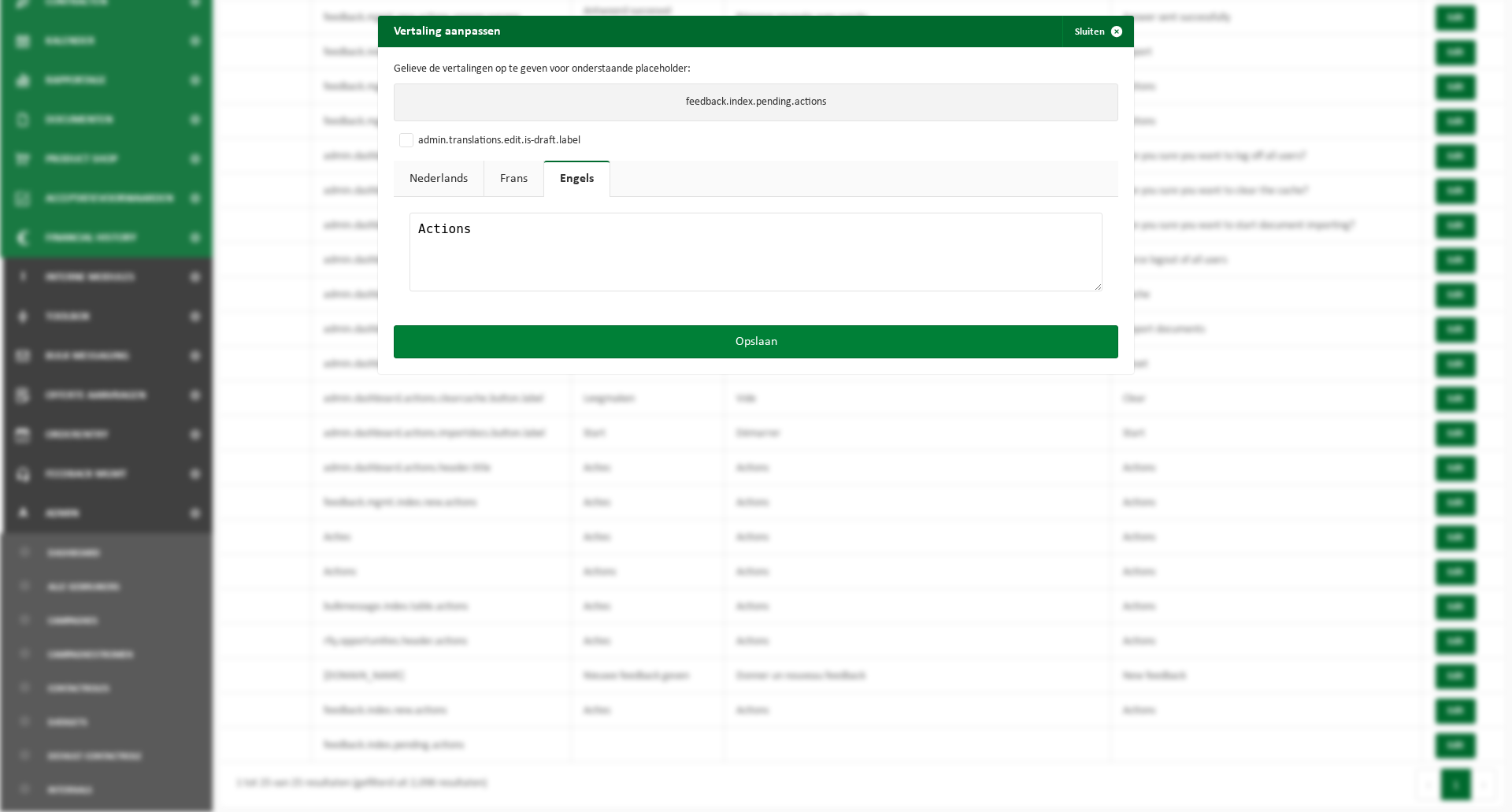
type textarea "Actions"
click at [757, 335] on button "Opslaan" at bounding box center [756, 341] width 725 height 33
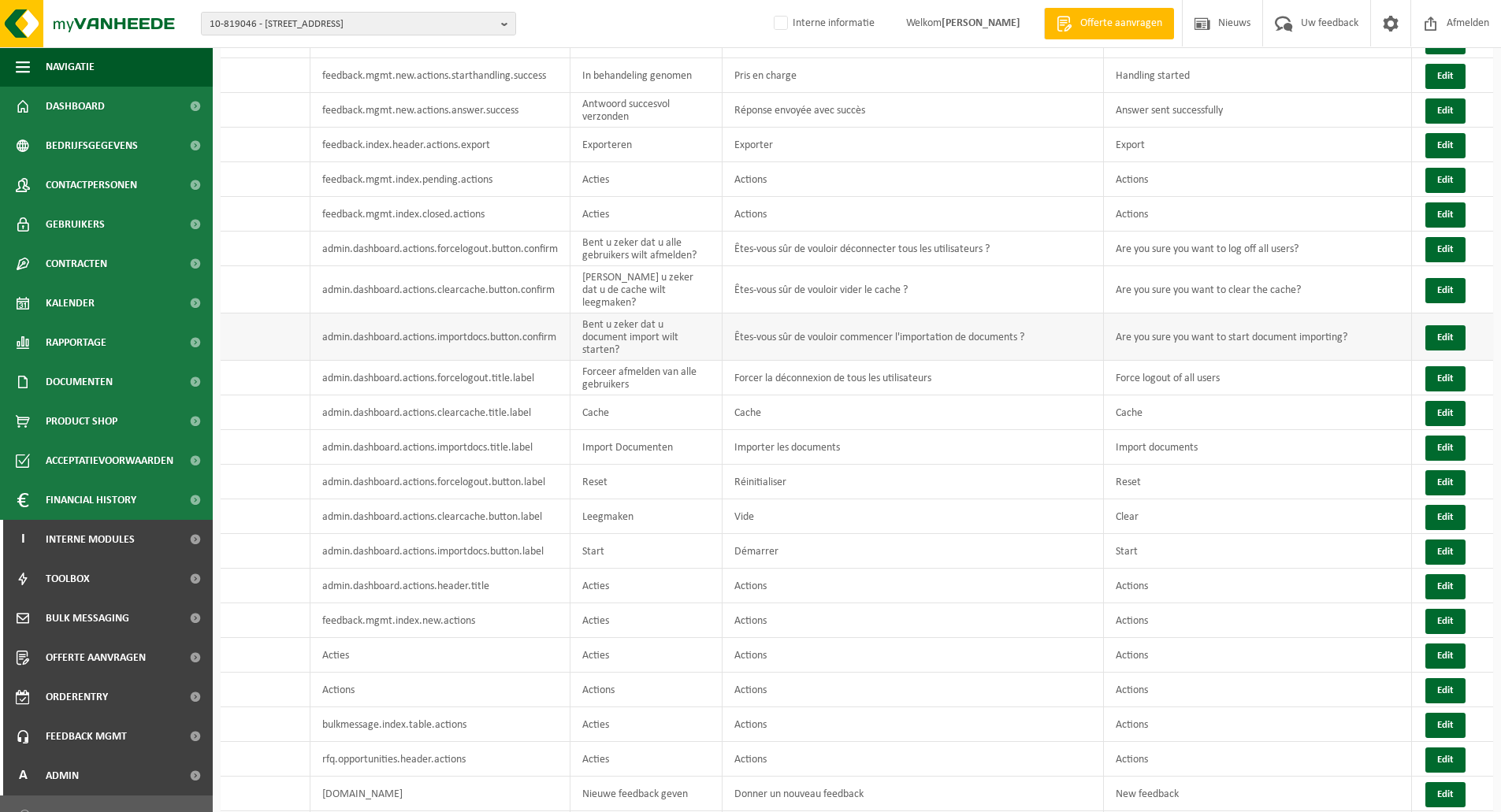
scroll to position [0, 0]
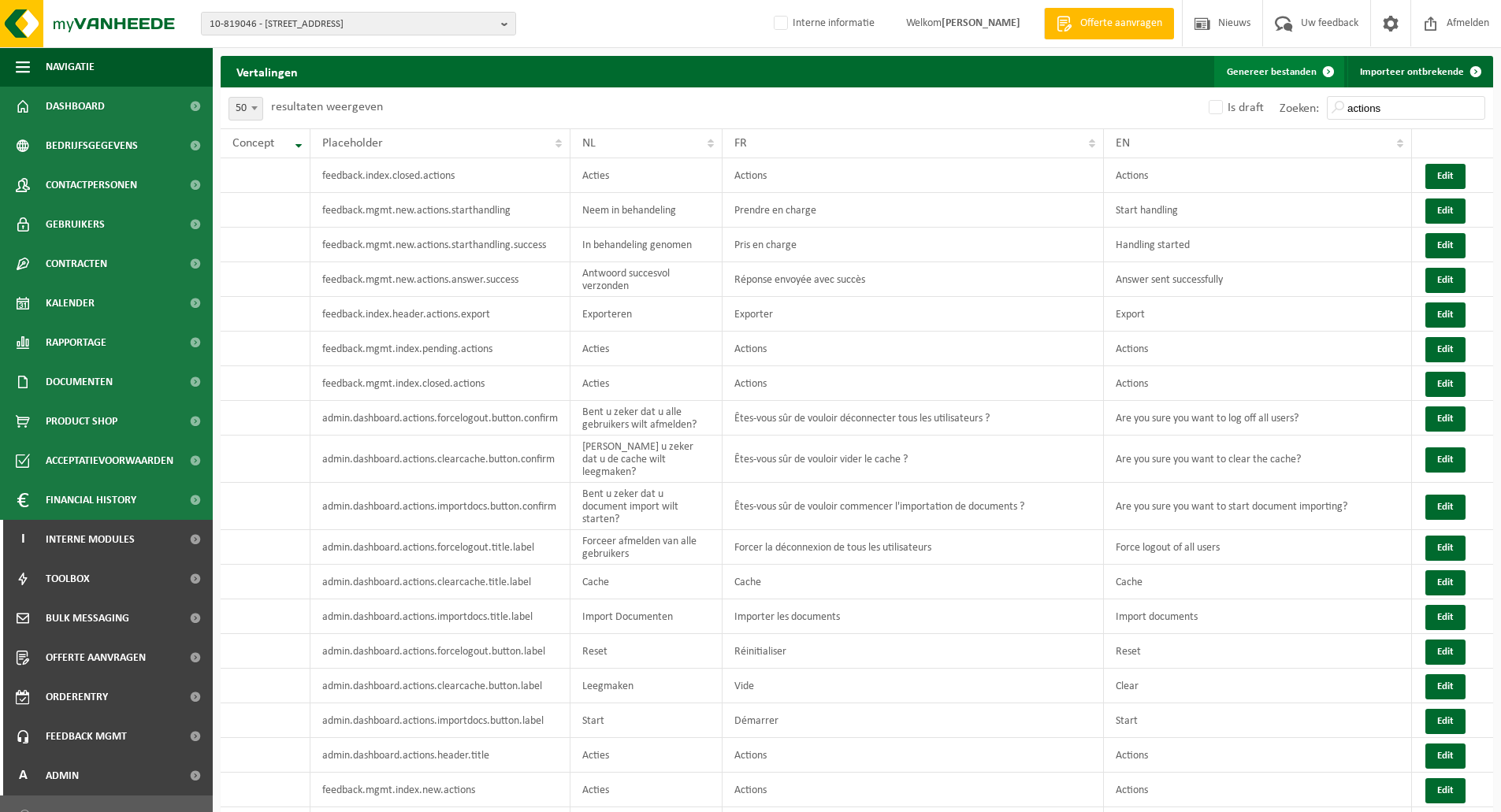
click at [1307, 72] on button "Genereer bestanden" at bounding box center [1279, 71] width 130 height 31
click at [87, 739] on span "Feedback MGMT" at bounding box center [86, 736] width 81 height 39
click at [88, 774] on span "Vragen (38)" at bounding box center [73, 775] width 52 height 30
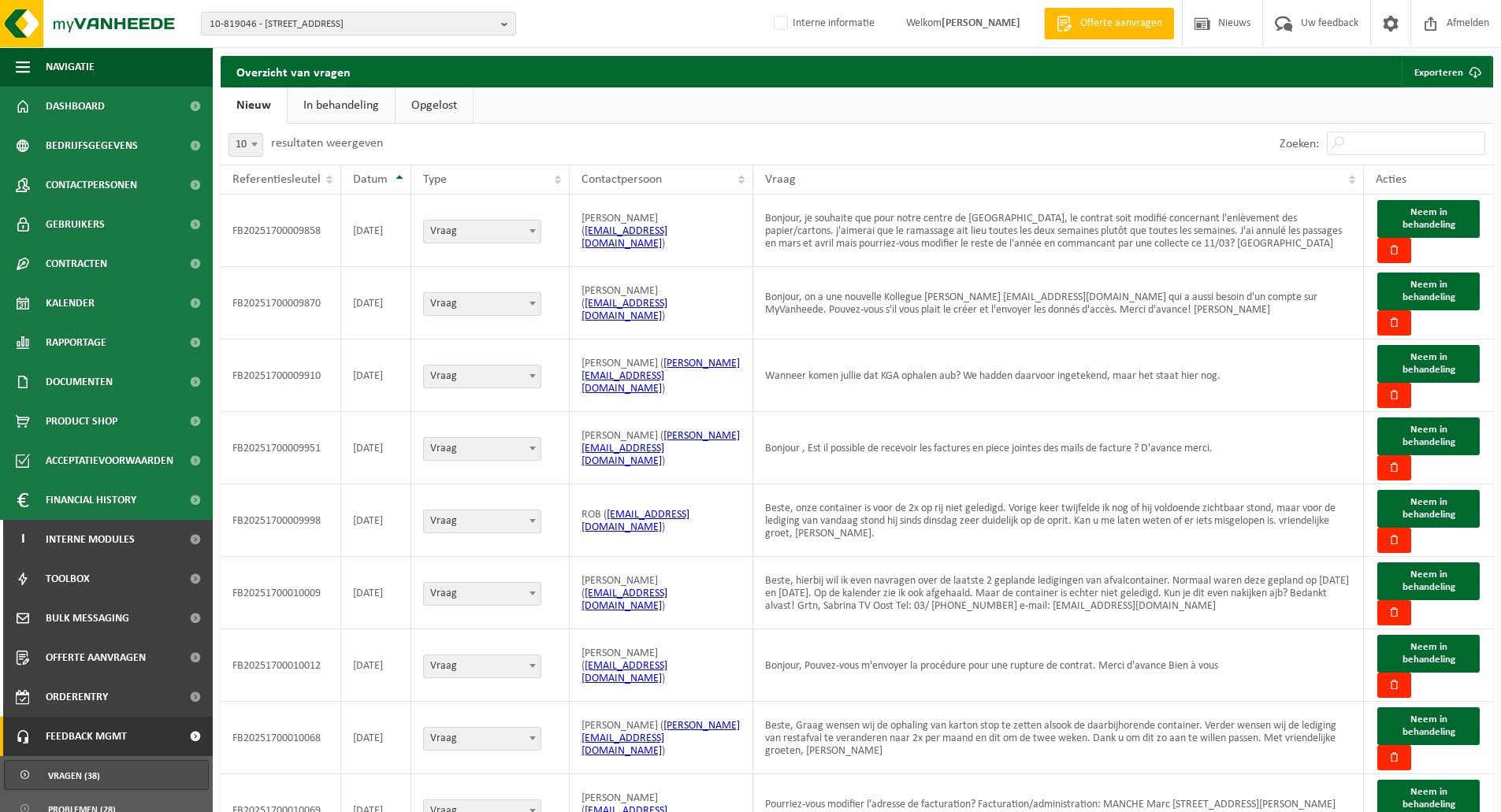
click at [331, 97] on link "In behandeling" at bounding box center [341, 105] width 107 height 36
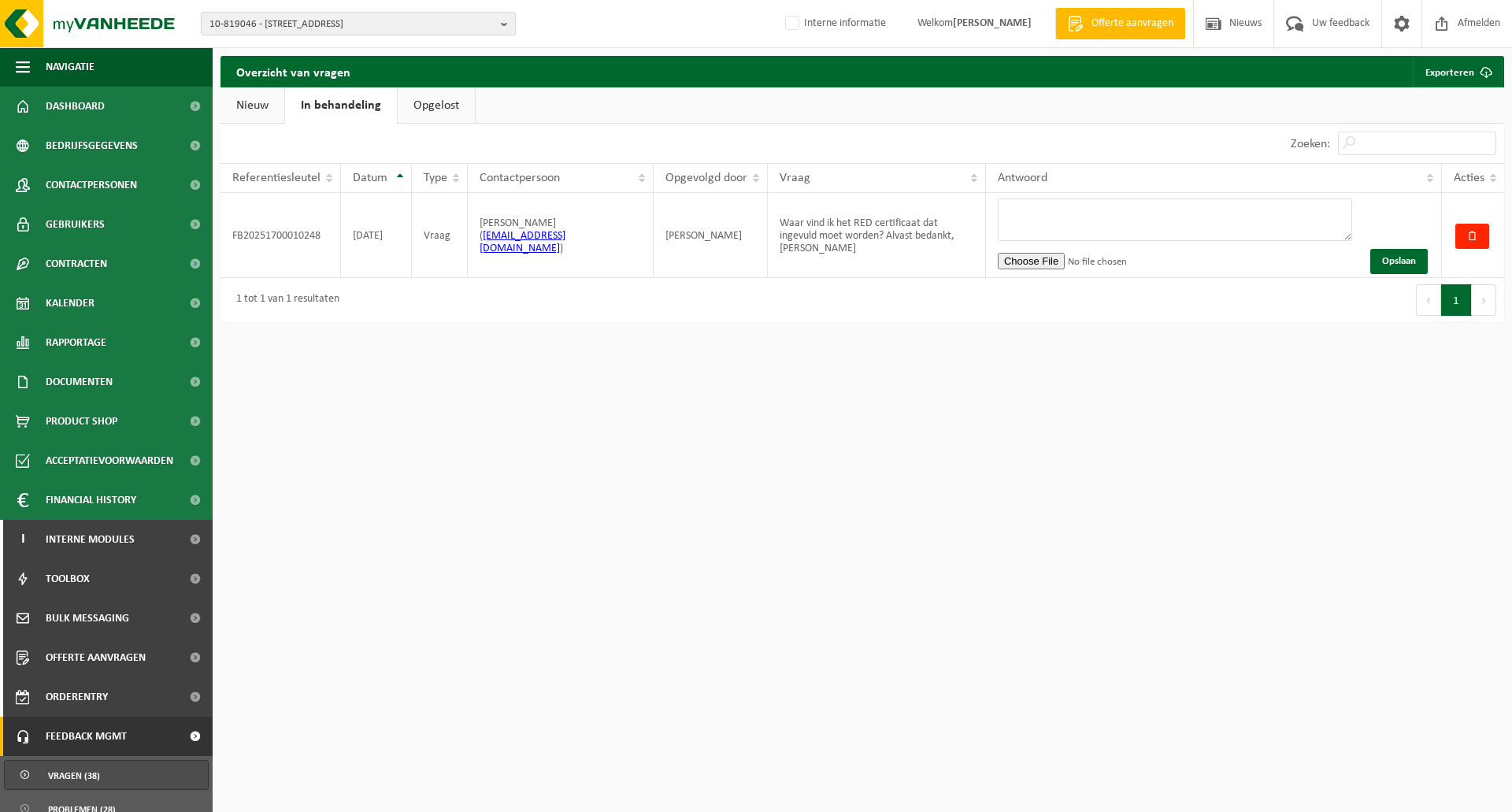
click at [437, 104] on link "Opgelost" at bounding box center [436, 105] width 77 height 36
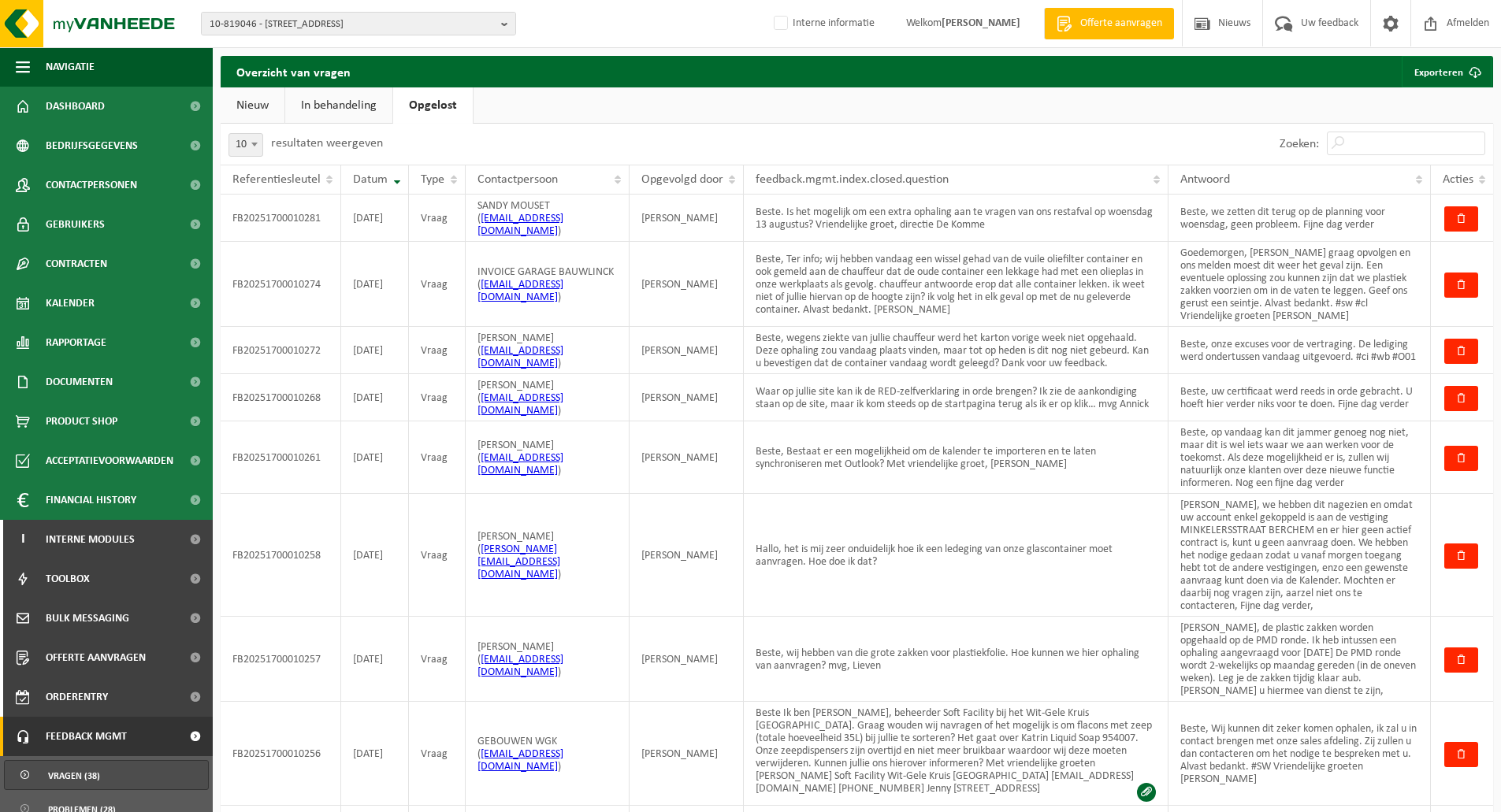
click at [253, 103] on link "Nieuw" at bounding box center [252, 105] width 64 height 36
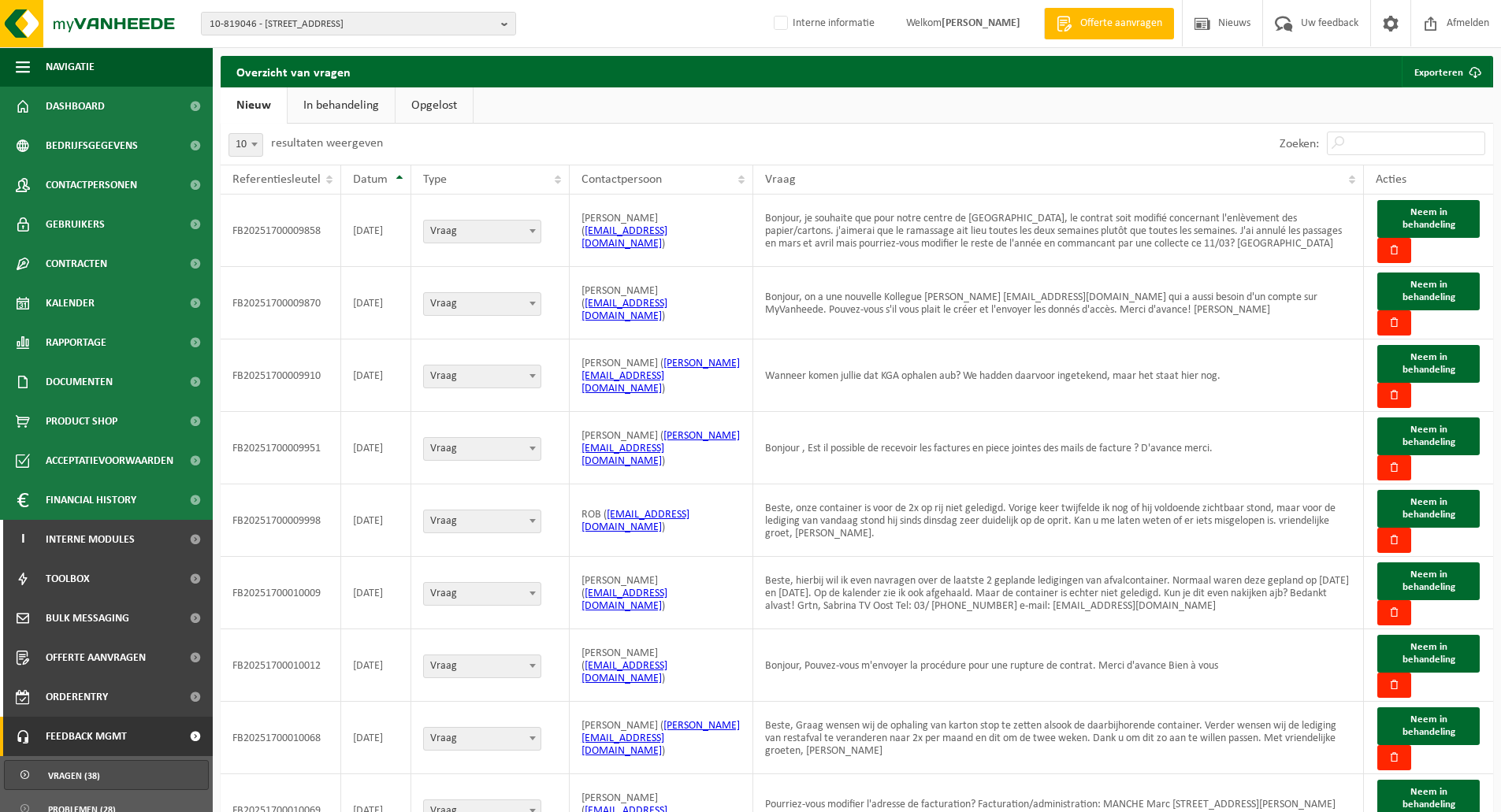
click at [308, 103] on link "In behandeling" at bounding box center [341, 105] width 107 height 36
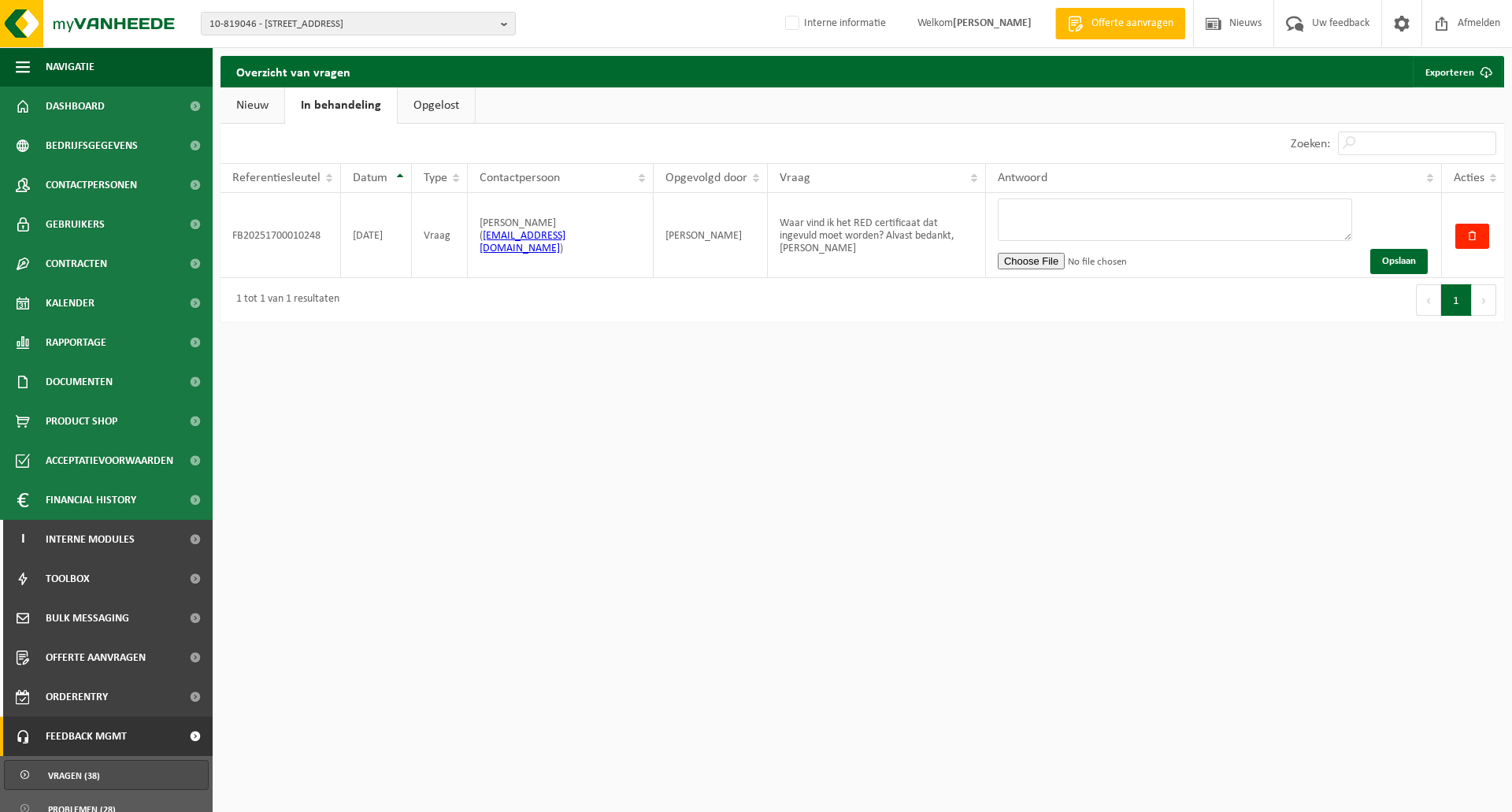
click at [449, 103] on link "Opgelost" at bounding box center [436, 105] width 77 height 36
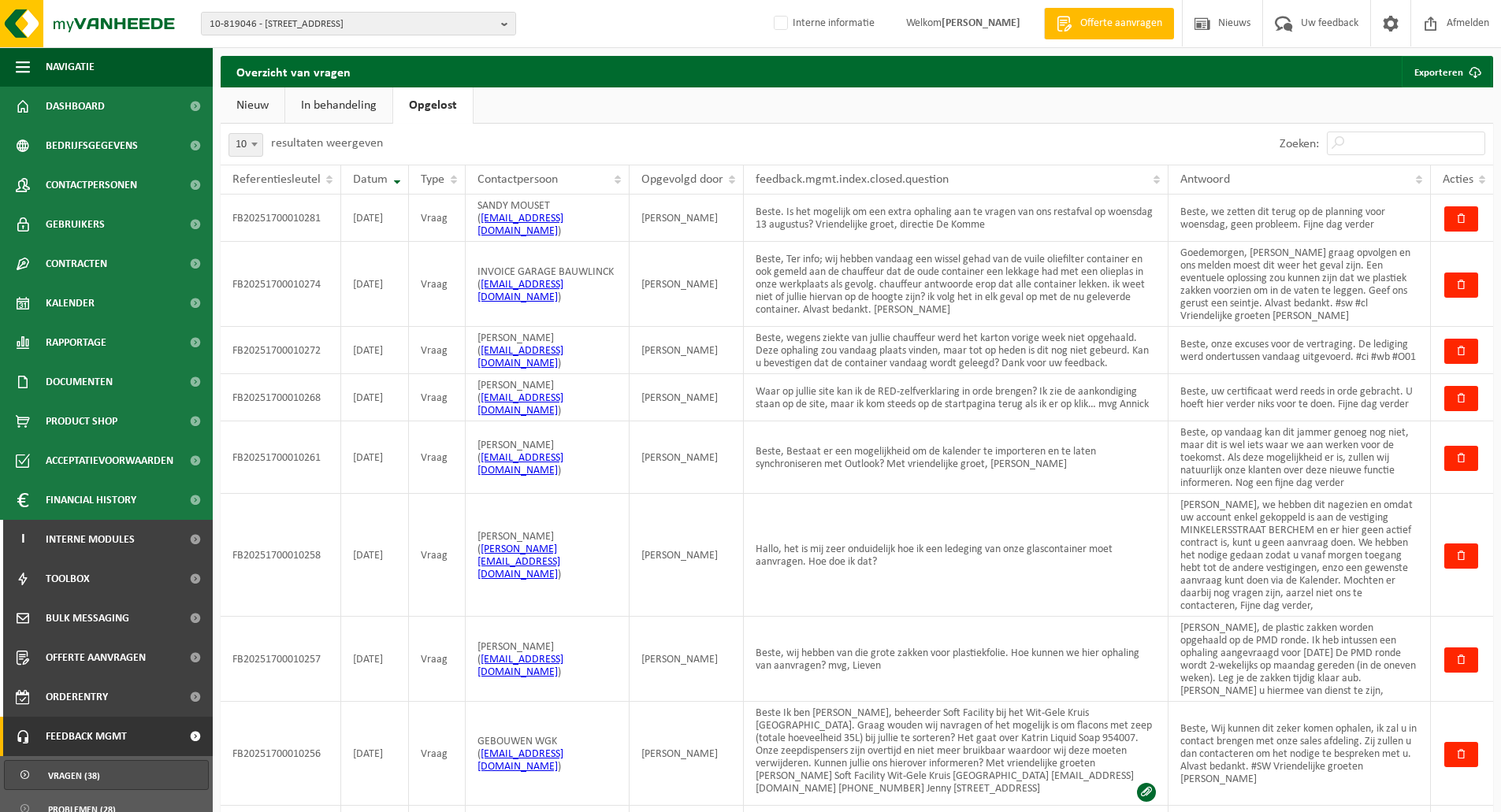
click at [262, 109] on link "Nieuw" at bounding box center [252, 105] width 64 height 36
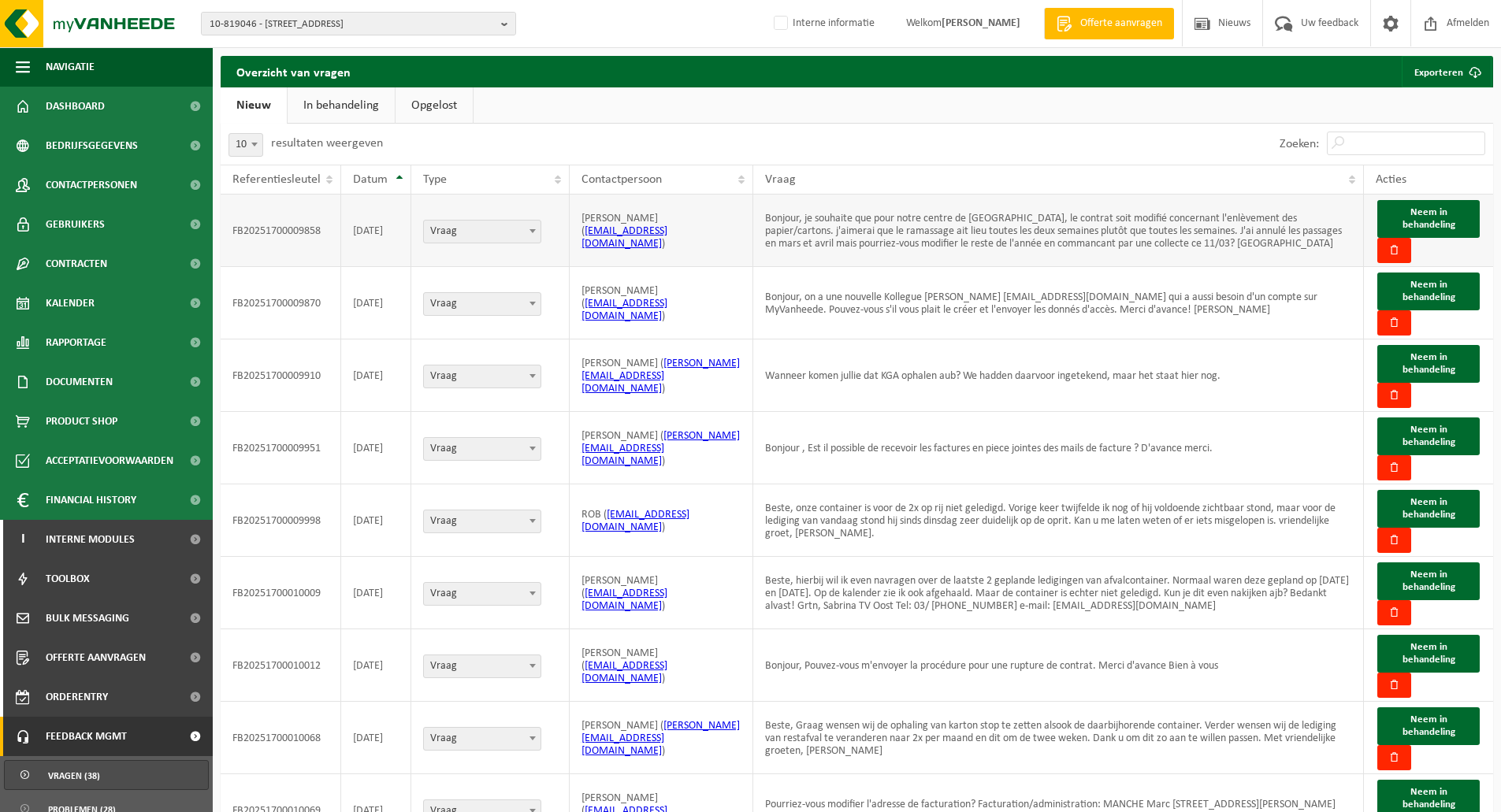
click at [876, 236] on td "Bonjour, je souhaite que pour notre centre de Namur, le contrat soit modifié co…" at bounding box center [1058, 231] width 611 height 73
click at [893, 237] on td "Bonjour, je souhaite que pour notre centre de Namur, le contrat soit modifié co…" at bounding box center [1058, 231] width 611 height 73
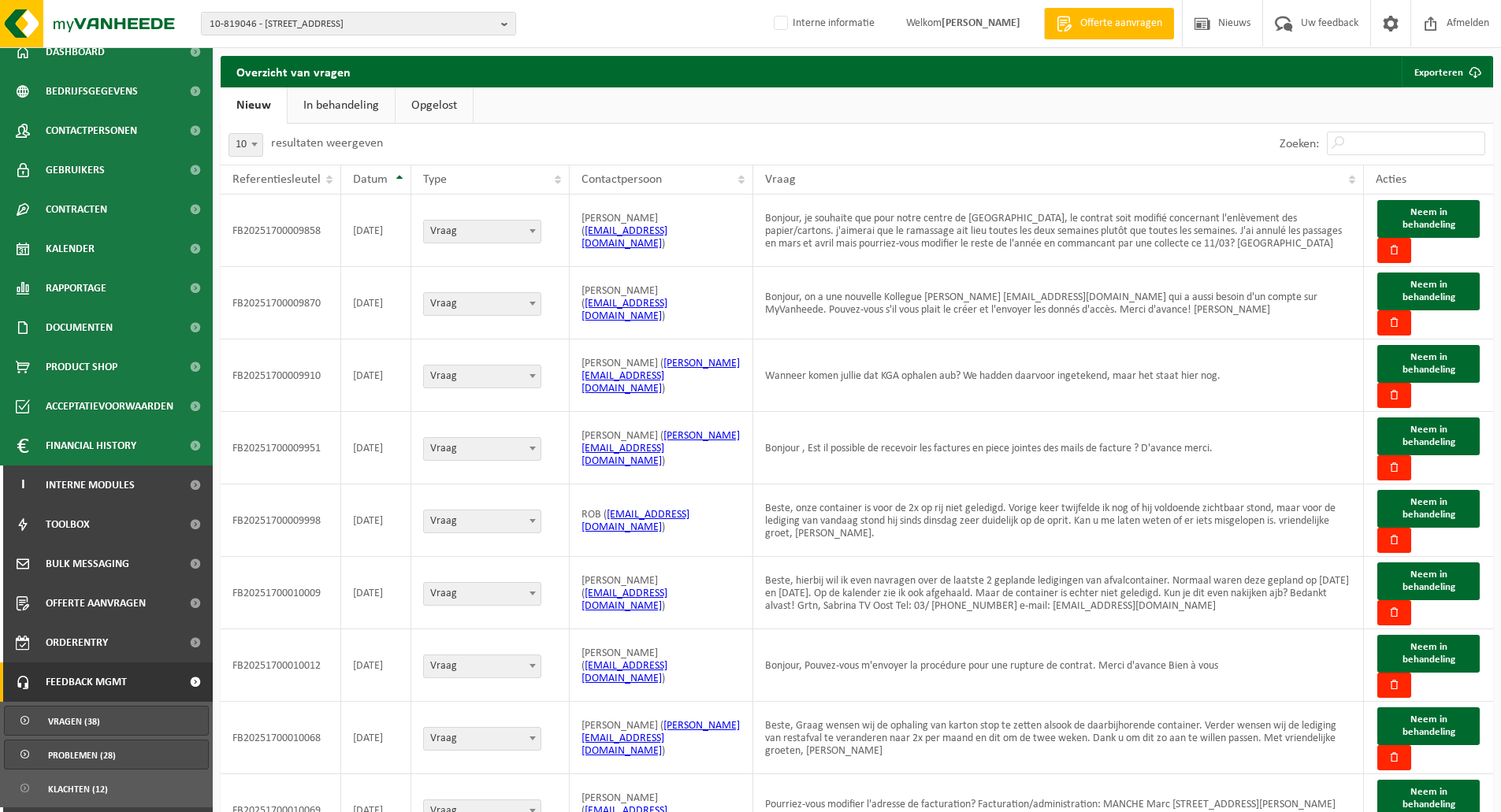
scroll to position [89, 0]
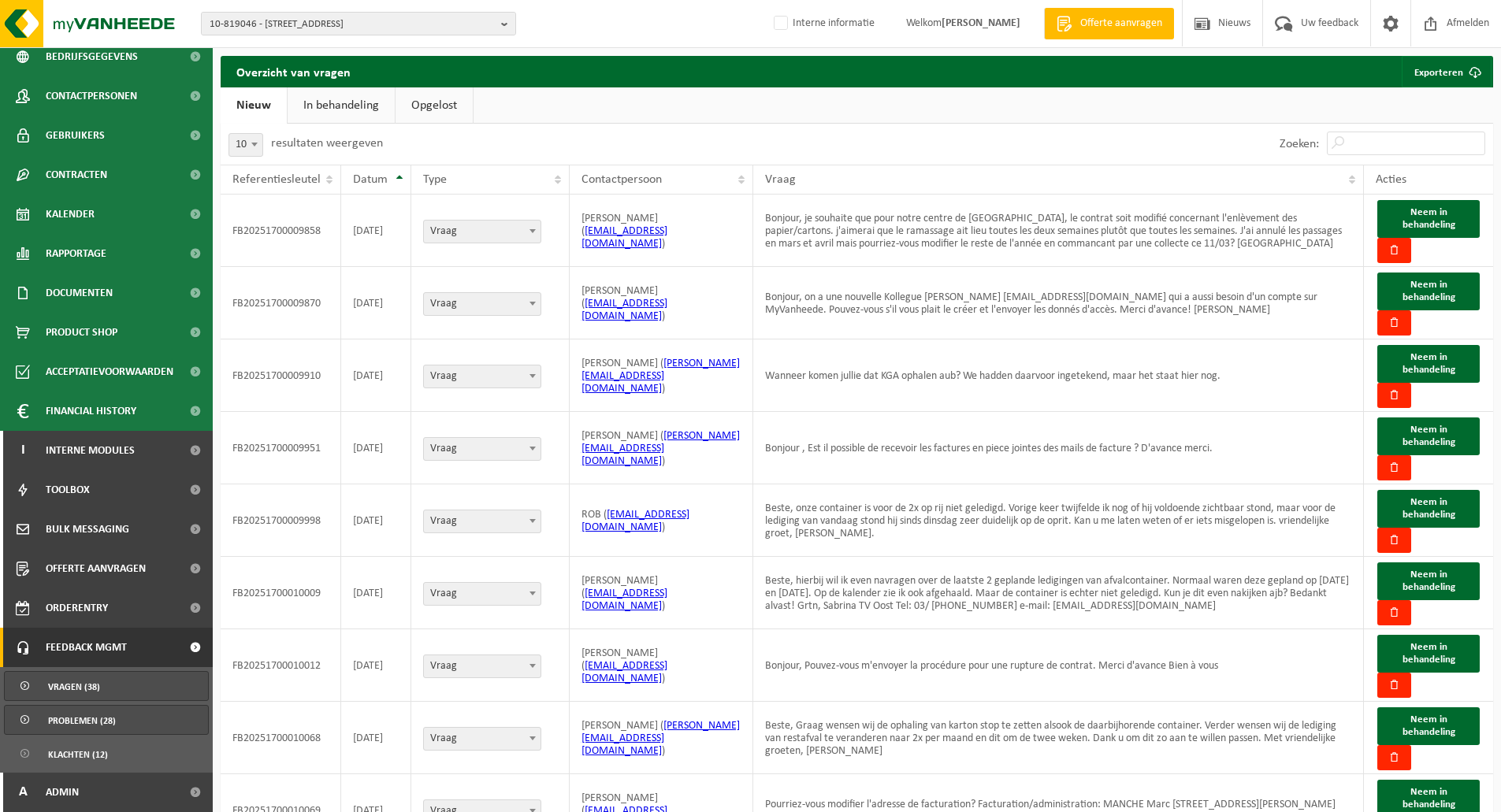
click at [87, 713] on span "Problemen (28)" at bounding box center [81, 720] width 68 height 30
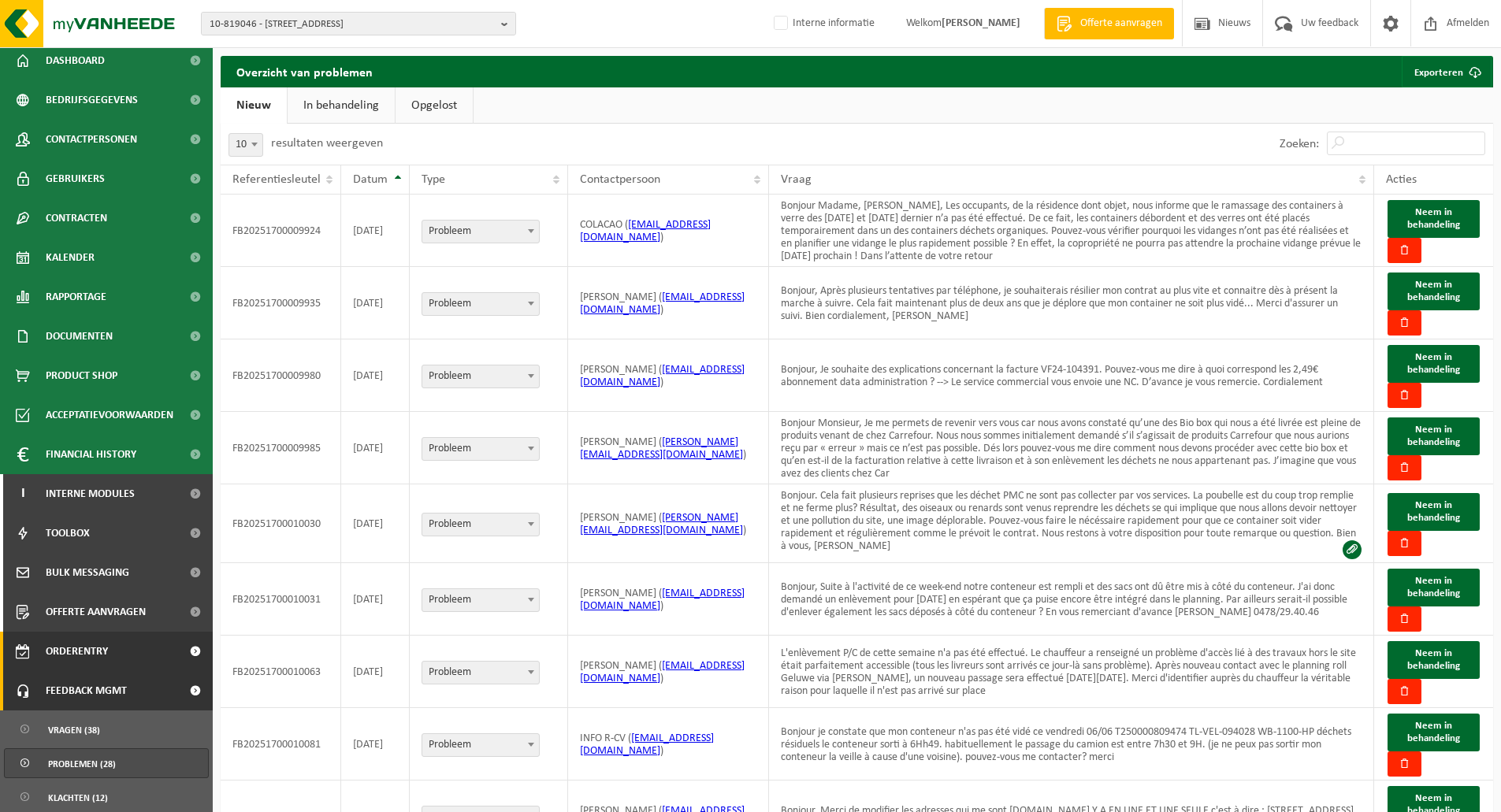
scroll to position [89, 0]
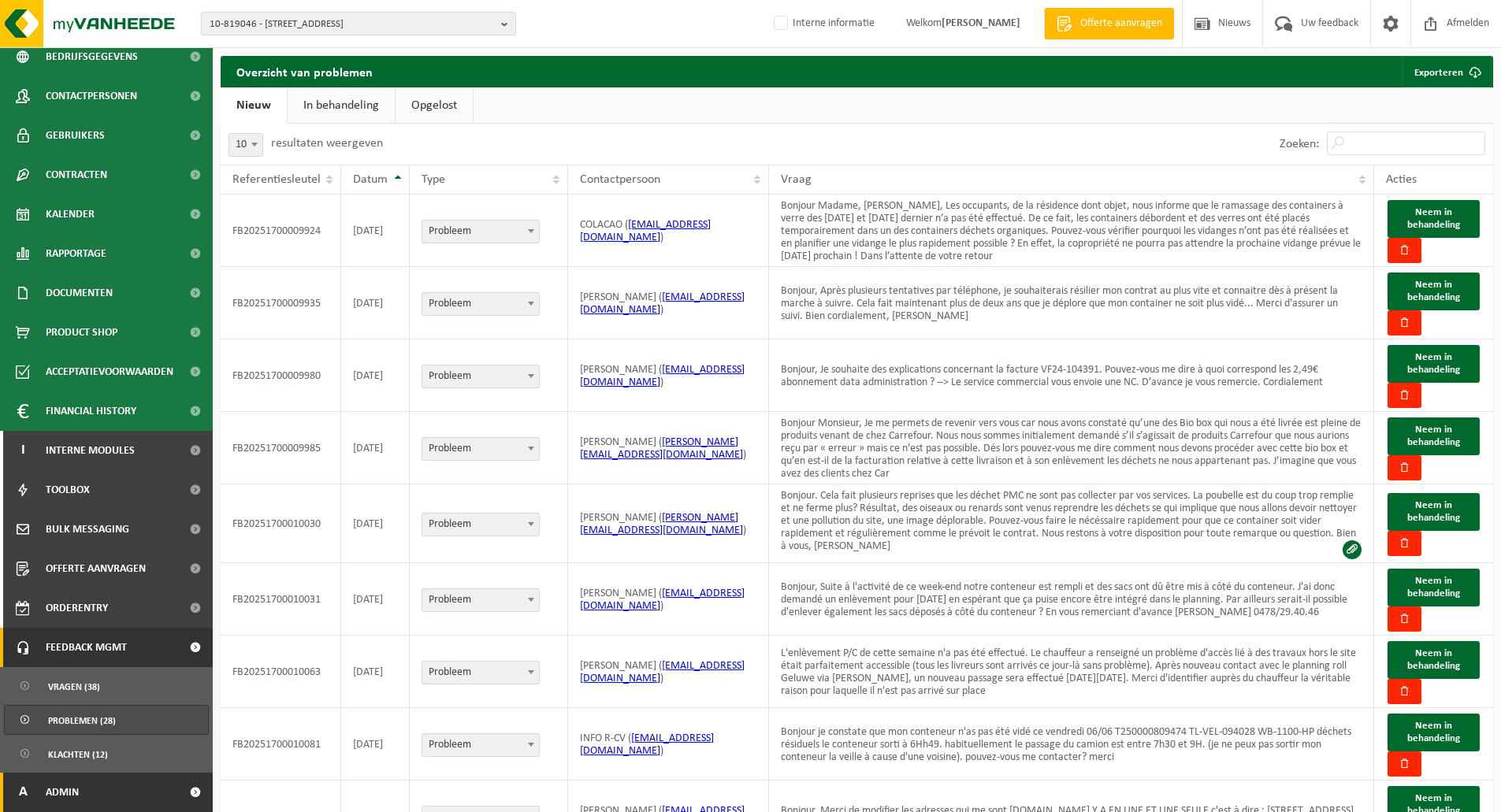
click at [71, 795] on span "Admin" at bounding box center [62, 792] width 33 height 39
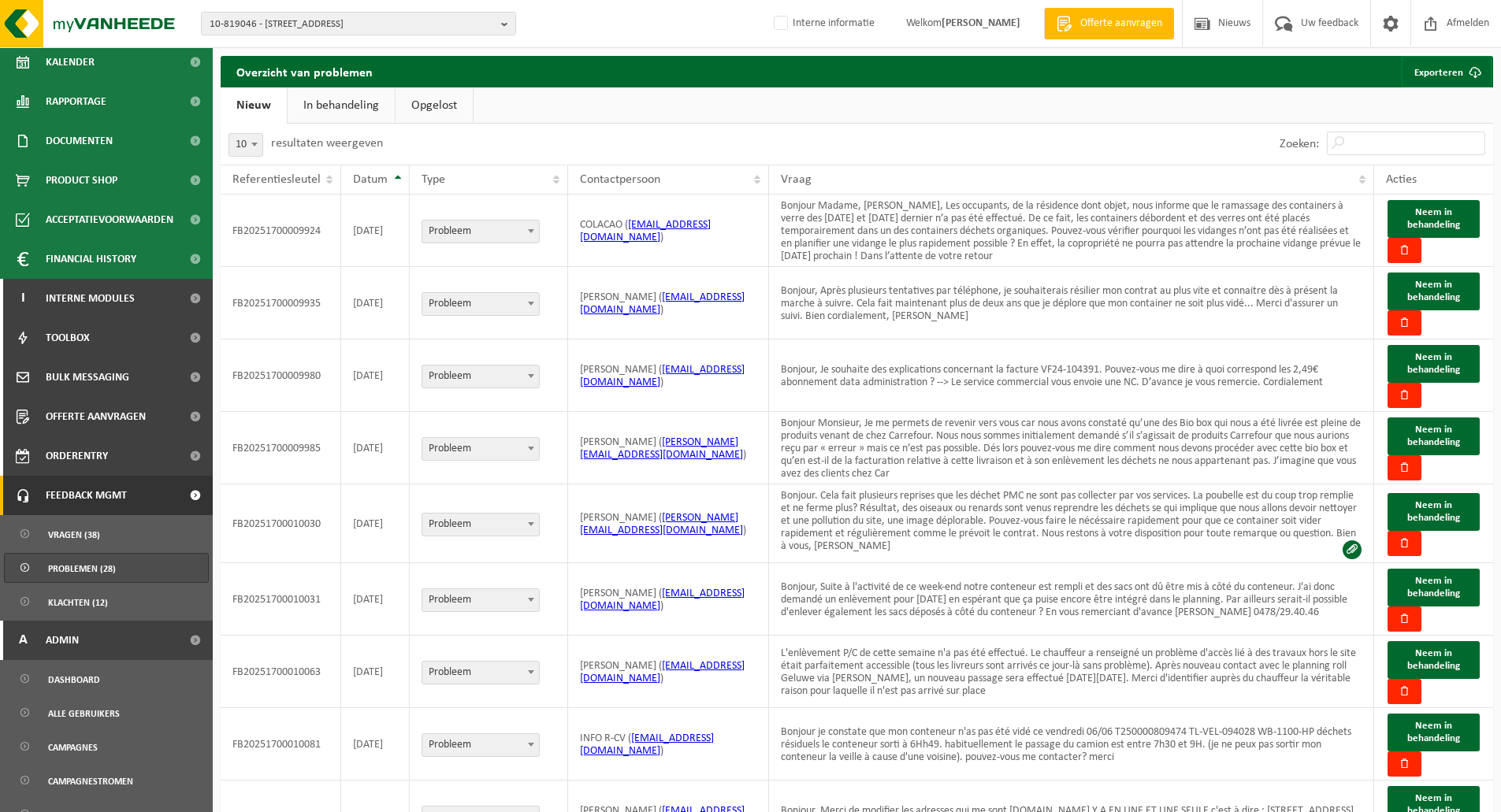
scroll to position [635, 0]
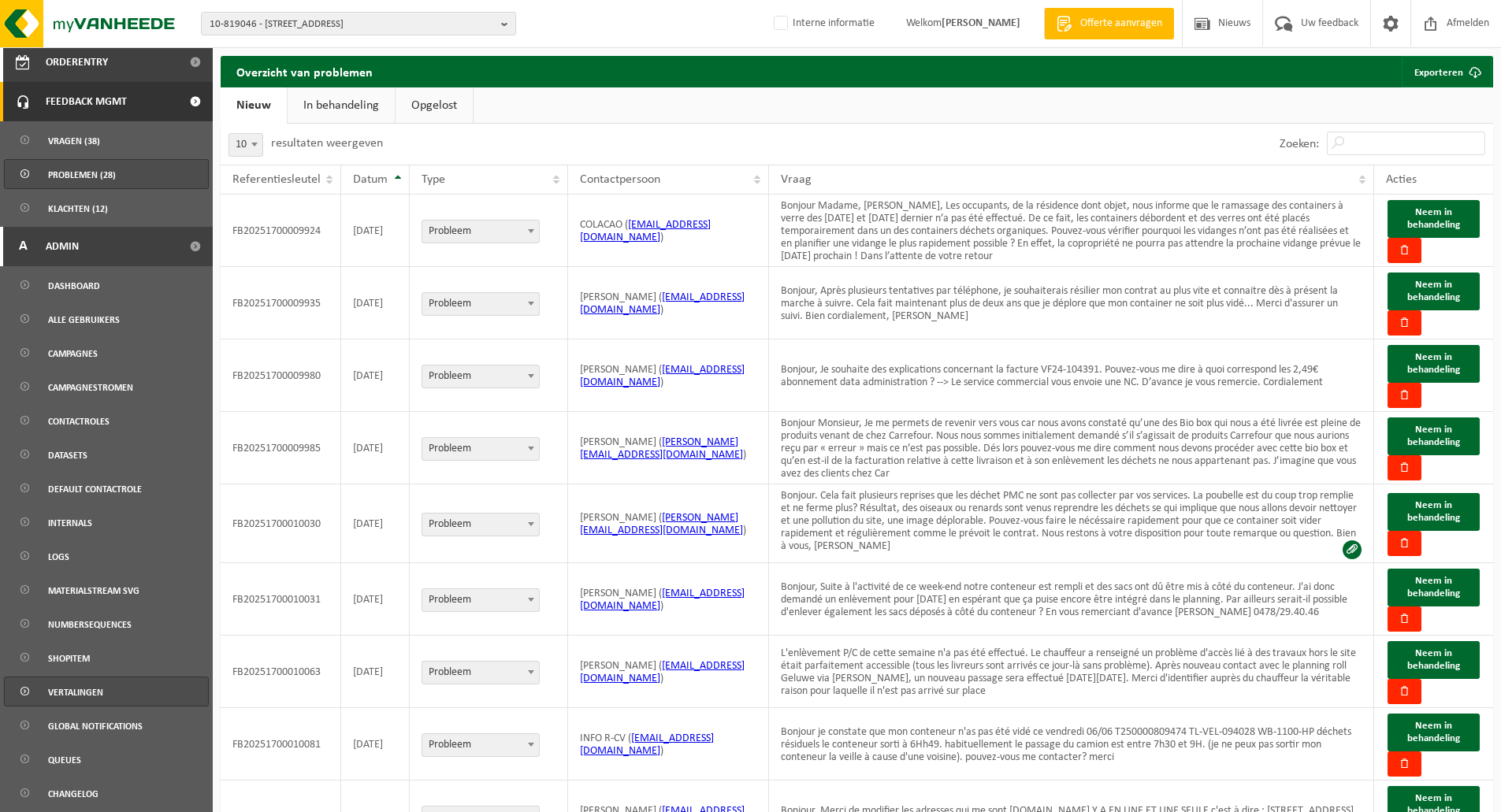
click at [82, 688] on span "Vertalingen" at bounding box center [75, 691] width 55 height 30
click at [1368, 145] on input "Zoeken:" at bounding box center [1406, 144] width 158 height 24
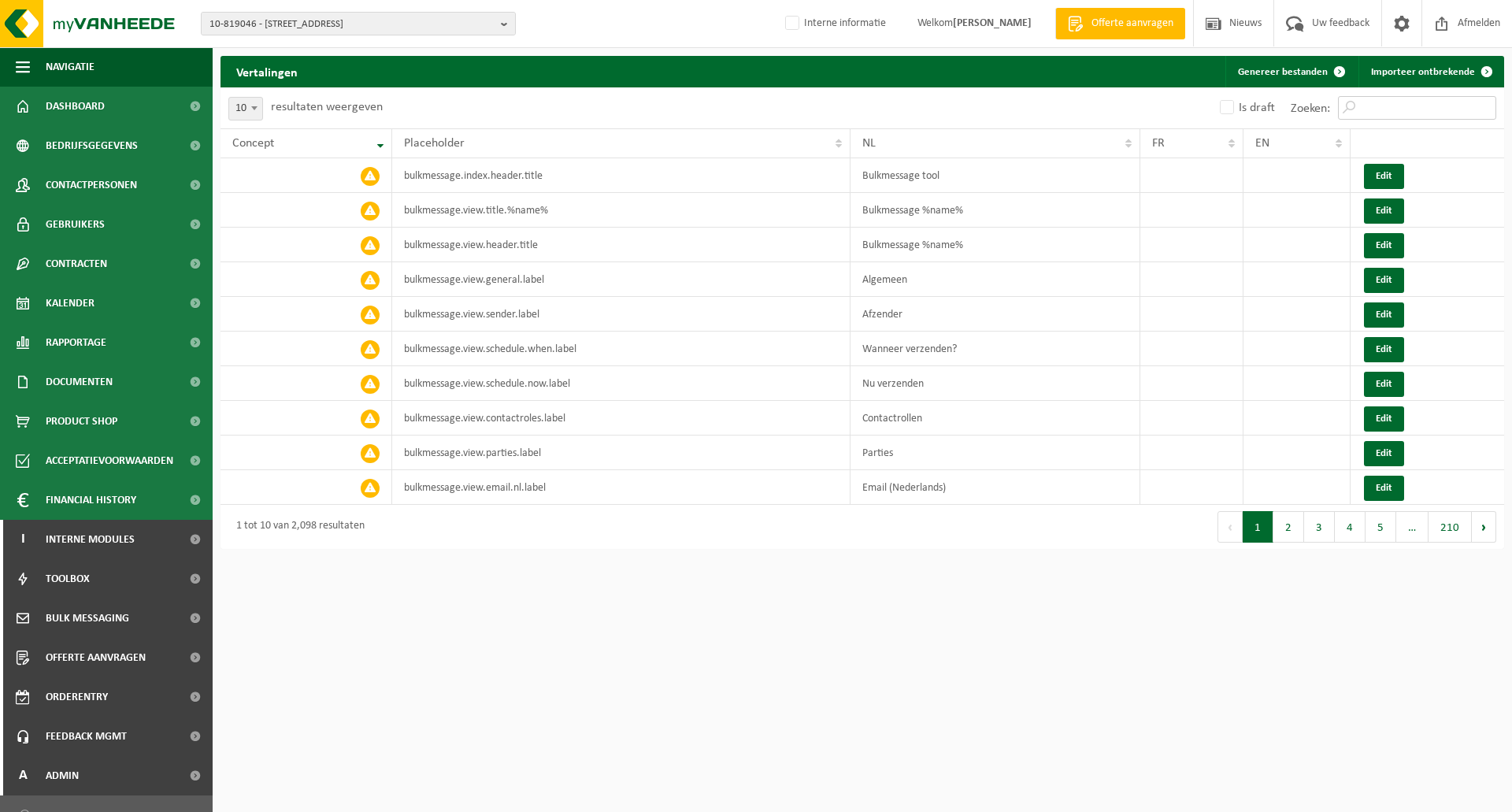
click at [1374, 105] on input "Zoeken:" at bounding box center [1417, 108] width 158 height 24
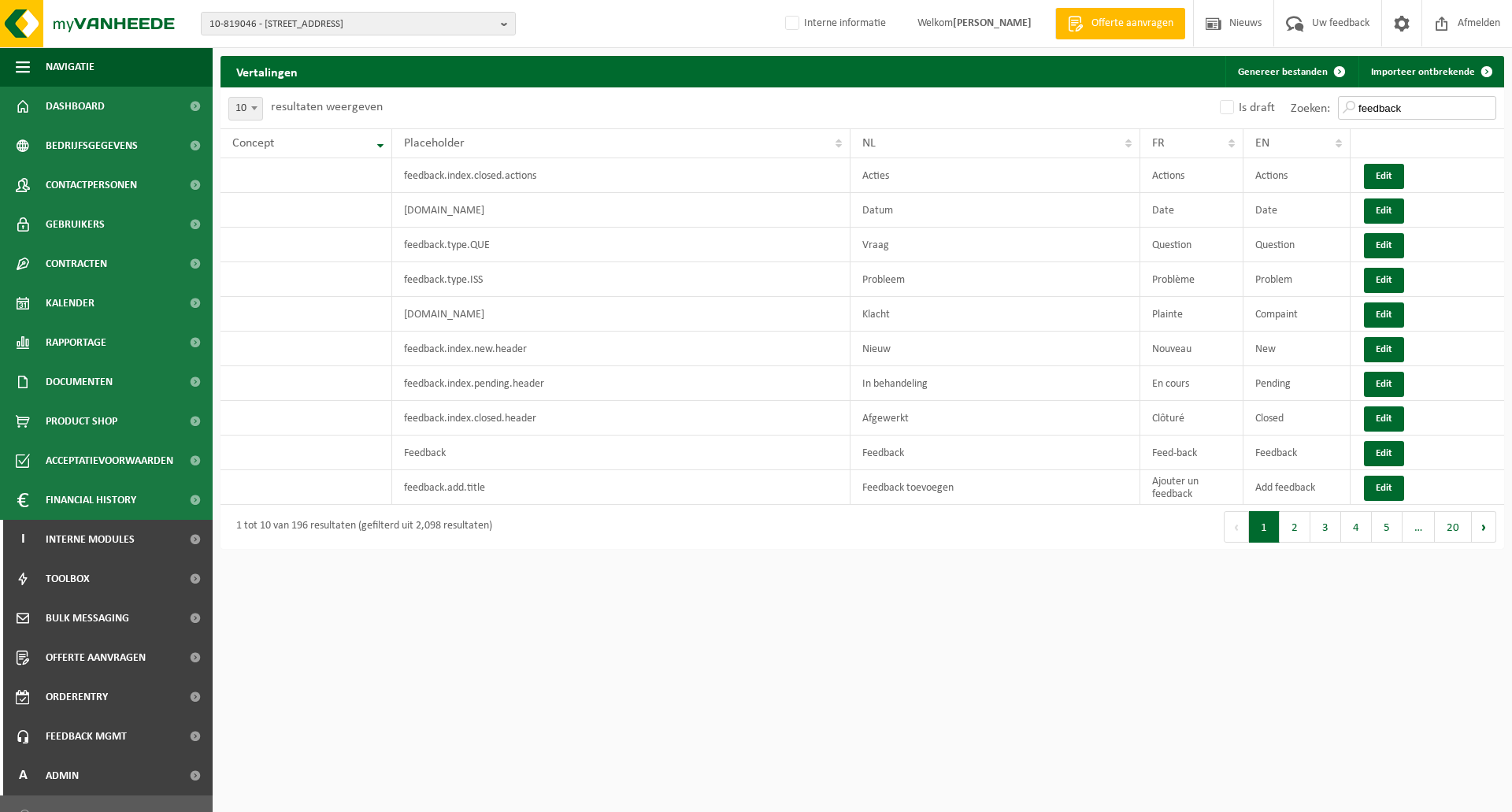
type input "feedback"
click at [247, 104] on span at bounding box center [255, 108] width 16 height 21
select select "100"
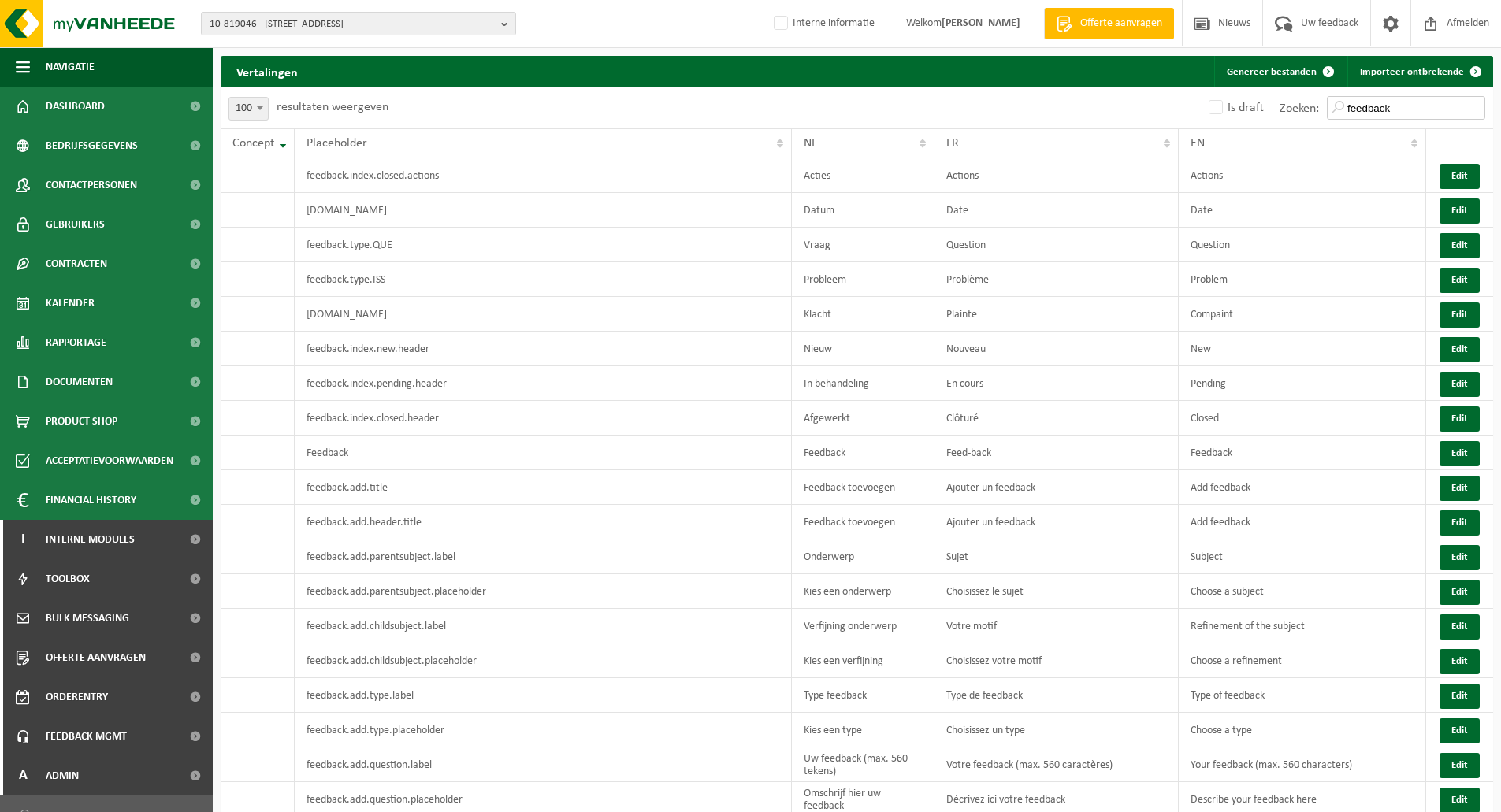
click at [1403, 108] on input "feedback" at bounding box center [1406, 108] width 158 height 24
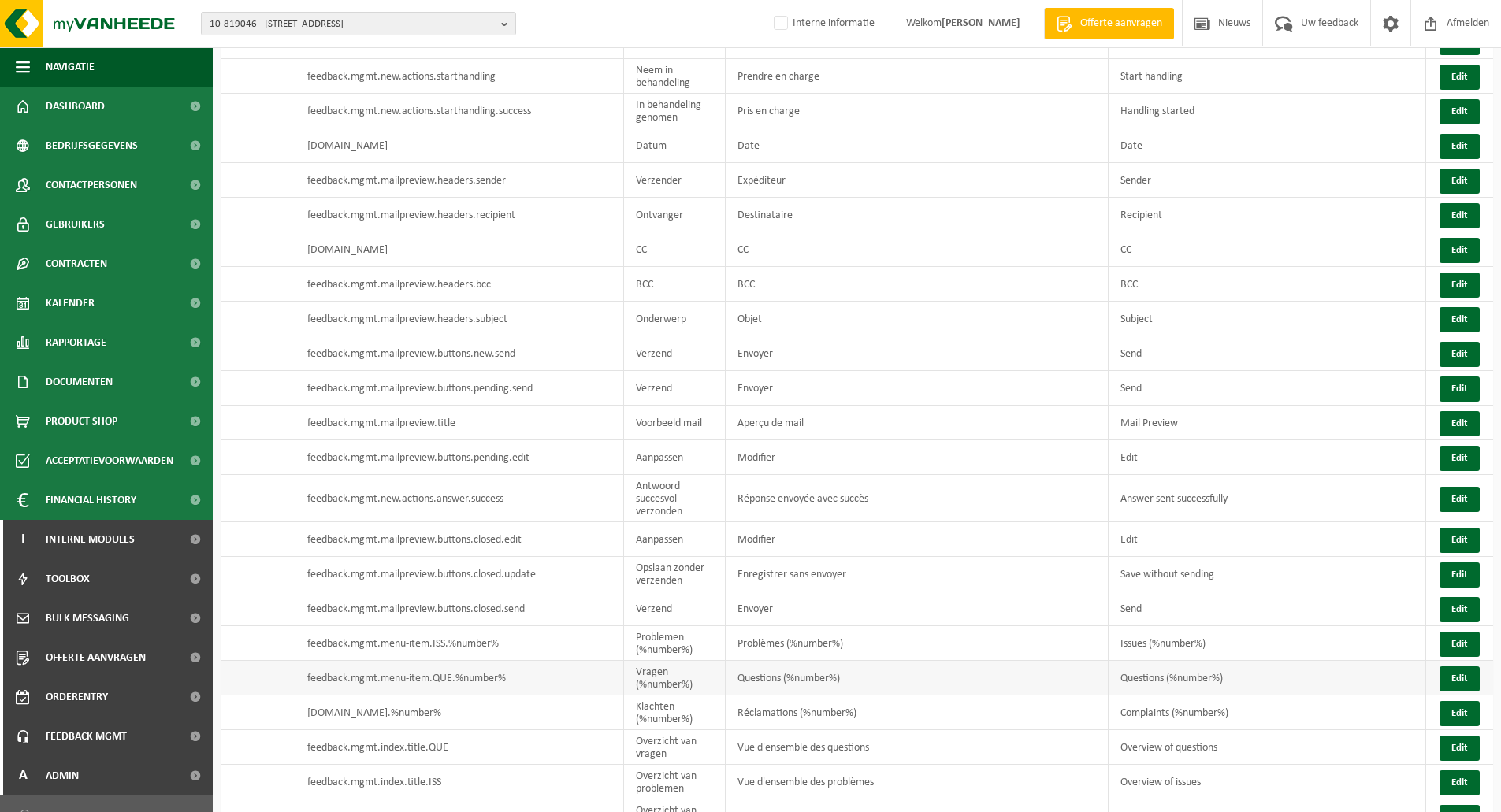
scroll to position [27, 0]
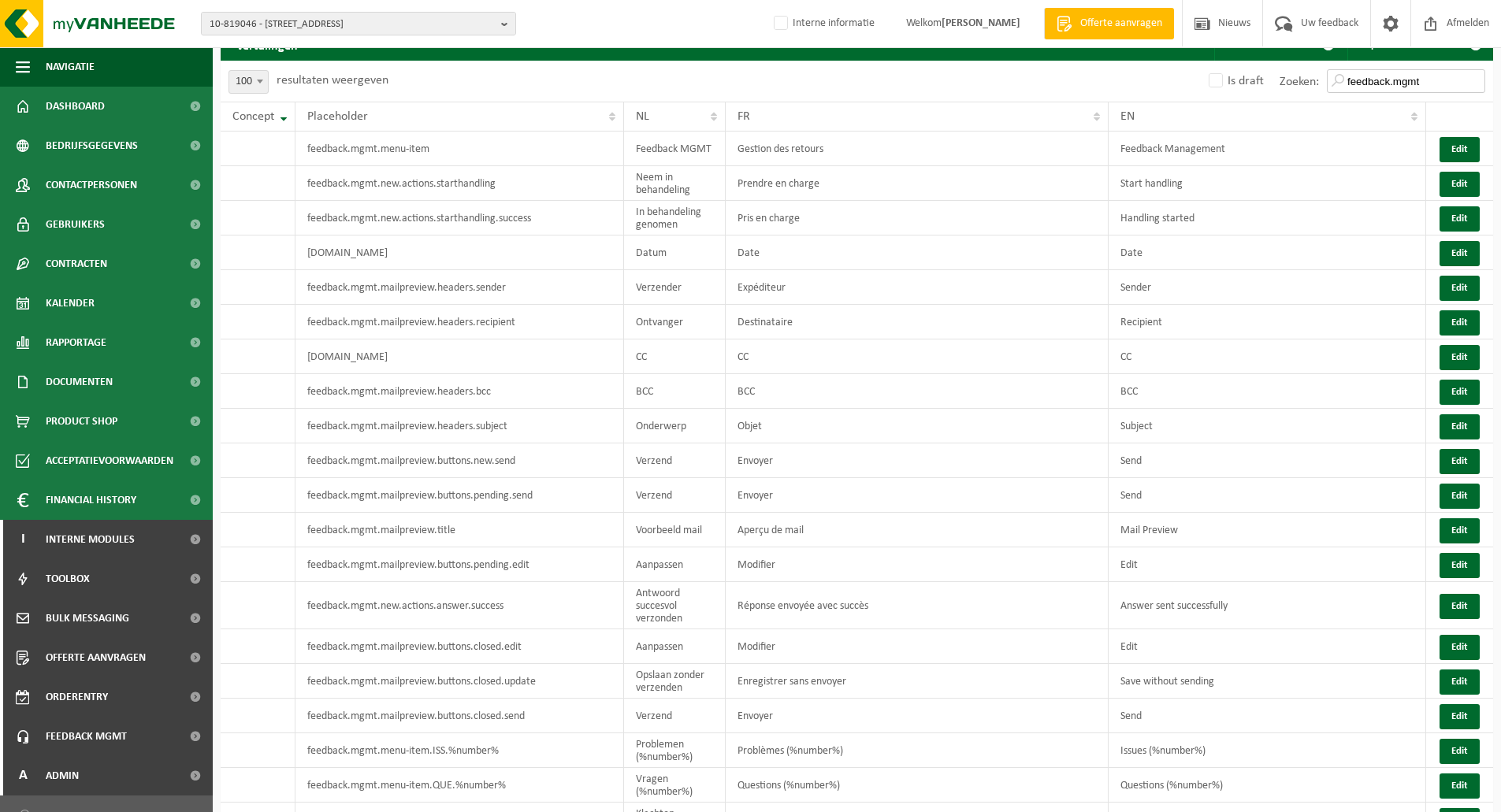
click at [1368, 77] on input "feedback.mgmt" at bounding box center [1406, 81] width 158 height 24
paste input ".mailpreview.buttons.new.send.nomail"
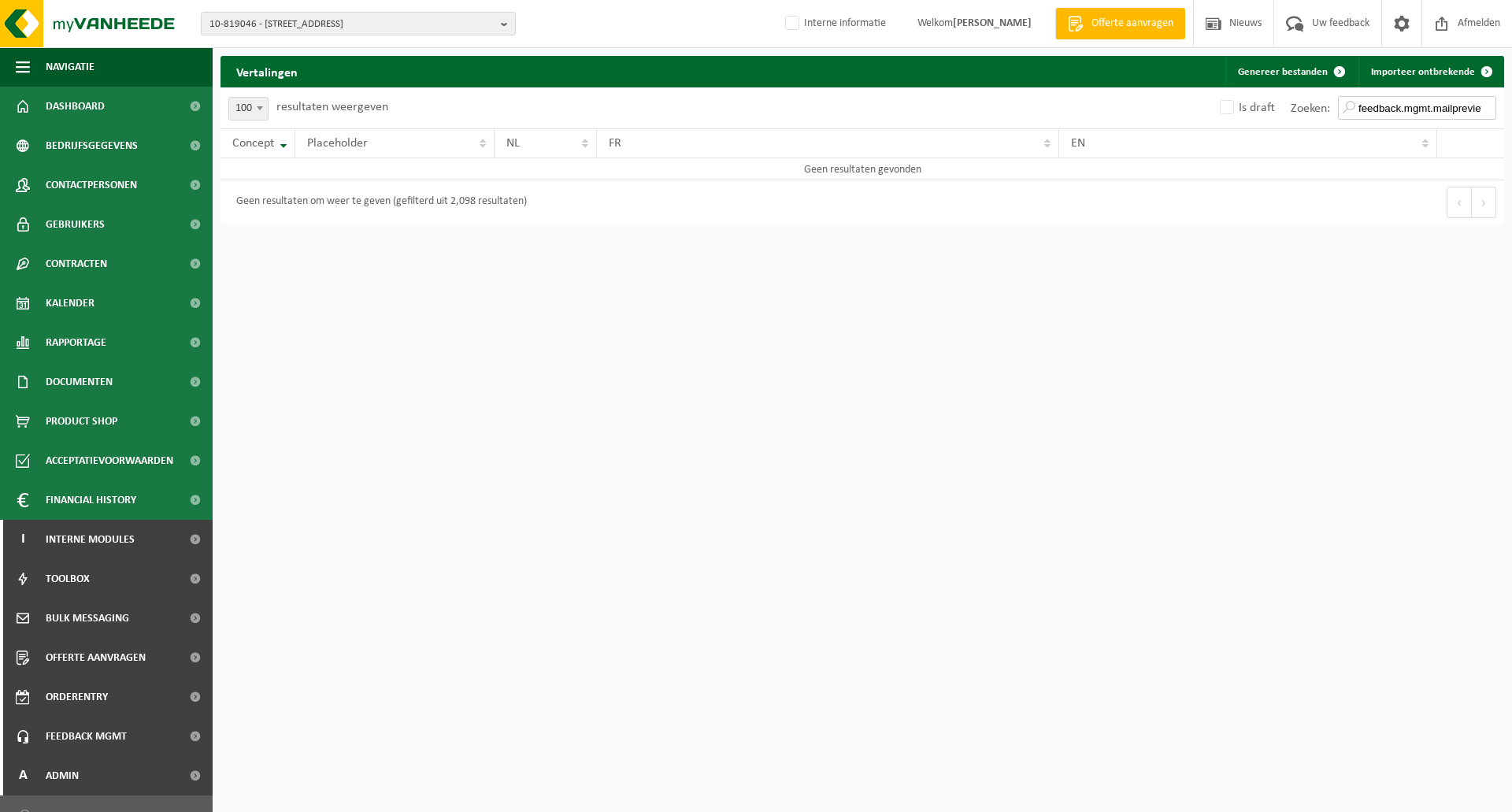
scroll to position [0, 125]
type input "feedback.mgmt.mailpreview.buttons.new.send.nomail"
click at [1128, 406] on html "10-819046 - TABAKNATIE NV - 2060 [STREET_ADDRESS] 10-939334 - TABAKNATIE AMOS P…" at bounding box center [756, 406] width 1512 height 812
click at [687, 291] on html "10-819046 - TABAKNATIE NV - 2060 [STREET_ADDRESS] 10-939334 - TABAKNATIE AMOS P…" at bounding box center [756, 406] width 1512 height 812
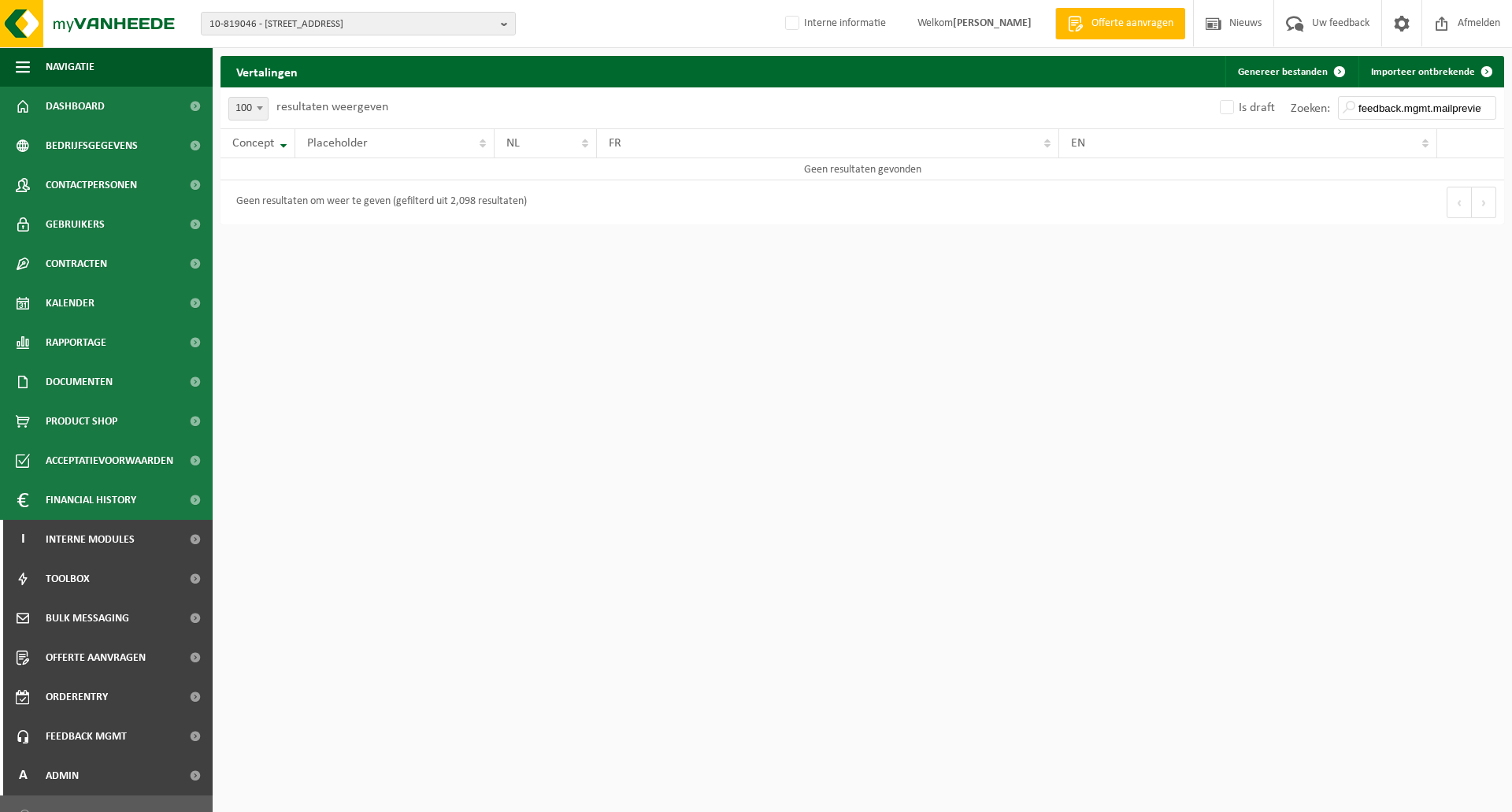
click at [493, 382] on html "10-819046 - TABAKNATIE NV - 2060 [STREET_ADDRESS] 10-939334 - TABAKNATIE AMOS P…" at bounding box center [756, 406] width 1512 height 812
